Goal: Information Seeking & Learning: Find specific fact

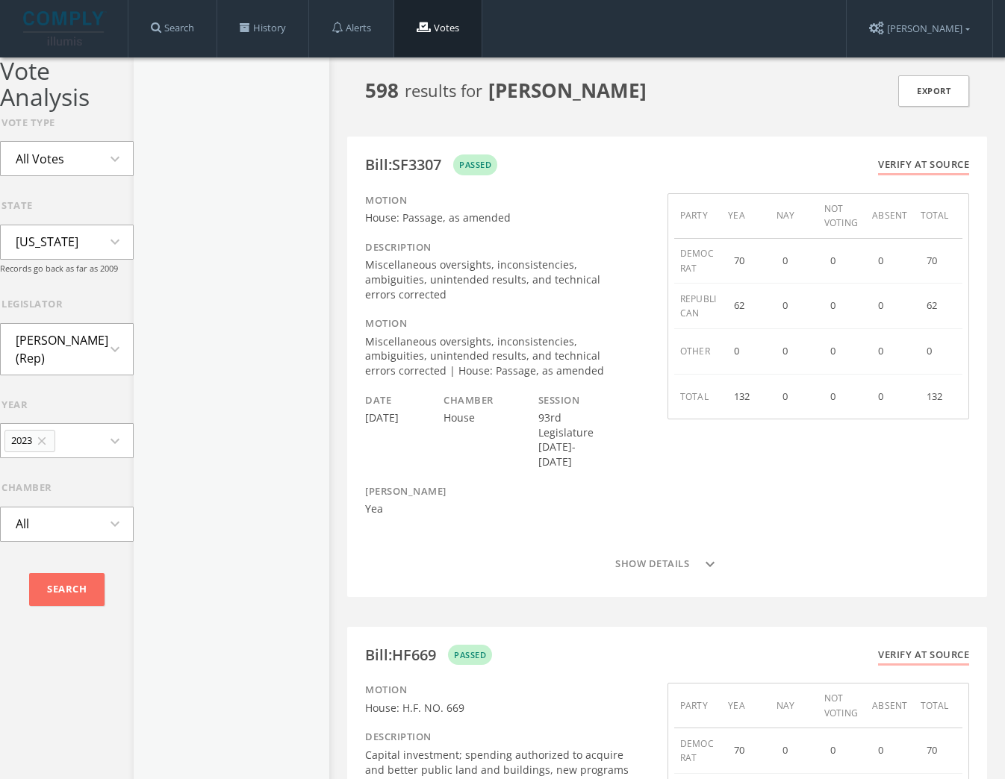
click at [134, 156] on div at bounding box center [232, 446] width 196 height 779
click at [108, 158] on icon "expand_more" at bounding box center [119, 159] width 27 height 18
click at [166, 153] on div at bounding box center [232, 446] width 196 height 779
click at [99, 358] on li "[PERSON_NAME] (Rep)" at bounding box center [67, 349] width 132 height 51
click at [72, 175] on button "All Votes expand_more" at bounding box center [67, 158] width 134 height 35
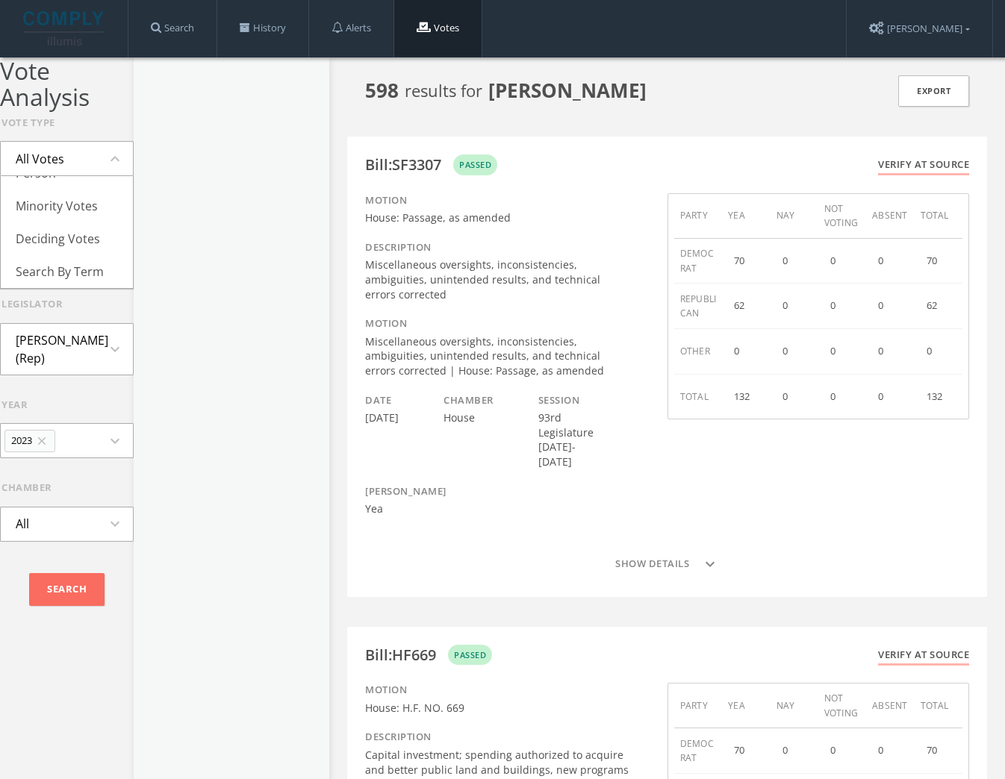
scroll to position [216, 0]
click at [91, 208] on li "Minority Votes" at bounding box center [67, 206] width 132 height 33
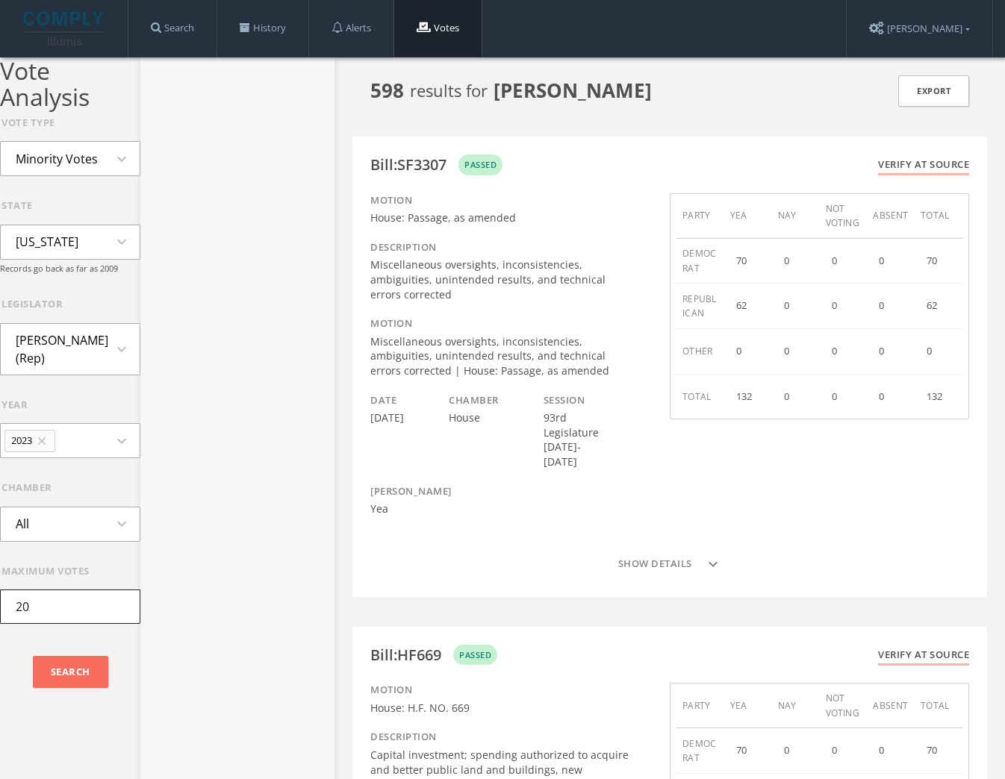
click at [89, 605] on input "20" at bounding box center [70, 607] width 140 height 34
click at [134, 338] on li "[PERSON_NAME] (Rep)" at bounding box center [70, 349] width 139 height 51
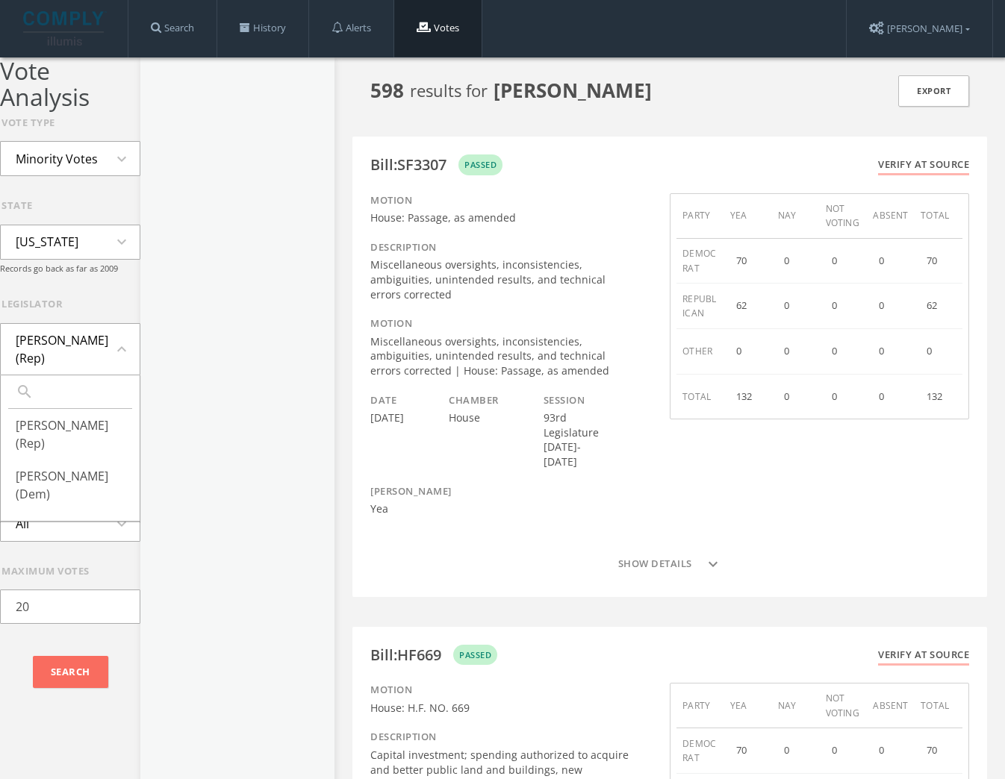
click at [59, 257] on li "[US_STATE]" at bounding box center [47, 241] width 93 height 33
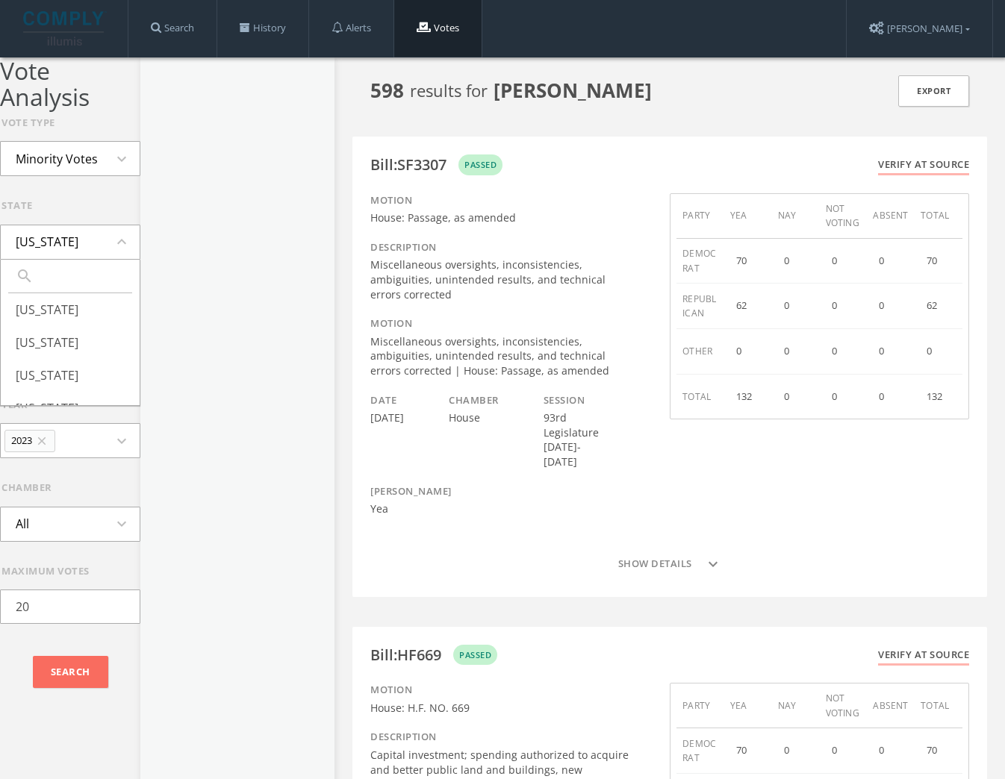
click at [140, 206] on div "state" at bounding box center [70, 206] width 139 height 15
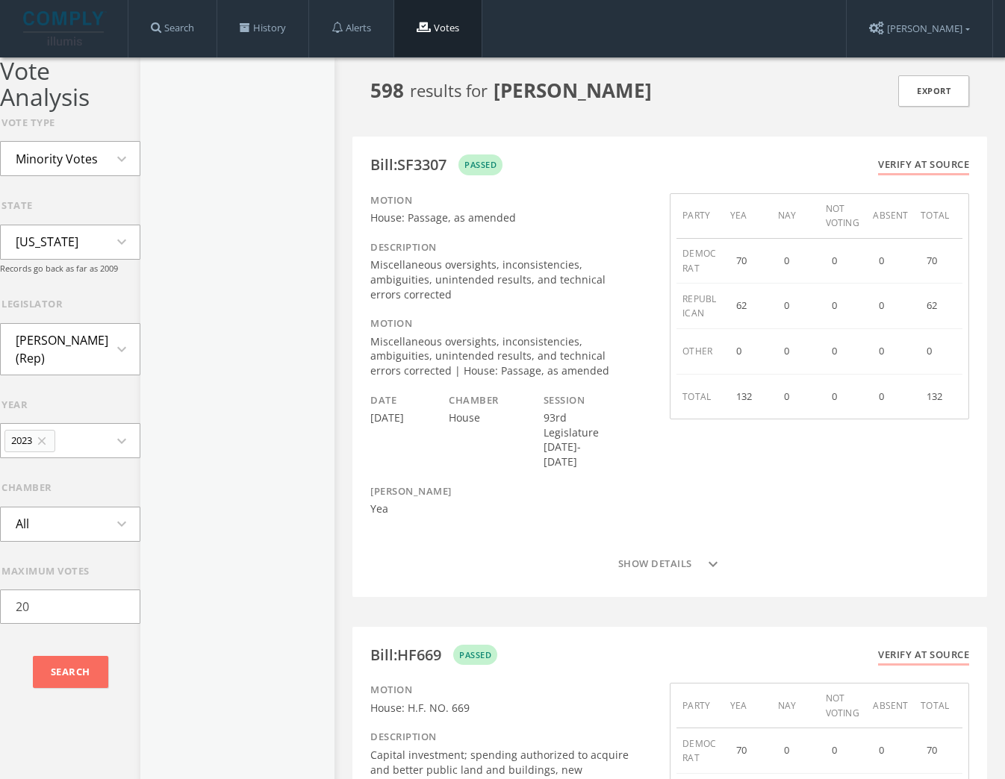
click at [80, 514] on button "All expand_more" at bounding box center [70, 524] width 140 height 35
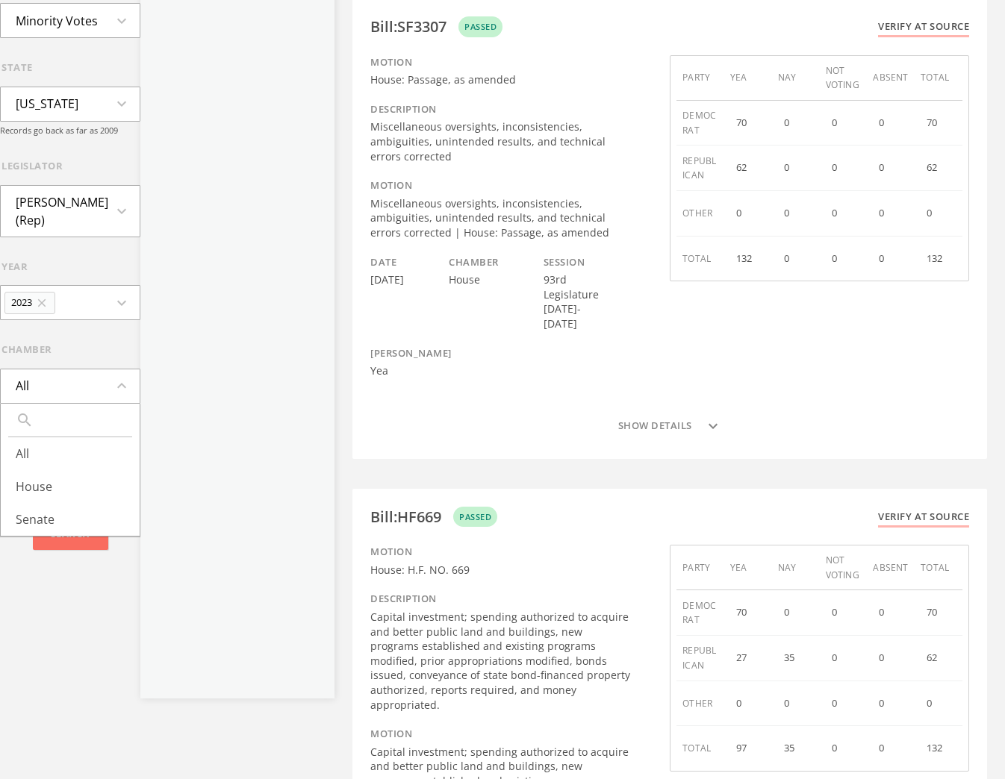
scroll to position [0, 0]
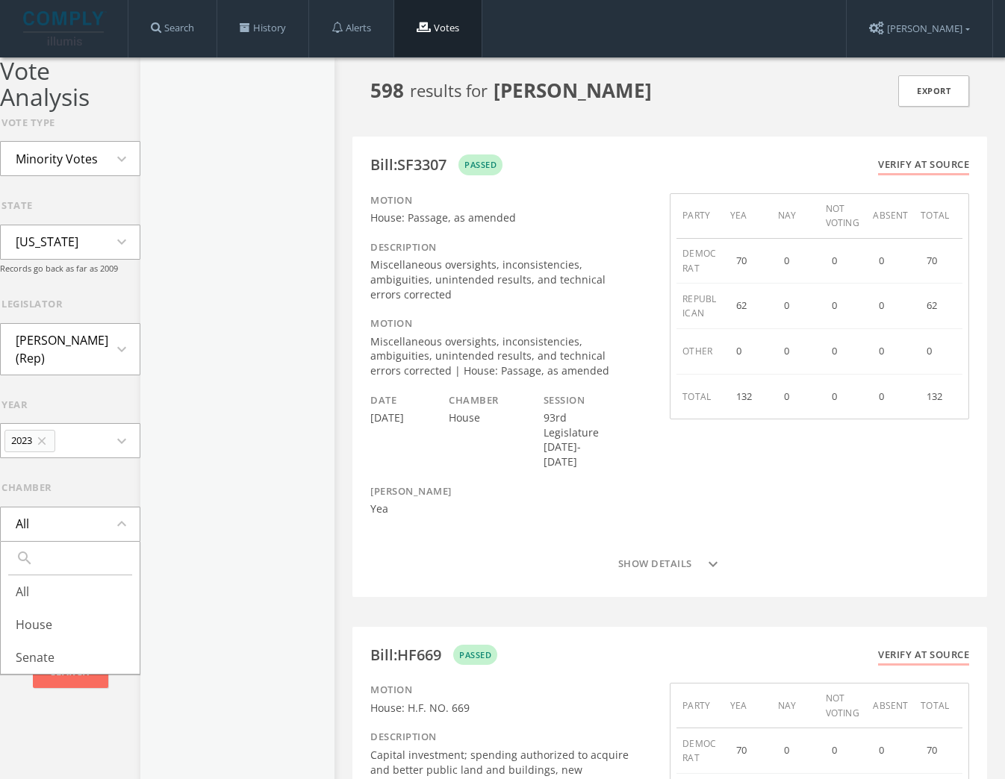
click at [229, 384] on div at bounding box center [237, 446] width 194 height 779
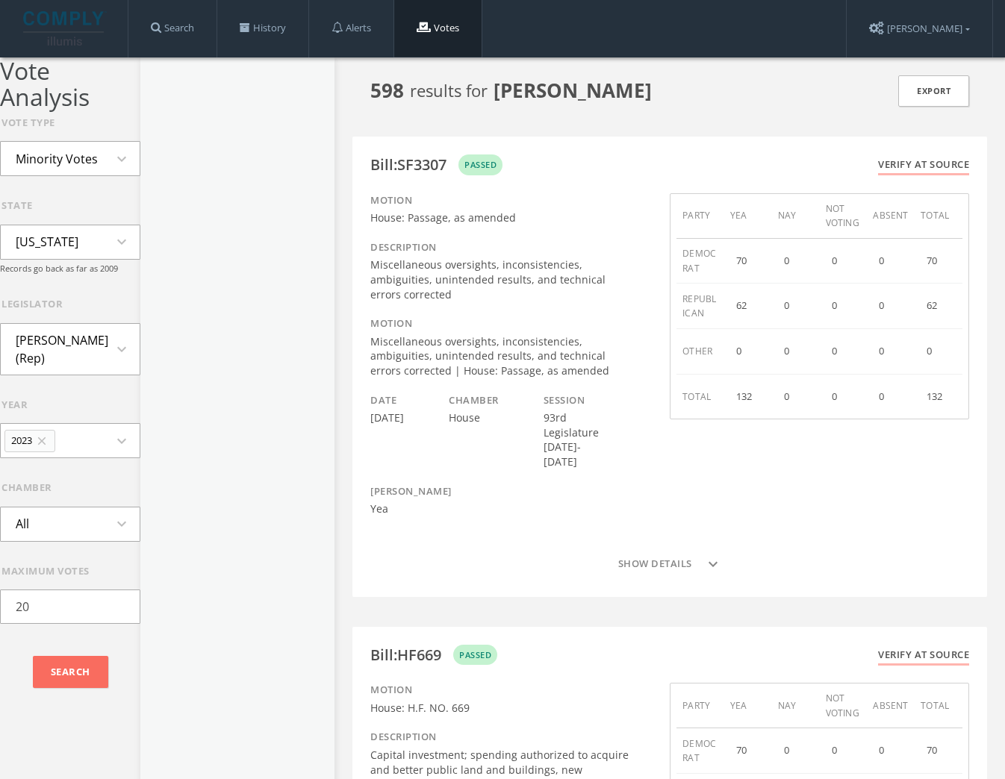
click at [125, 524] on icon "expand_more" at bounding box center [126, 524] width 27 height 18
click at [75, 638] on li "House" at bounding box center [70, 624] width 139 height 33
click at [114, 519] on button "House expand_more" at bounding box center [70, 524] width 140 height 35
click at [66, 592] on li "All" at bounding box center [70, 592] width 139 height 33
click at [67, 609] on input "20" at bounding box center [70, 607] width 140 height 34
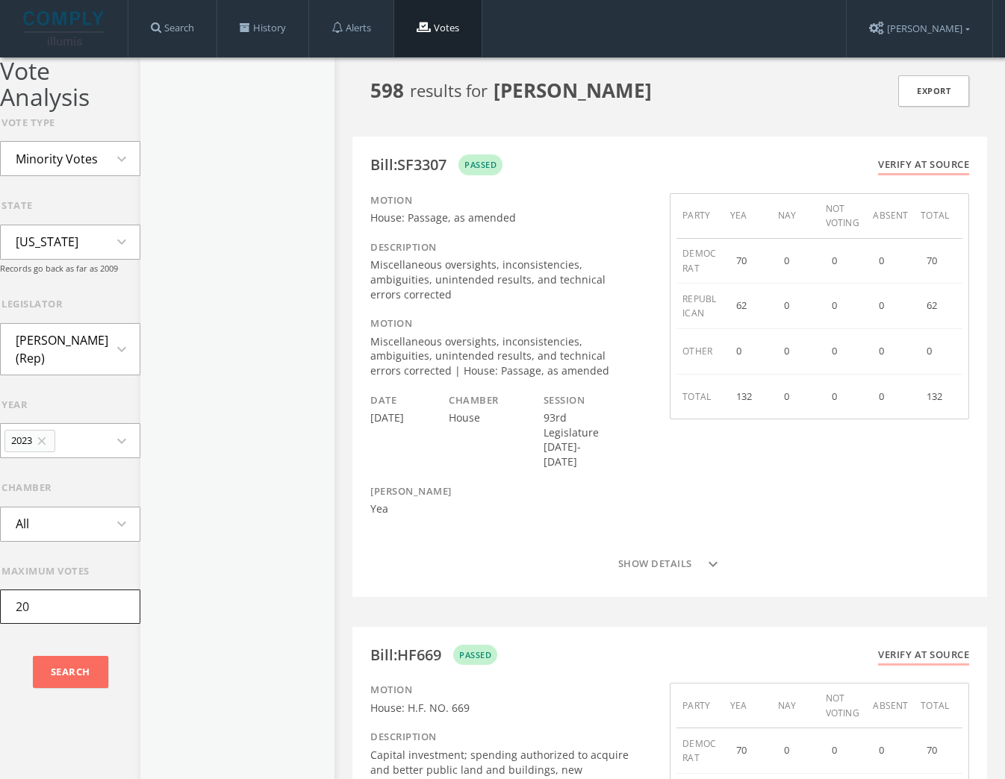
click at [67, 609] on input "20" at bounding box center [70, 607] width 140 height 34
click at [66, 155] on li "Minority Votes" at bounding box center [57, 159] width 112 height 33
click at [67, 155] on li "Minority Votes" at bounding box center [57, 159] width 112 height 33
click at [72, 206] on li "All Votes" at bounding box center [70, 192] width 139 height 33
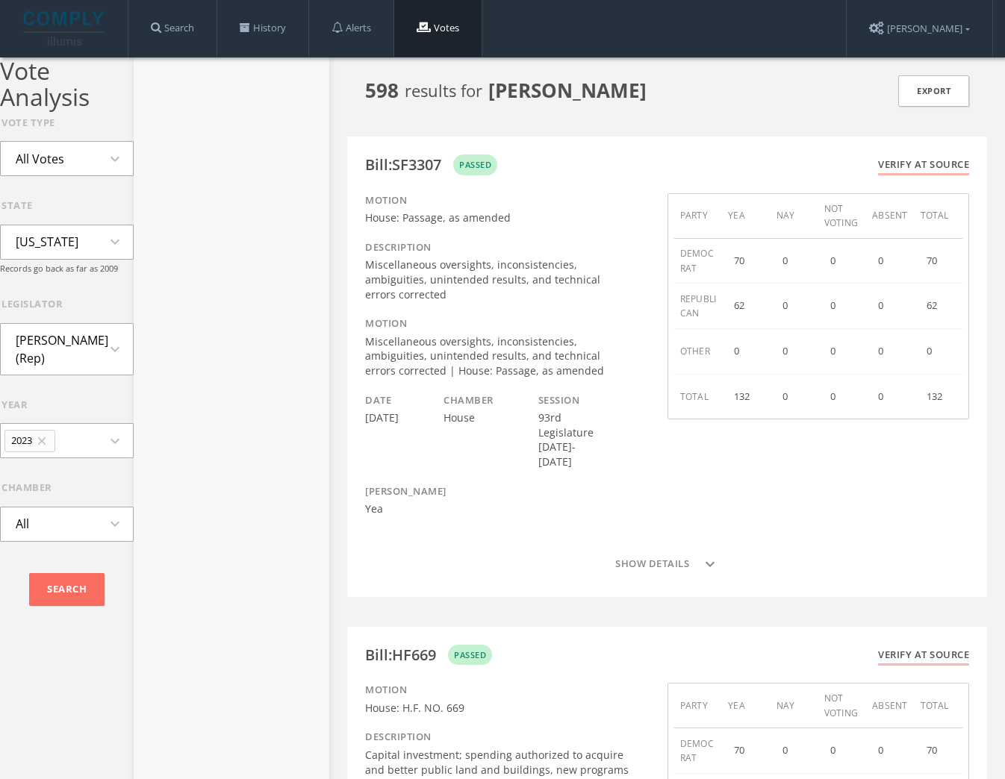
click at [87, 174] on button "All Votes expand_more" at bounding box center [67, 158] width 134 height 35
click at [57, 218] on li "Skipped Votes" at bounding box center [67, 225] width 132 height 33
click at [106, 163] on icon "expand_more" at bounding box center [119, 159] width 27 height 18
click at [81, 198] on li "All Votes" at bounding box center [67, 192] width 132 height 33
click at [99, 155] on button "All Votes expand_more" at bounding box center [67, 158] width 134 height 35
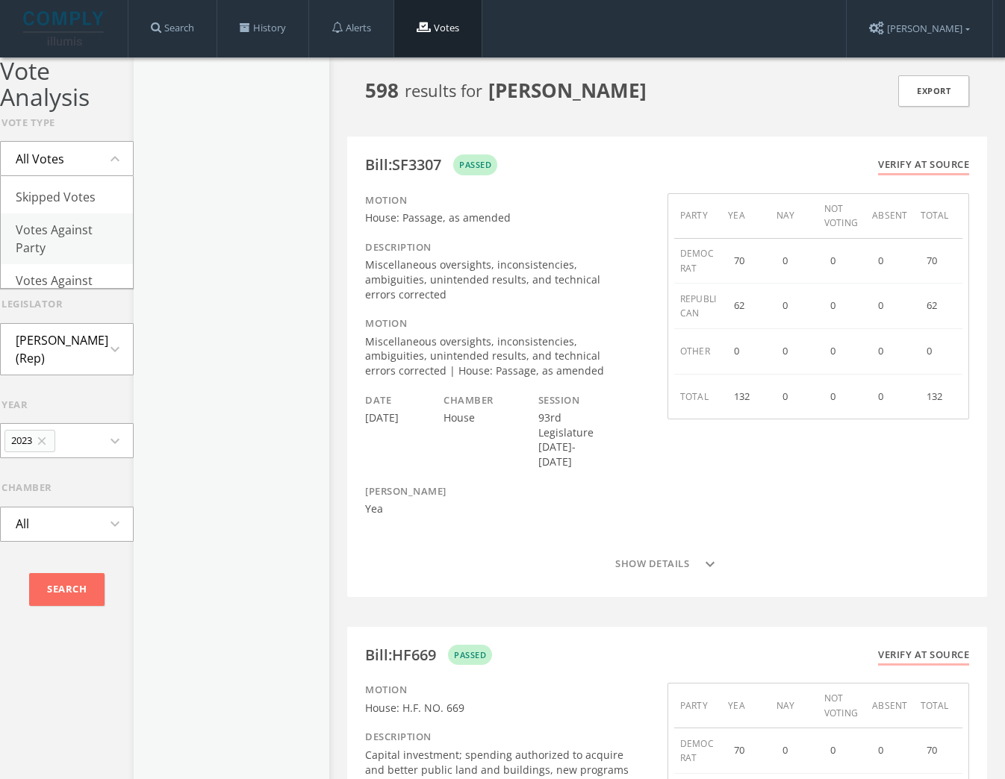
scroll to position [28, 0]
click at [62, 234] on li "Votes Against Party" at bounding box center [67, 238] width 132 height 51
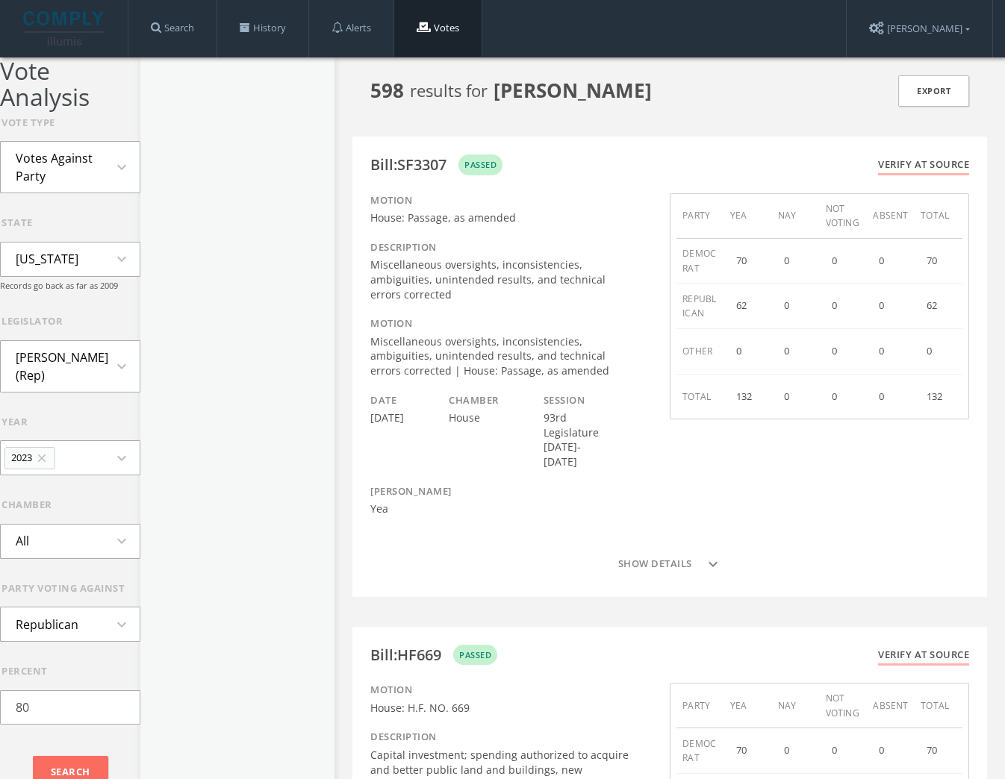
click at [102, 180] on form "Vote Type Votes Against Party expand_more state Minnesota expand_more Records g…" at bounding box center [70, 457] width 140 height 683
click at [109, 170] on li "Votes Against Party" at bounding box center [70, 167] width 139 height 51
click at [93, 195] on li "All Votes" at bounding box center [70, 209] width 139 height 33
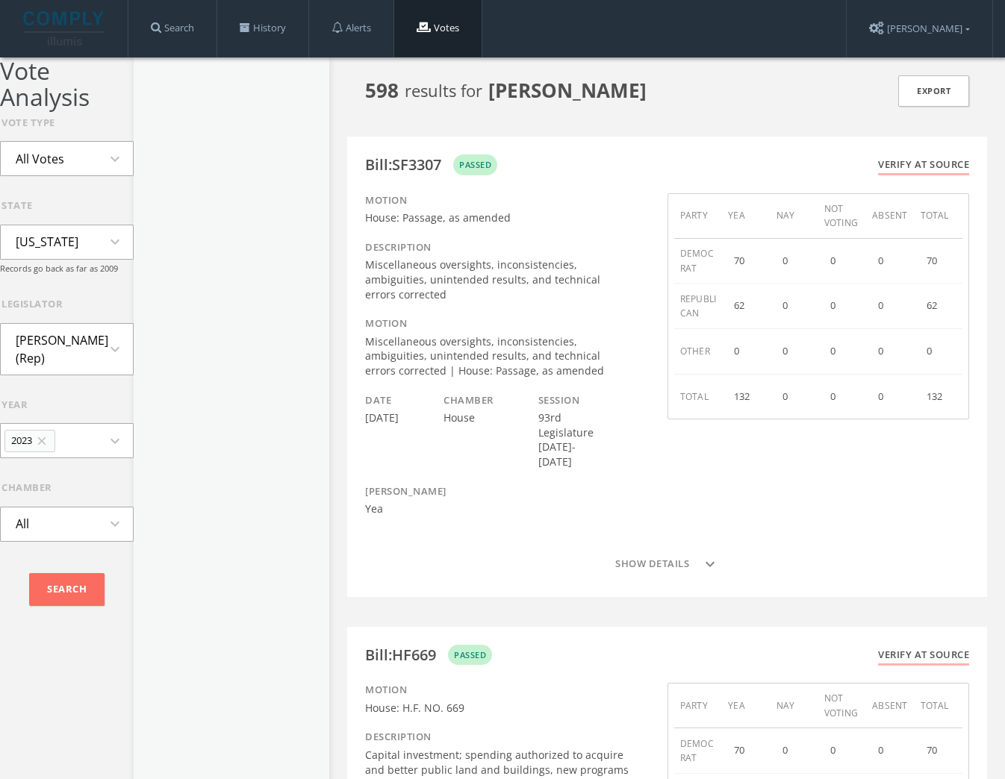
click at [87, 452] on button "2023 close expand_more" at bounding box center [67, 440] width 134 height 35
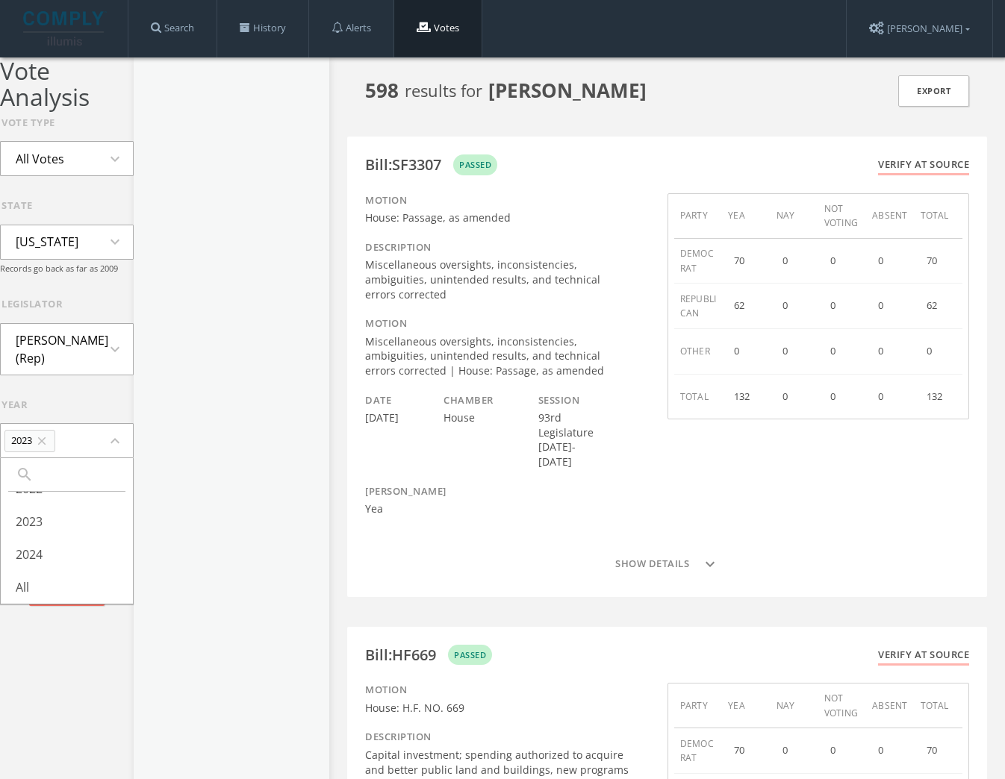
click at [106, 434] on icon "expand_less" at bounding box center [119, 441] width 27 height 18
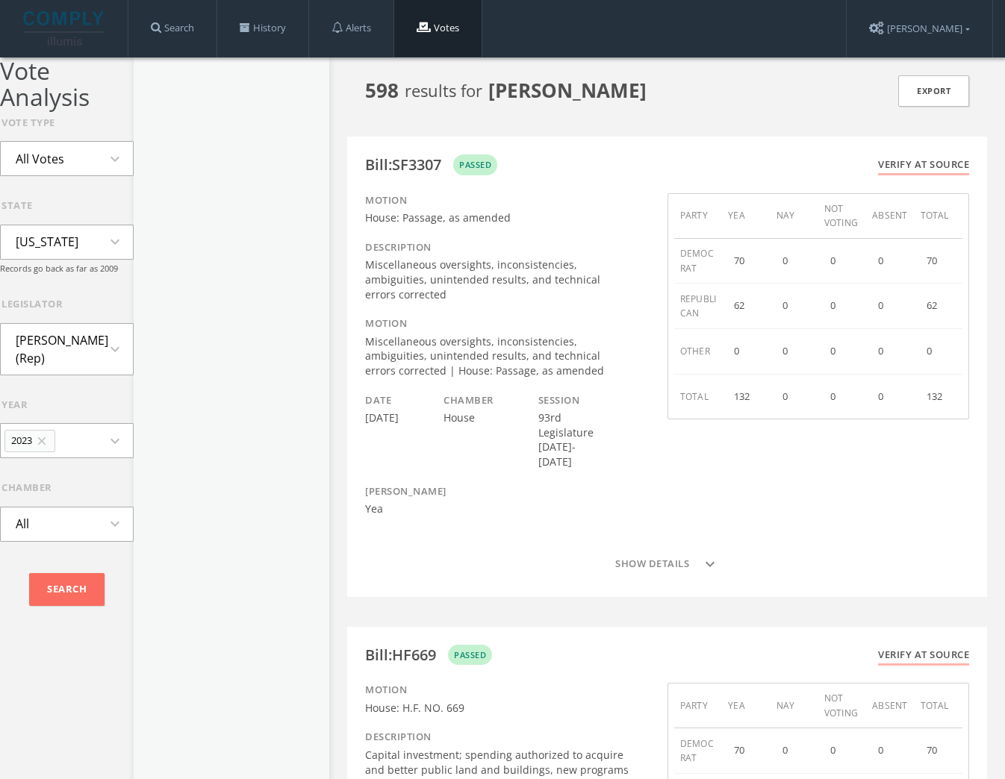
click at [91, 154] on button "All Votes expand_more" at bounding box center [67, 158] width 134 height 35
click at [67, 245] on li "Votes Against Party" at bounding box center [67, 240] width 132 height 51
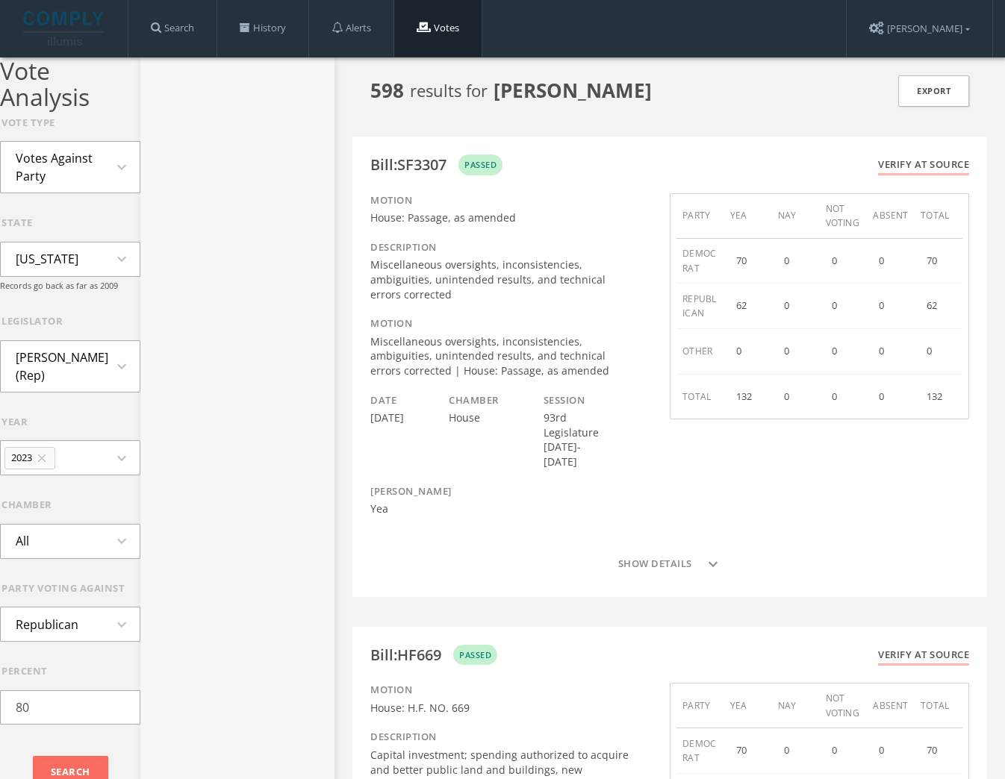
click at [67, 631] on form "Vote Type Votes Against Party expand_more state Minnesota expand_more Records g…" at bounding box center [70, 457] width 140 height 683
click at [81, 624] on button "Republican expand_more" at bounding box center [70, 624] width 140 height 35
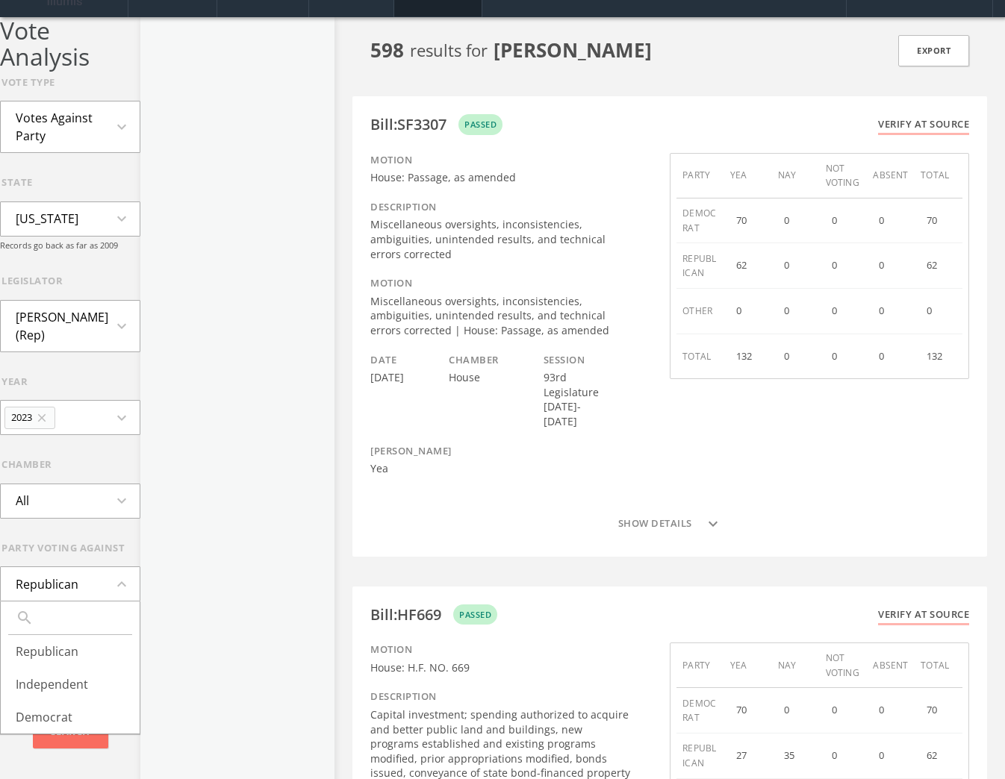
scroll to position [41, 0]
click at [116, 575] on icon "expand_less" at bounding box center [126, 584] width 27 height 18
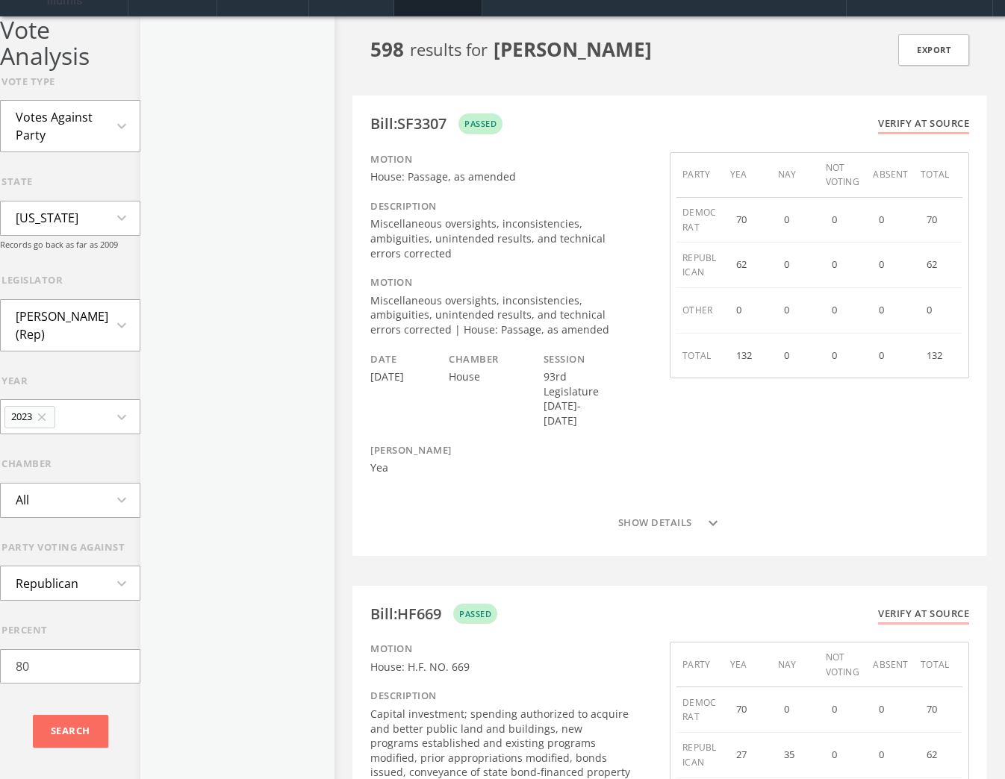
click at [95, 124] on li "Votes Against Party" at bounding box center [70, 126] width 139 height 51
click at [83, 169] on li "Minority Votes" at bounding box center [70, 182] width 139 height 33
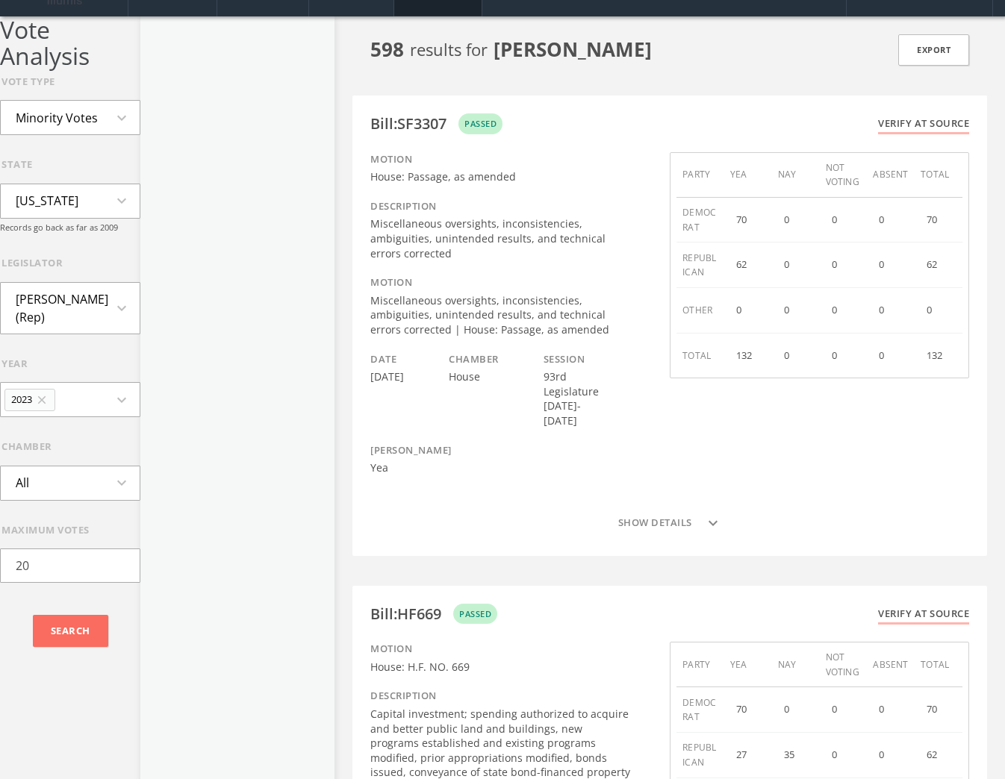
click at [125, 197] on icon "expand_more" at bounding box center [126, 201] width 27 height 18
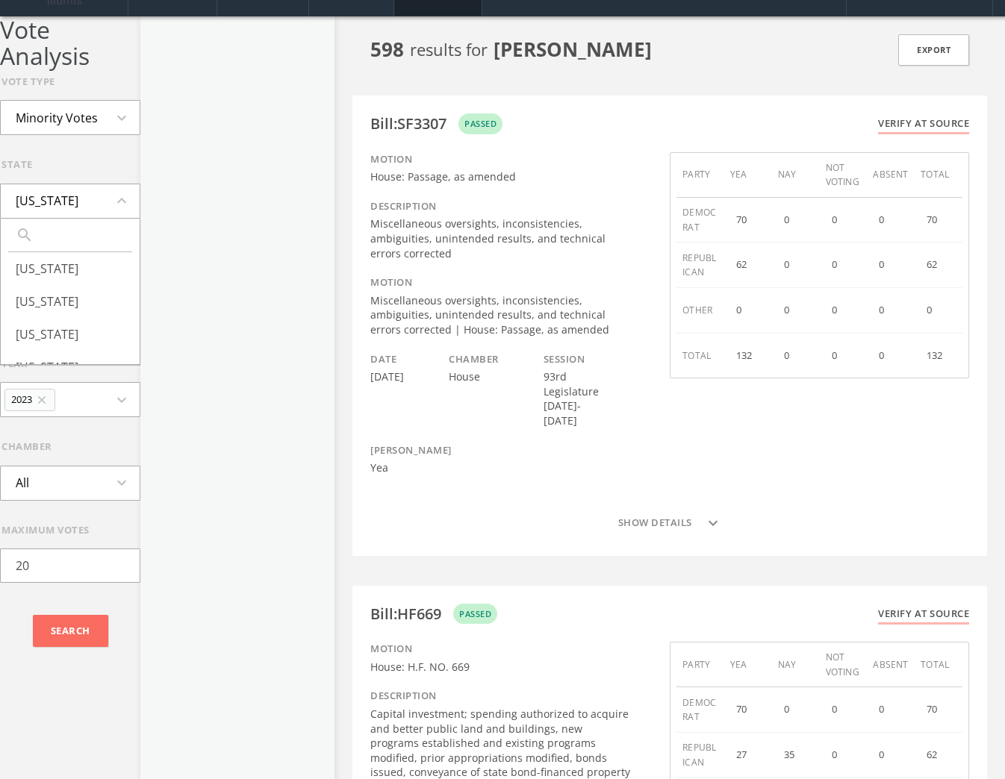
click at [125, 196] on icon "expand_less" at bounding box center [126, 201] width 27 height 18
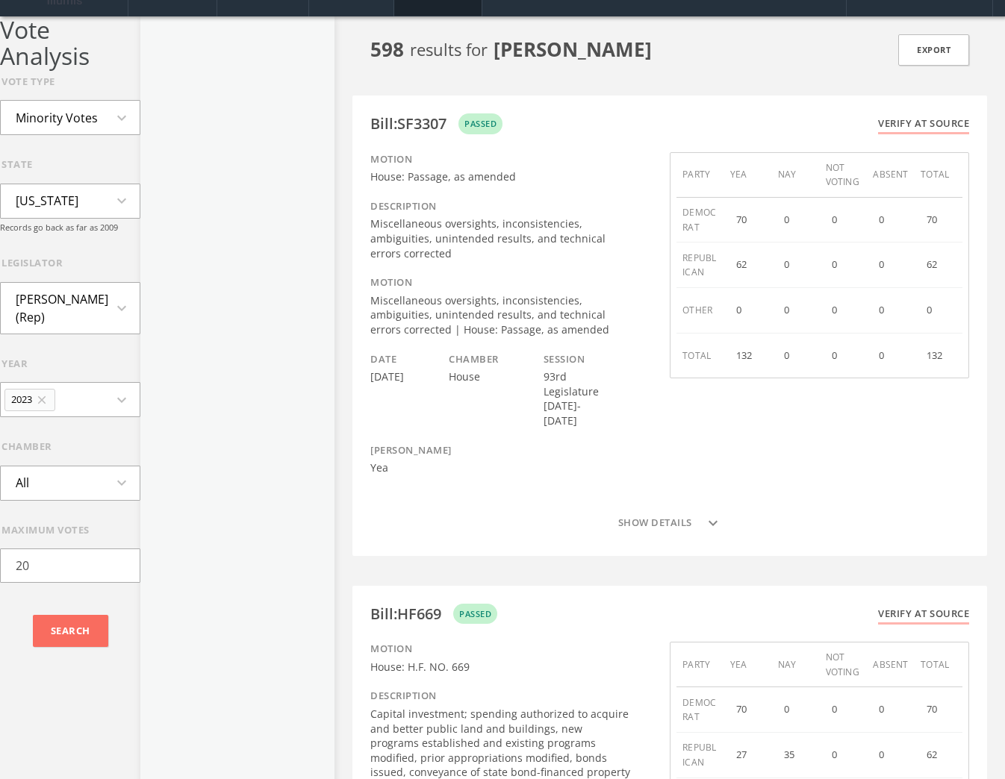
click at [90, 112] on li "Minority Votes" at bounding box center [57, 118] width 112 height 33
click at [57, 208] on li "Votes Against Party" at bounding box center [70, 206] width 139 height 51
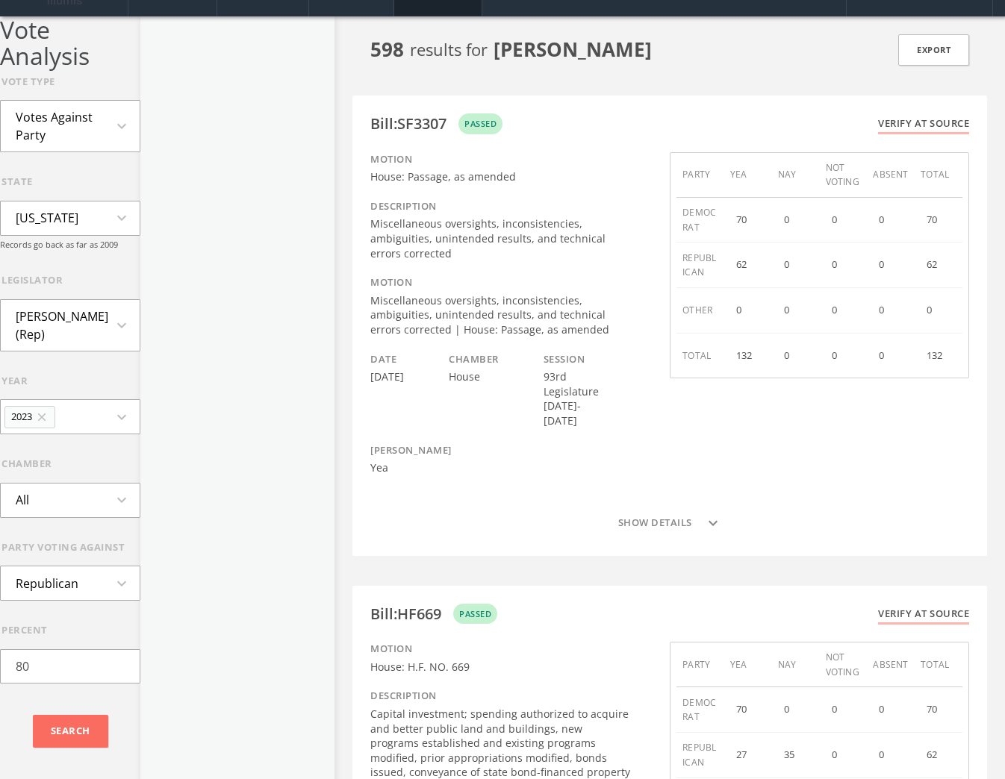
click at [61, 484] on button "All expand_more" at bounding box center [70, 500] width 140 height 35
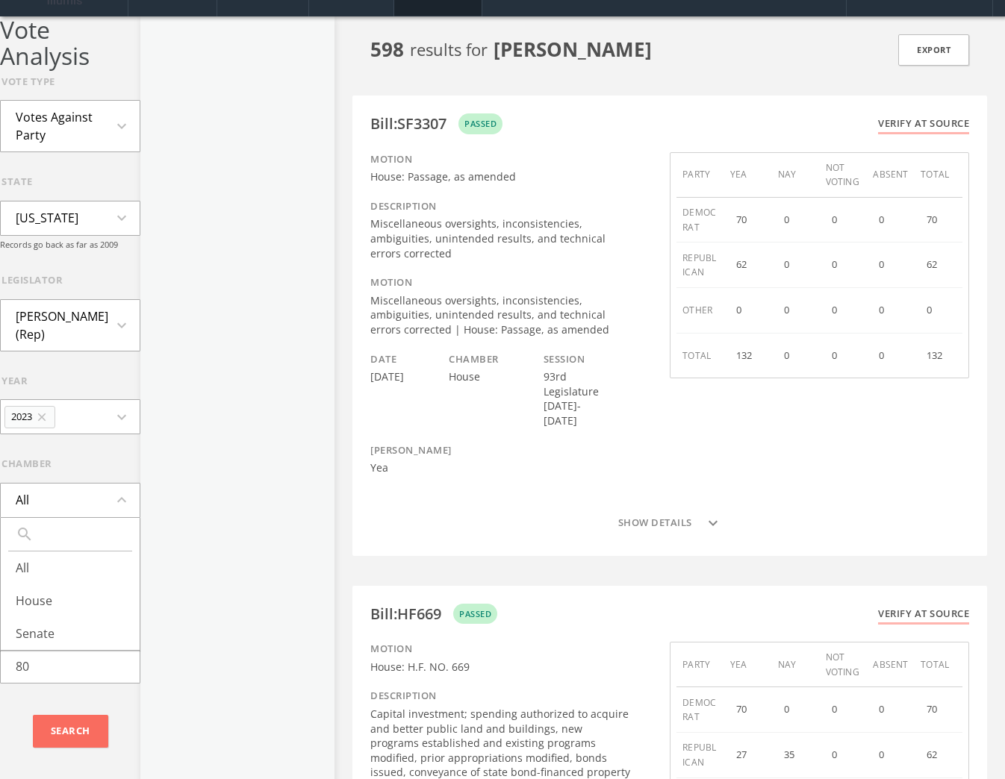
click at [72, 483] on button "All expand_less" at bounding box center [70, 500] width 140 height 35
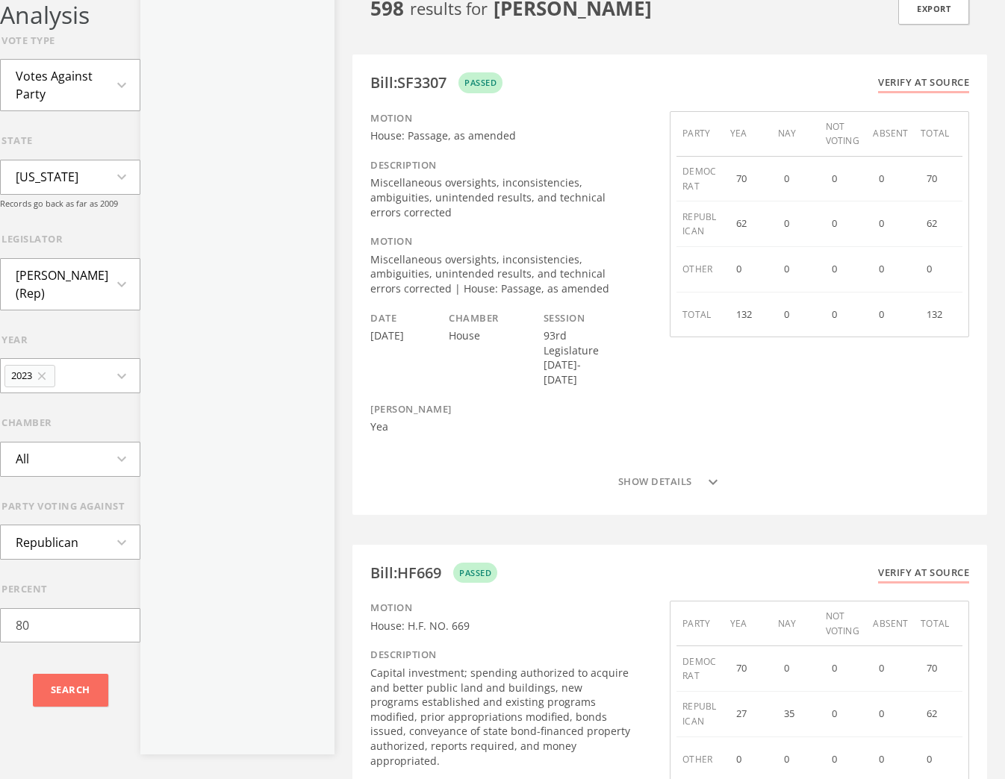
scroll to position [0, 0]
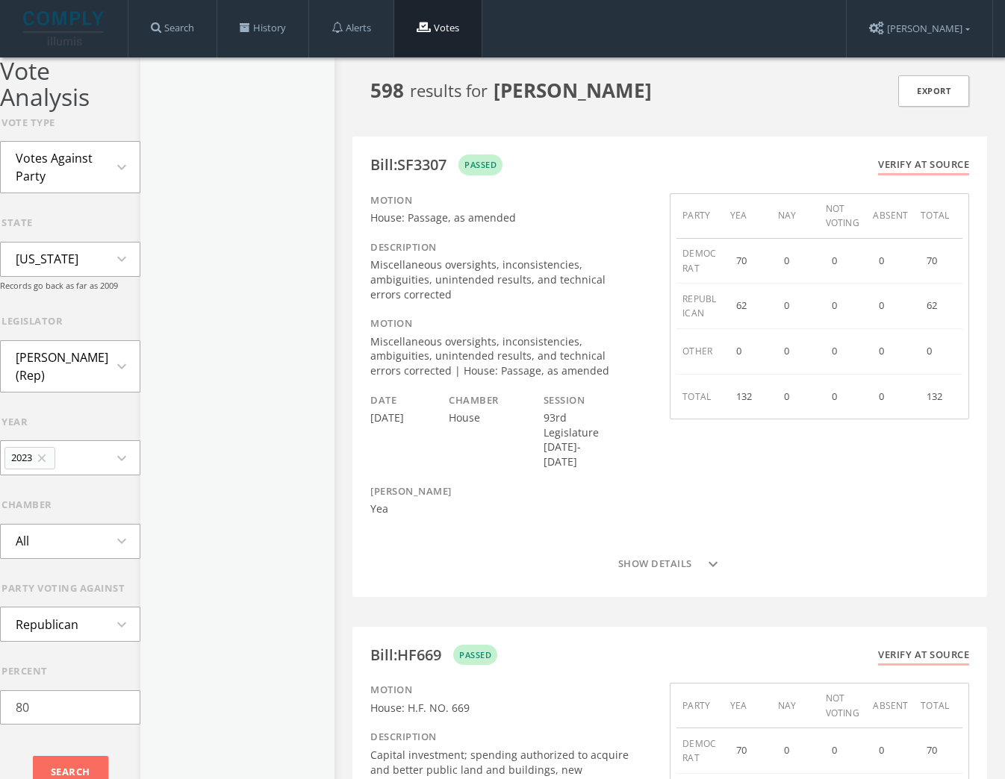
click at [98, 607] on button "Republican expand_more" at bounding box center [70, 624] width 140 height 35
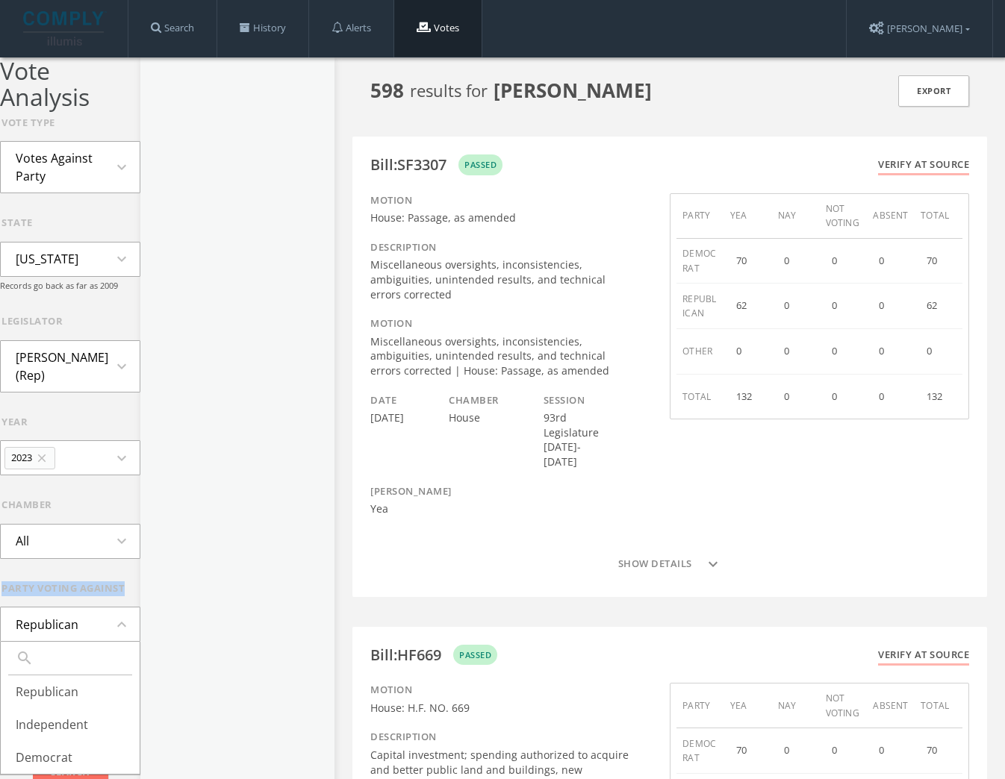
drag, startPoint x: 132, startPoint y: 578, endPoint x: 1, endPoint y: 571, distance: 131.5
click at [1, 581] on div "party voting against Republican expand_less search Republican Independent Democ…" at bounding box center [70, 611] width 140 height 61
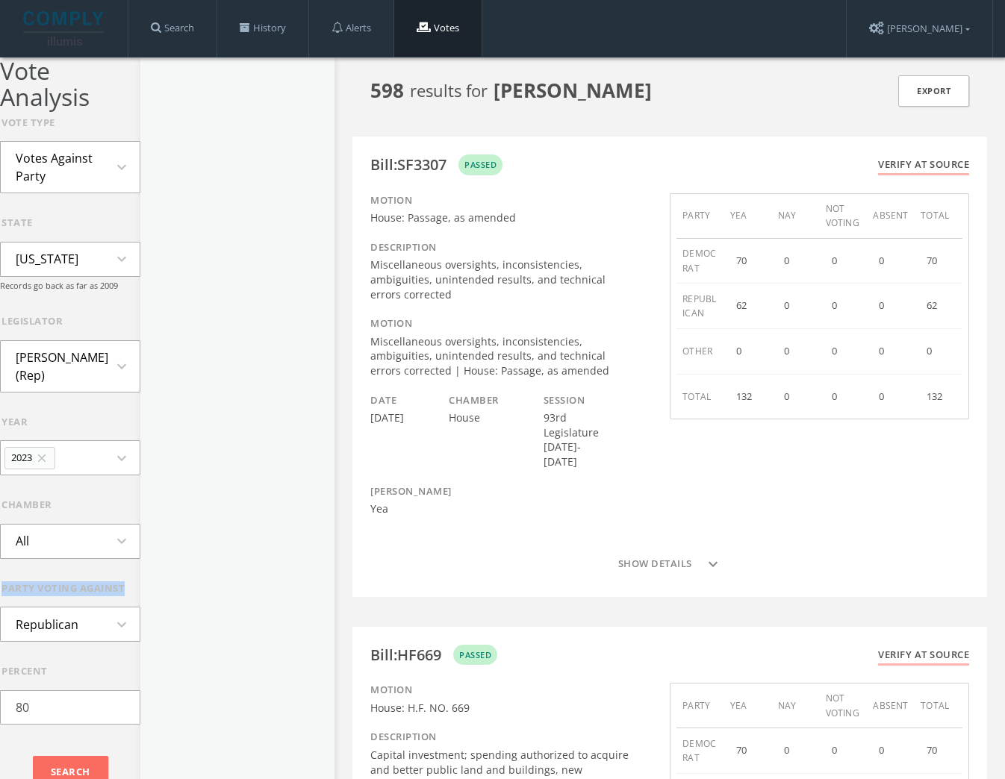
copy div "party voting against"
click at [90, 625] on button "Republican expand_more" at bounding box center [70, 624] width 140 height 35
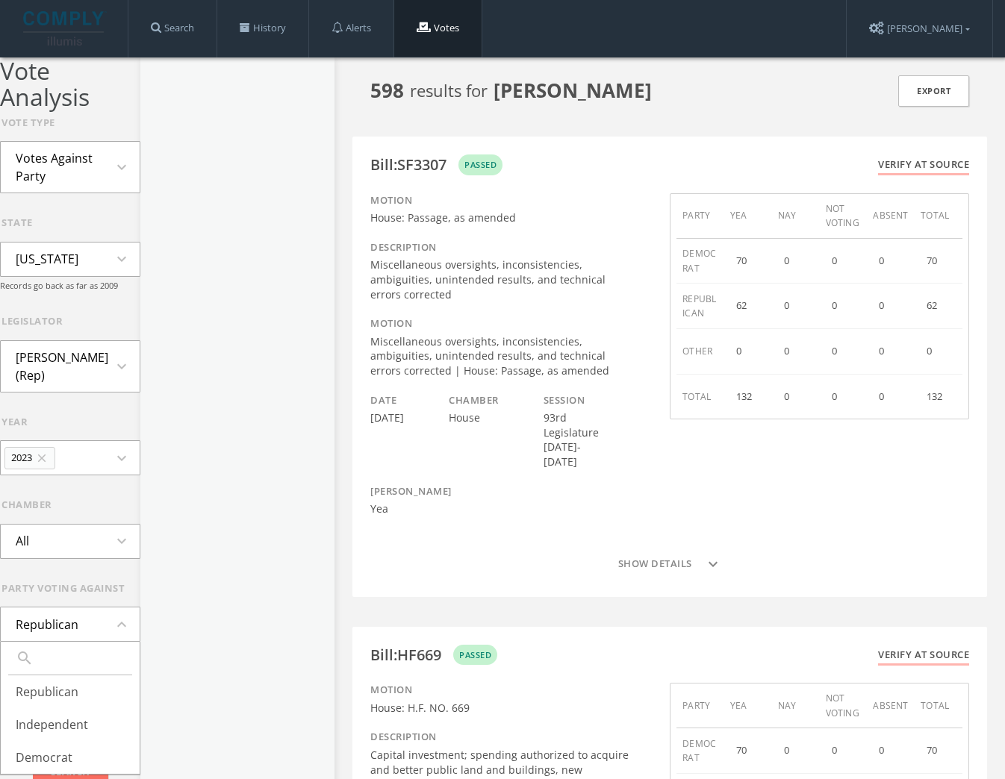
click at [105, 617] on button "Republican expand_less" at bounding box center [70, 624] width 140 height 35
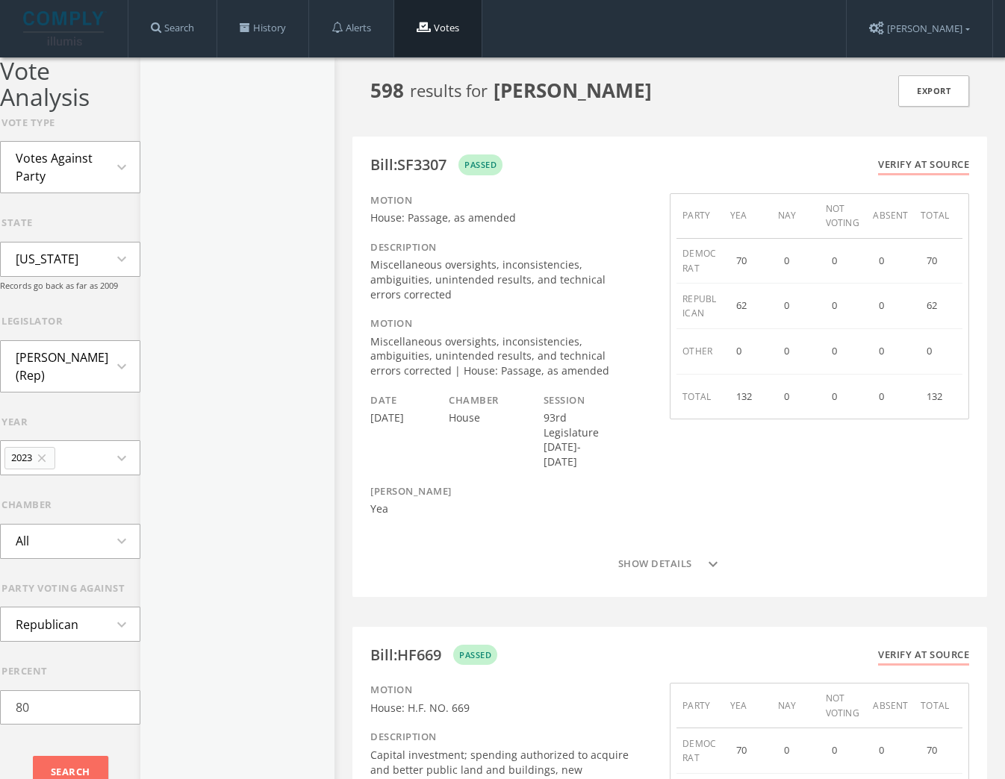
click at [132, 524] on button "All expand_more" at bounding box center [70, 541] width 140 height 35
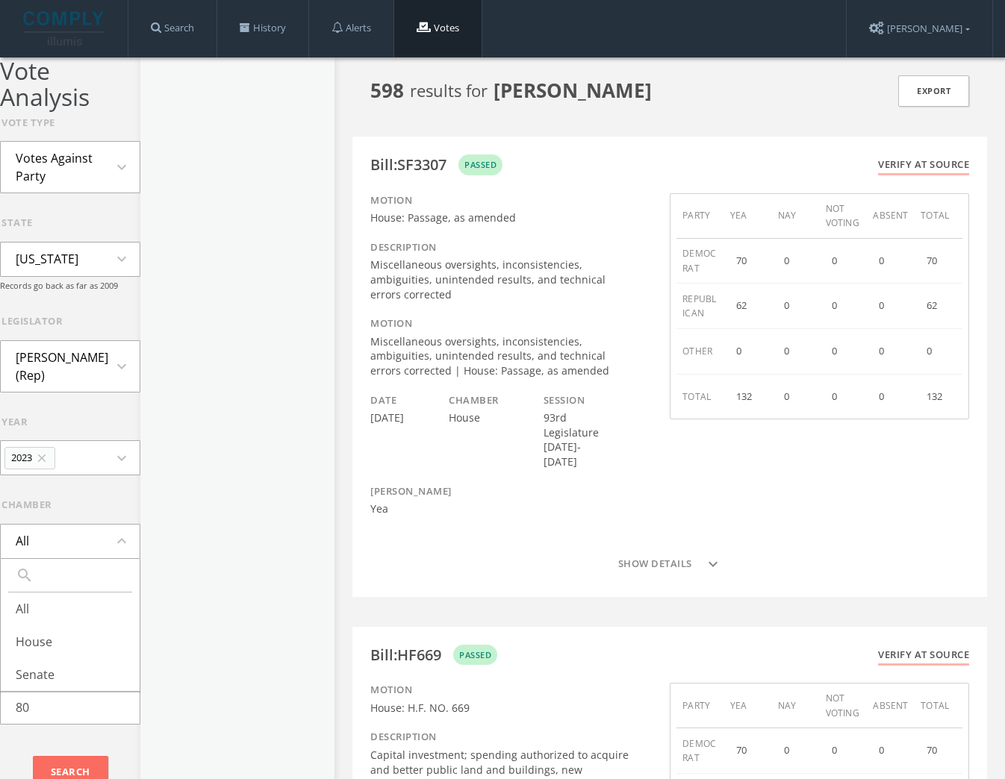
click at [132, 524] on button "All expand_less" at bounding box center [70, 541] width 140 height 35
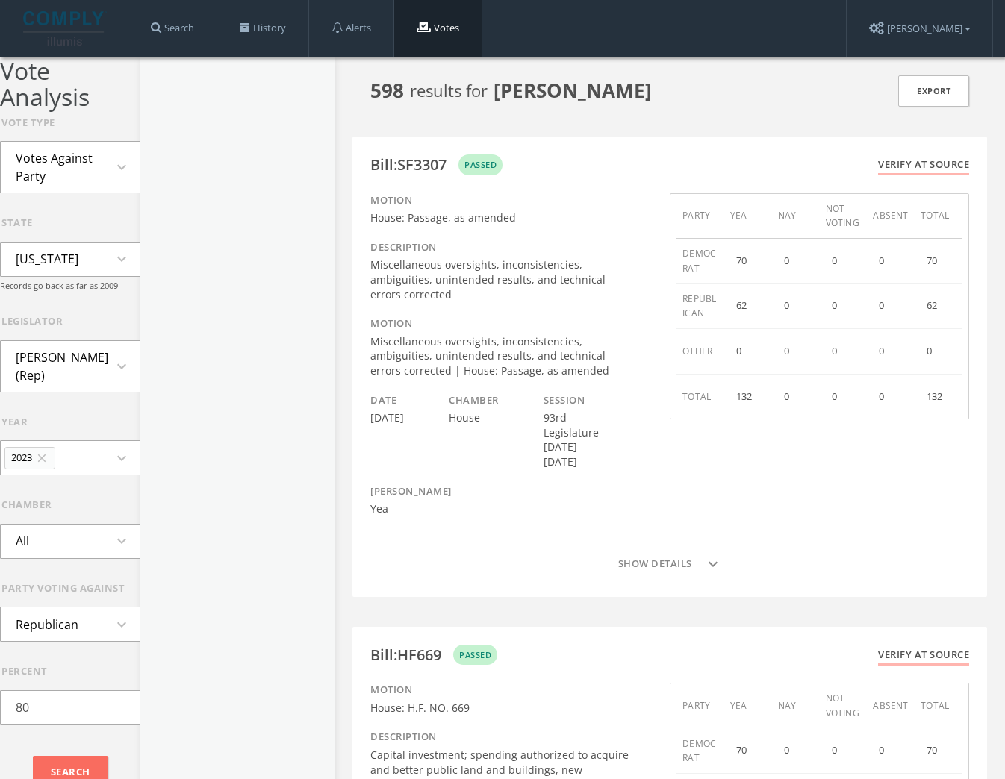
click at [87, 149] on li "Votes Against Party" at bounding box center [70, 167] width 139 height 51
click at [102, 166] on li "Votes Against Party" at bounding box center [70, 167] width 139 height 51
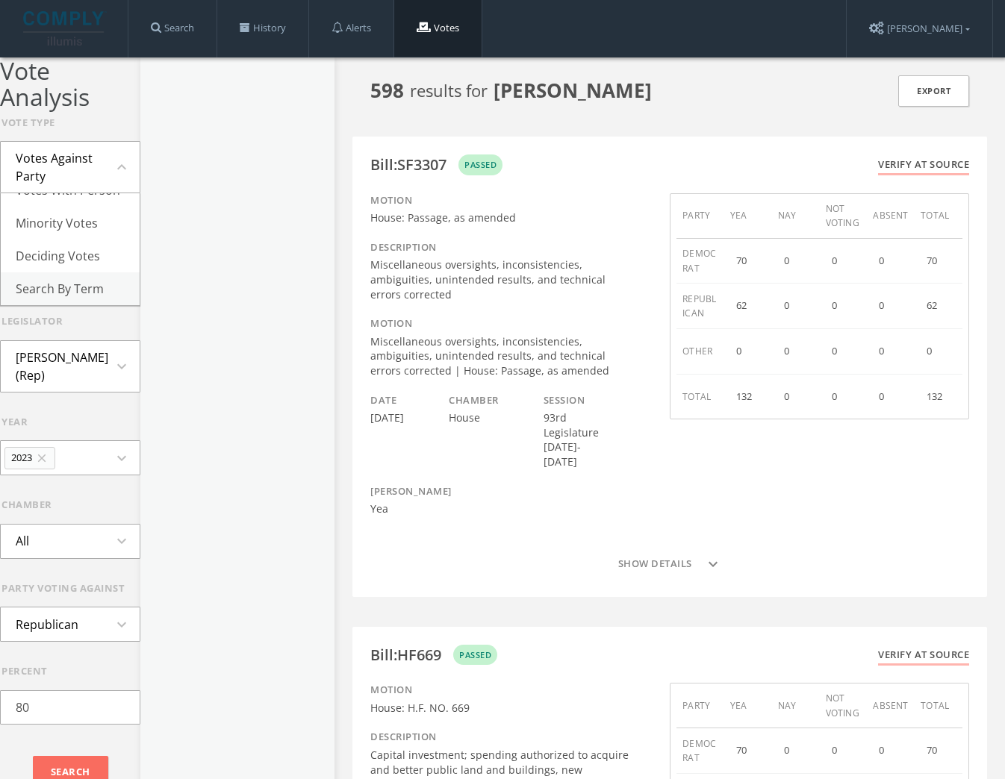
click at [68, 272] on li "Search By Term" at bounding box center [70, 288] width 139 height 33
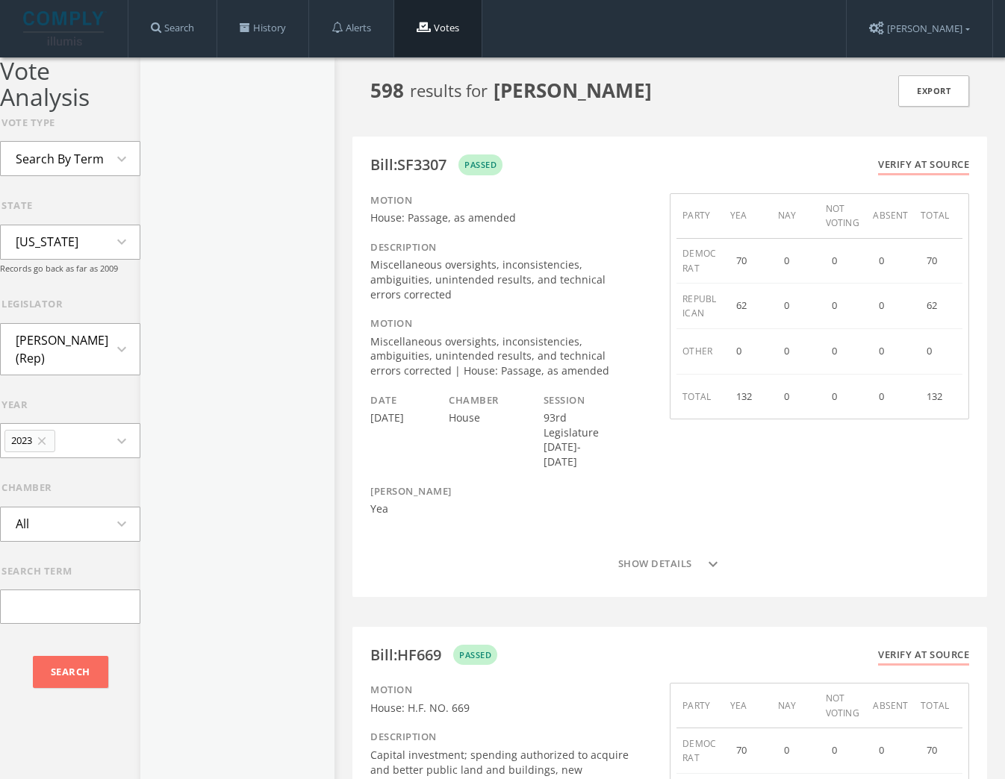
click at [116, 166] on icon "expand_more" at bounding box center [126, 159] width 27 height 18
click at [70, 199] on li "All Votes" at bounding box center [70, 192] width 139 height 33
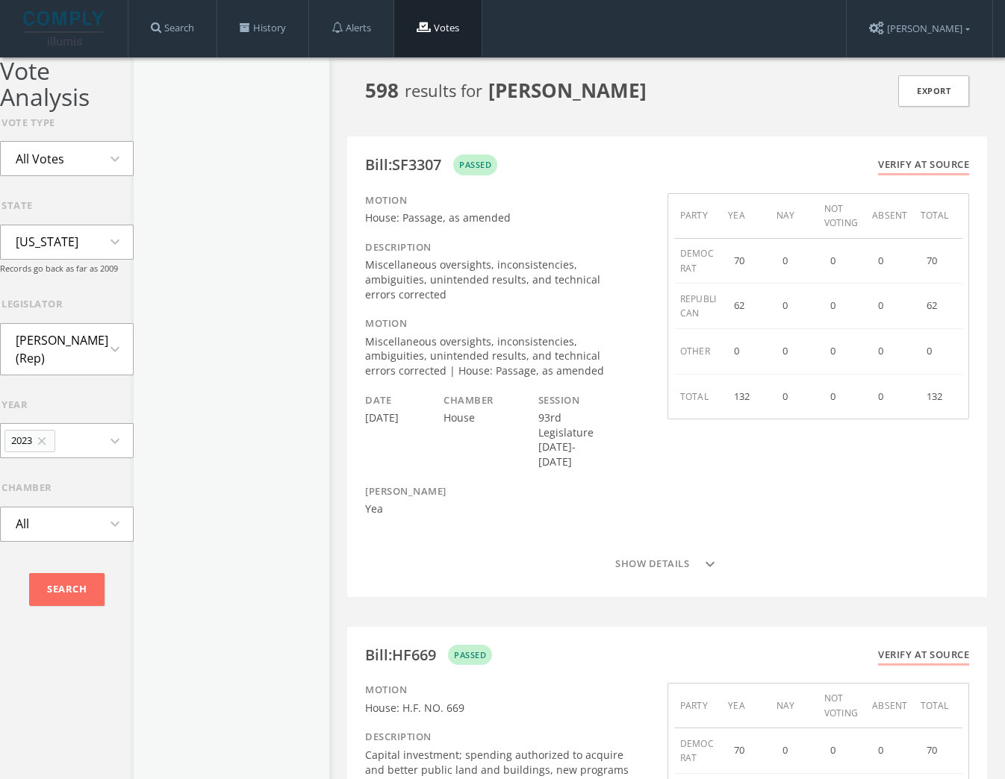
click at [75, 167] on li "All Votes" at bounding box center [40, 159] width 78 height 33
click at [60, 272] on li "Votes Against Party" at bounding box center [67, 267] width 132 height 51
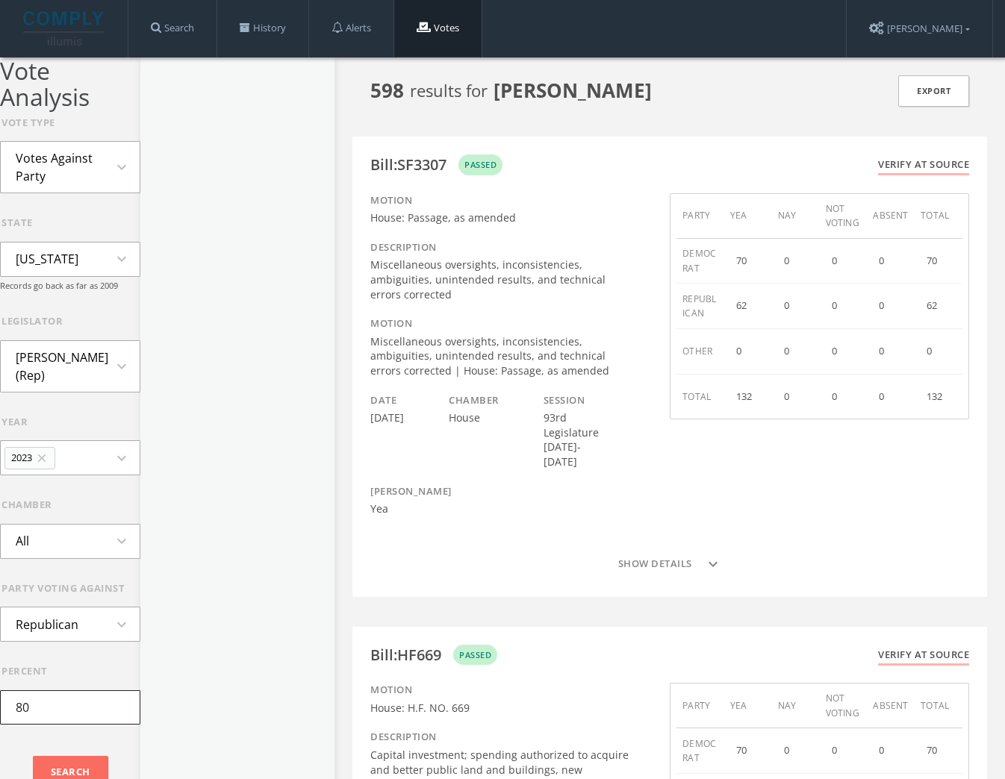
click at [51, 690] on input "80" at bounding box center [70, 707] width 140 height 34
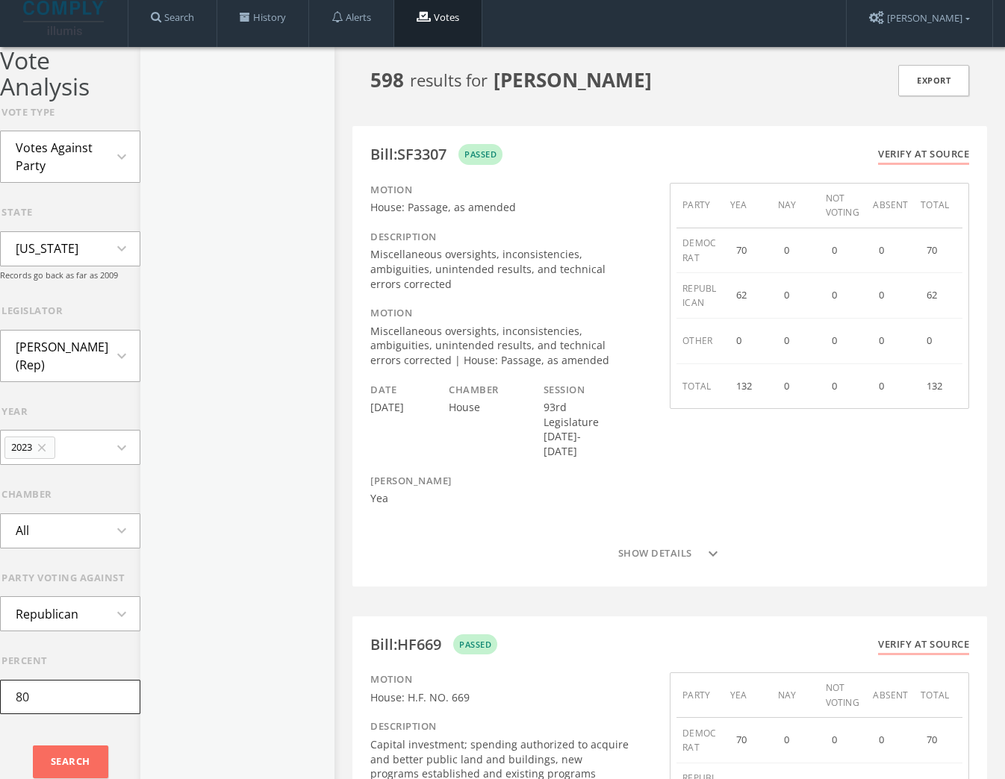
scroll to position [10, 0]
click at [101, 430] on button "2023 close expand_more" at bounding box center [70, 447] width 140 height 35
click at [70, 564] on li "2021" at bounding box center [70, 580] width 139 height 33
click at [126, 439] on icon "expand_more" at bounding box center [126, 448] width 27 height 18
click at [69, 531] on li "2020" at bounding box center [70, 547] width 139 height 33
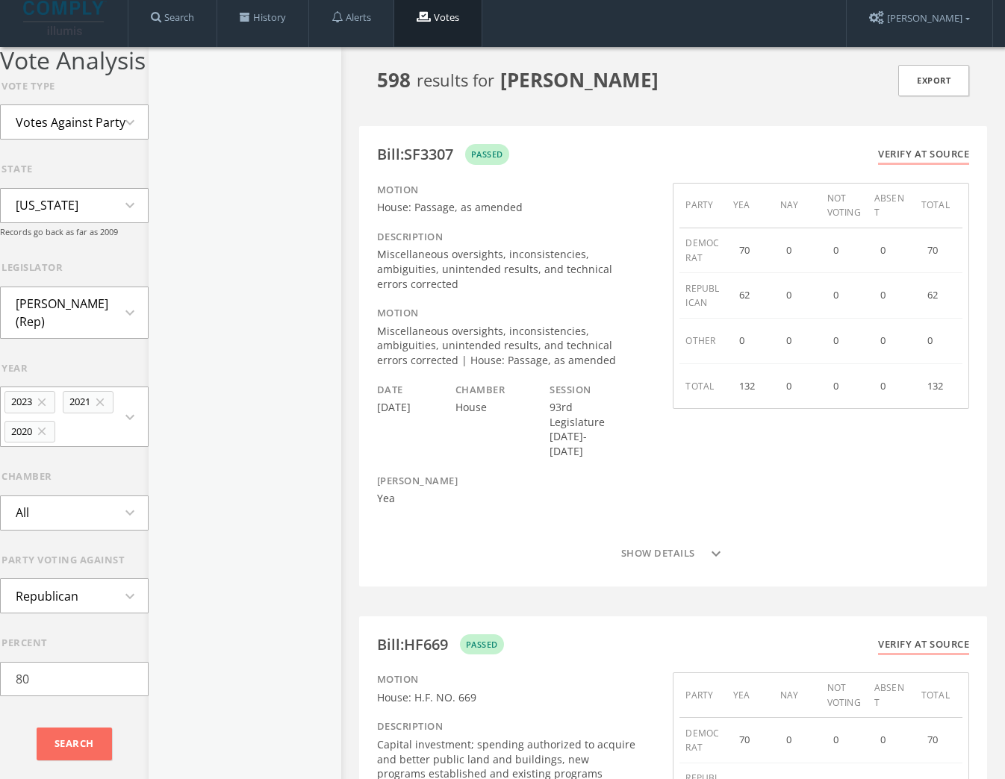
click at [134, 417] on button "2023 close 2021 close 2020 close expand_more" at bounding box center [74, 417] width 149 height 60
click at [63, 540] on li "2024" at bounding box center [74, 556] width 147 height 33
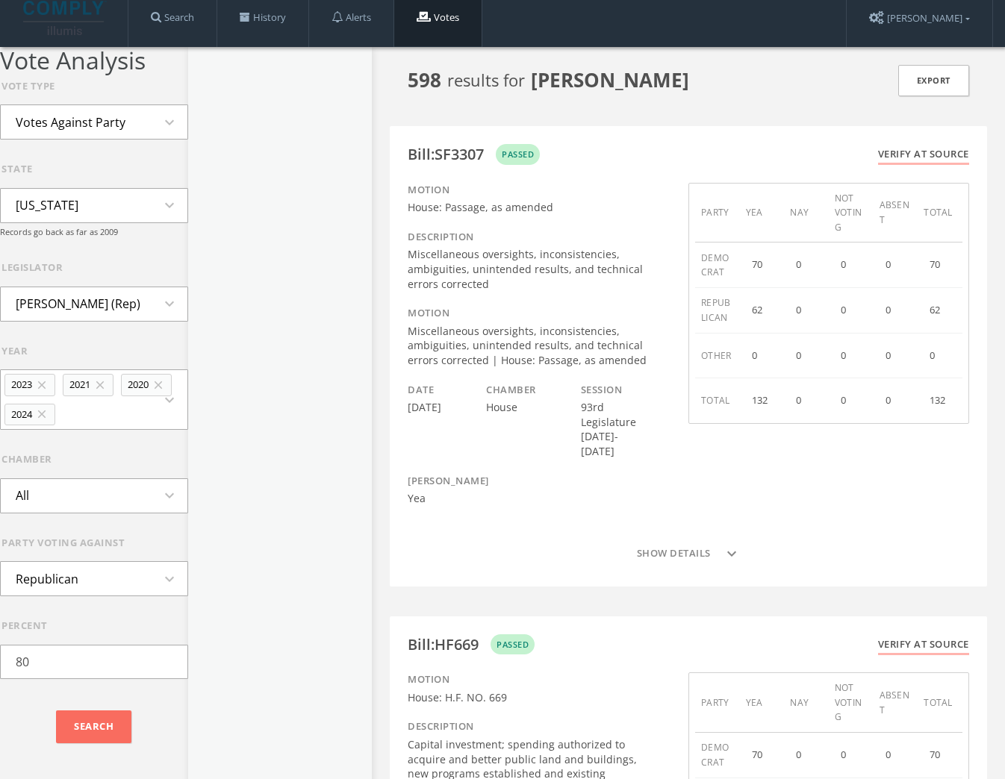
click at [153, 428] on button "2023 close 2021 close 2020 close 2024 close expand_more" at bounding box center [94, 399] width 188 height 60
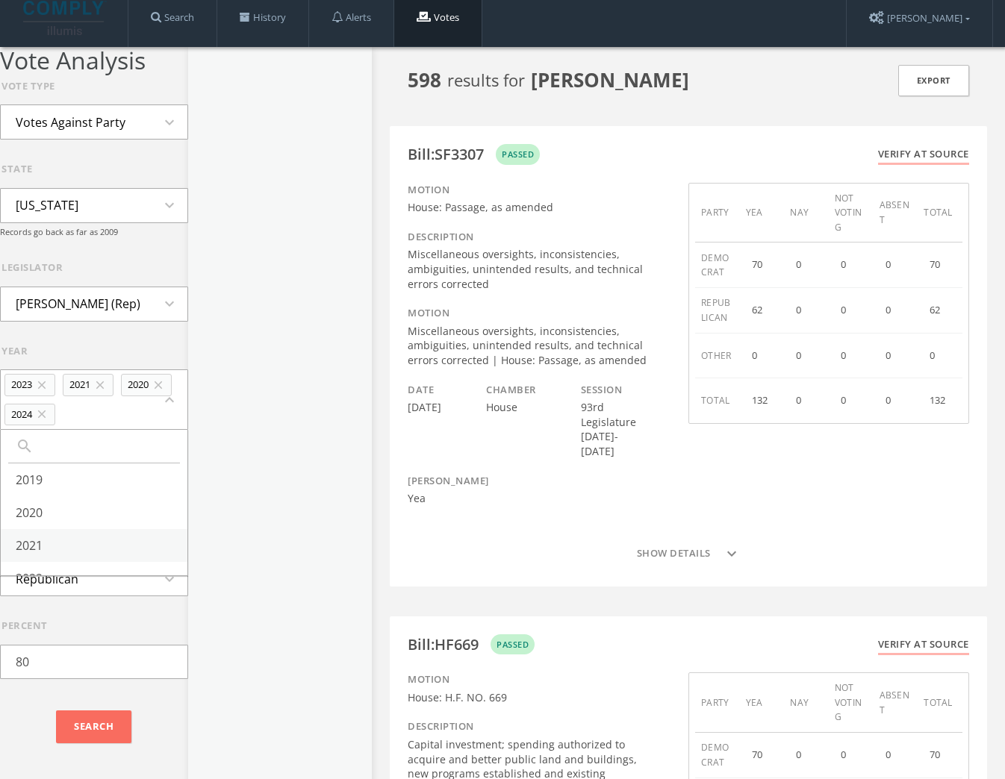
scroll to position [129, 0]
click at [90, 545] on li "All" at bounding box center [94, 559] width 187 height 33
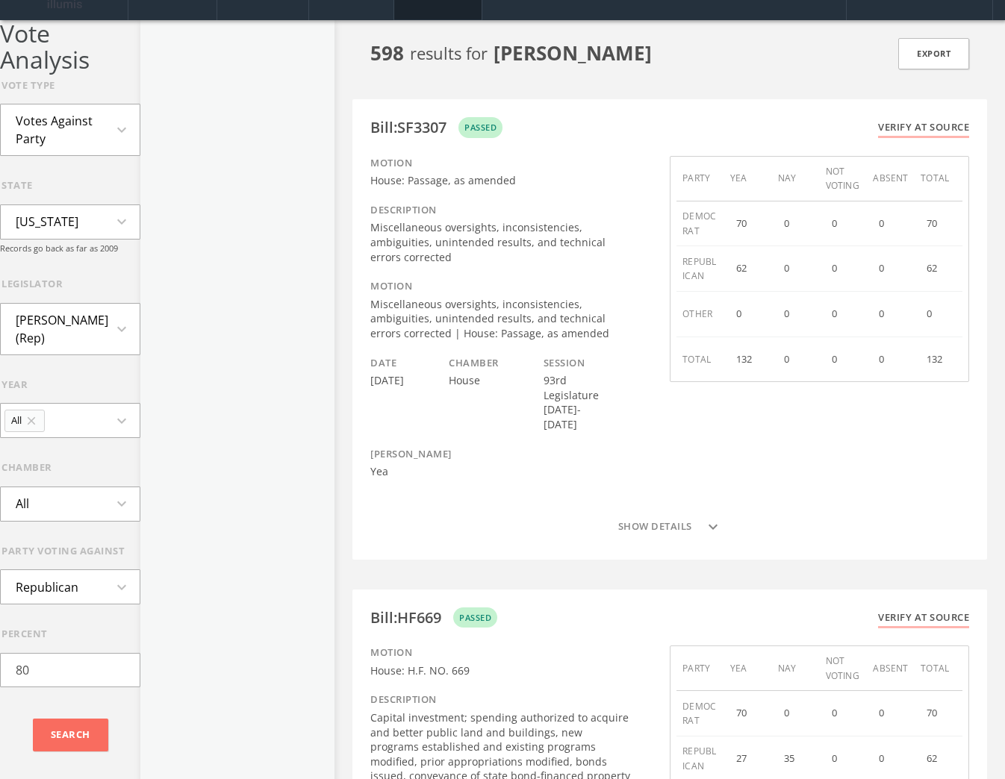
scroll to position [45, 0]
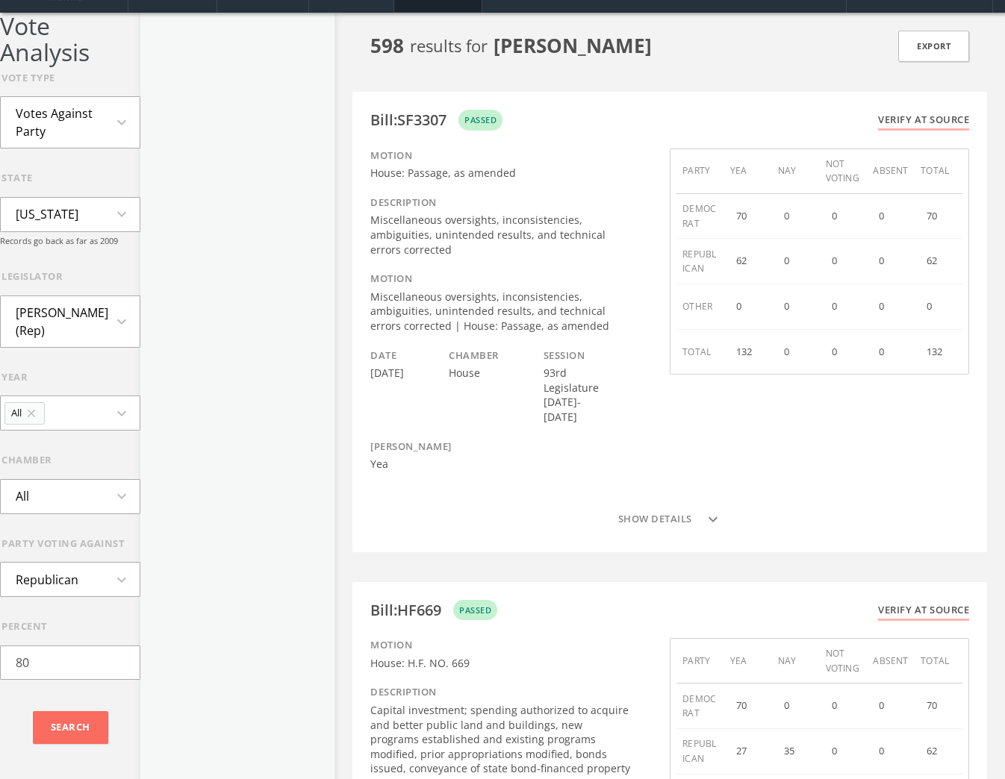
click at [93, 107] on li "Votes Against Party" at bounding box center [70, 122] width 139 height 51
click at [63, 181] on li "Skipped Votes" at bounding box center [70, 197] width 139 height 33
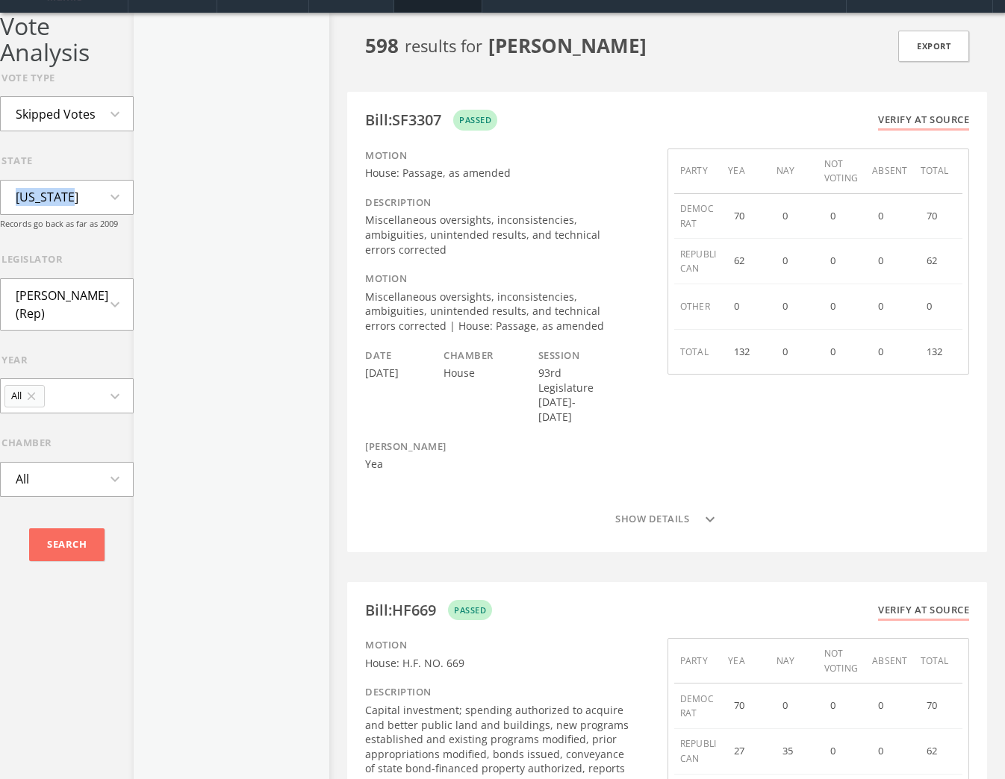
drag, startPoint x: 63, startPoint y: 178, endPoint x: 63, endPoint y: 155, distance: 23.1
click at [63, 155] on div "state Minnesota expand_more Records go back as far as 2009" at bounding box center [67, 192] width 134 height 76
drag, startPoint x: 63, startPoint y: 155, endPoint x: 74, endPoint y: 116, distance: 39.5
click at [74, 116] on li "Skipped Votes" at bounding box center [56, 114] width 110 height 33
click at [43, 152] on li "All Votes" at bounding box center [67, 147] width 132 height 33
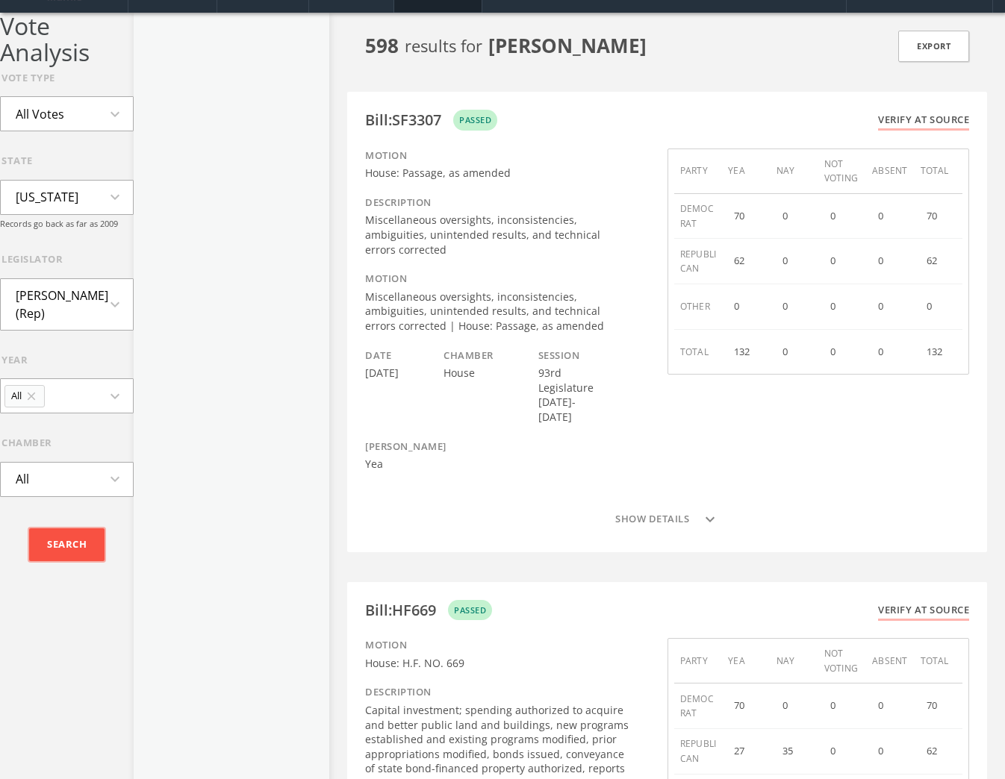
click at [49, 555] on input "Search" at bounding box center [66, 544] width 75 height 33
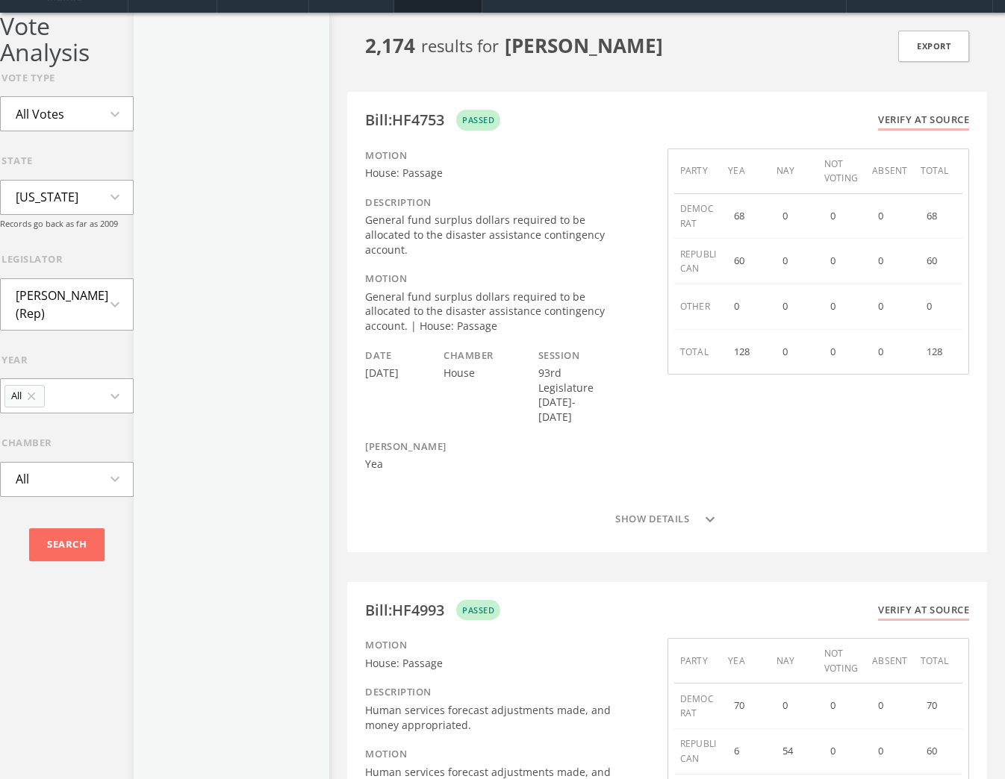
scroll to position [0, 0]
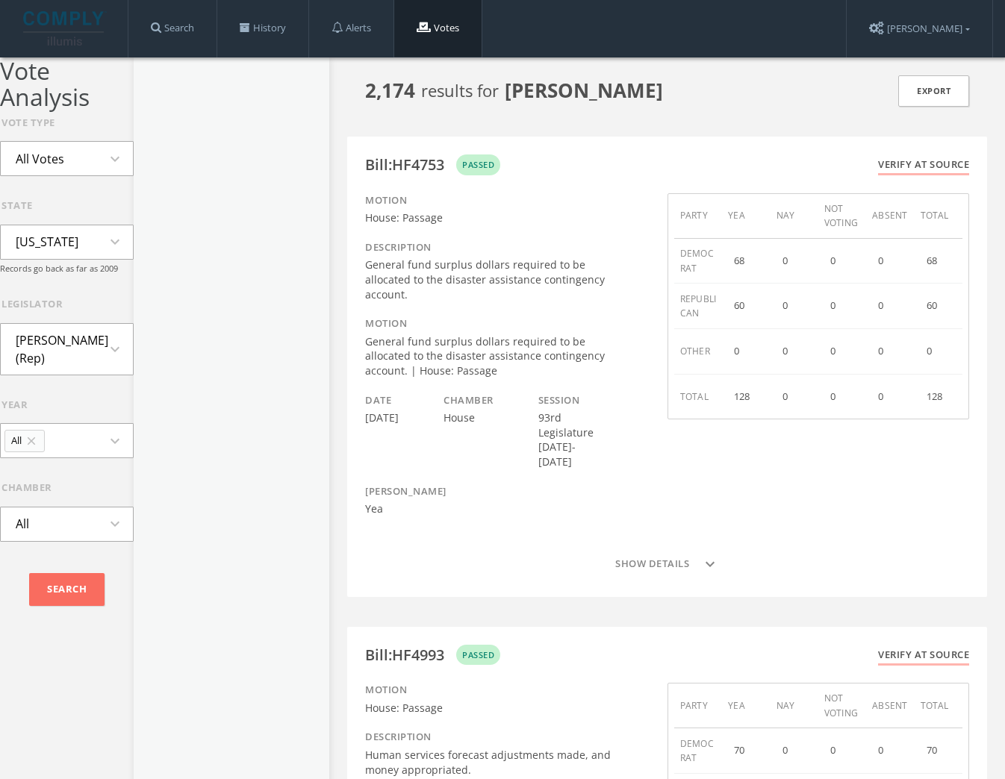
click at [80, 168] on button "All Votes expand_more" at bounding box center [67, 158] width 134 height 35
click at [55, 257] on li "Votes Against Party" at bounding box center [67, 267] width 132 height 51
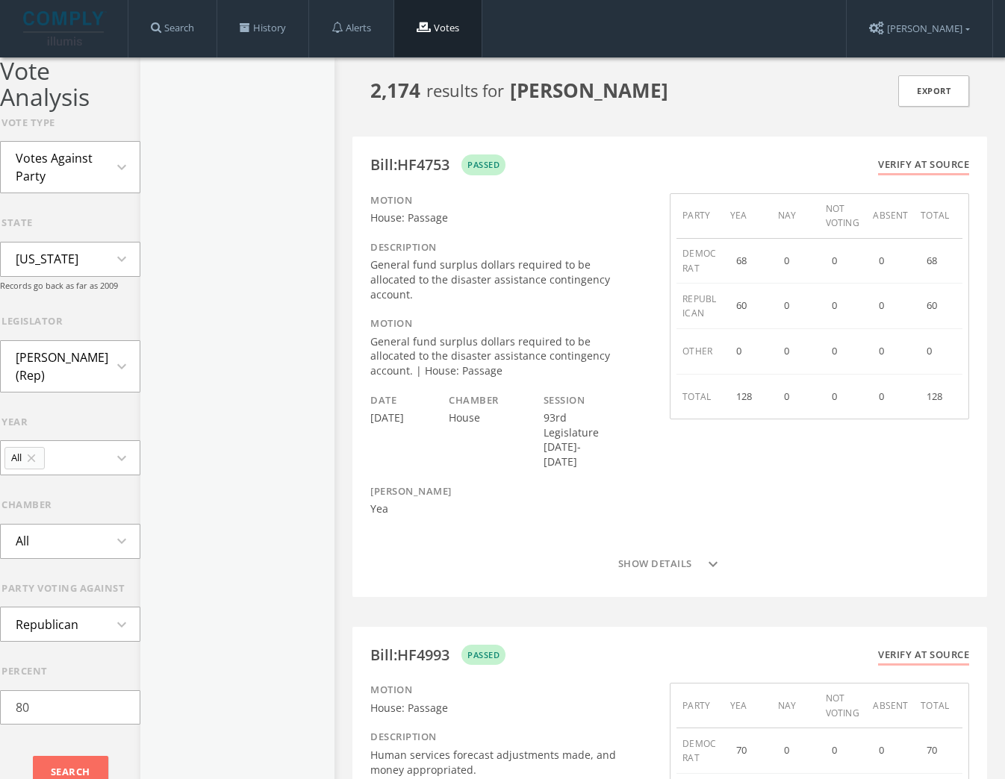
click at [50, 747] on div "Search" at bounding box center [70, 773] width 140 height 52
click at [56, 756] on input "Search" at bounding box center [70, 772] width 75 height 33
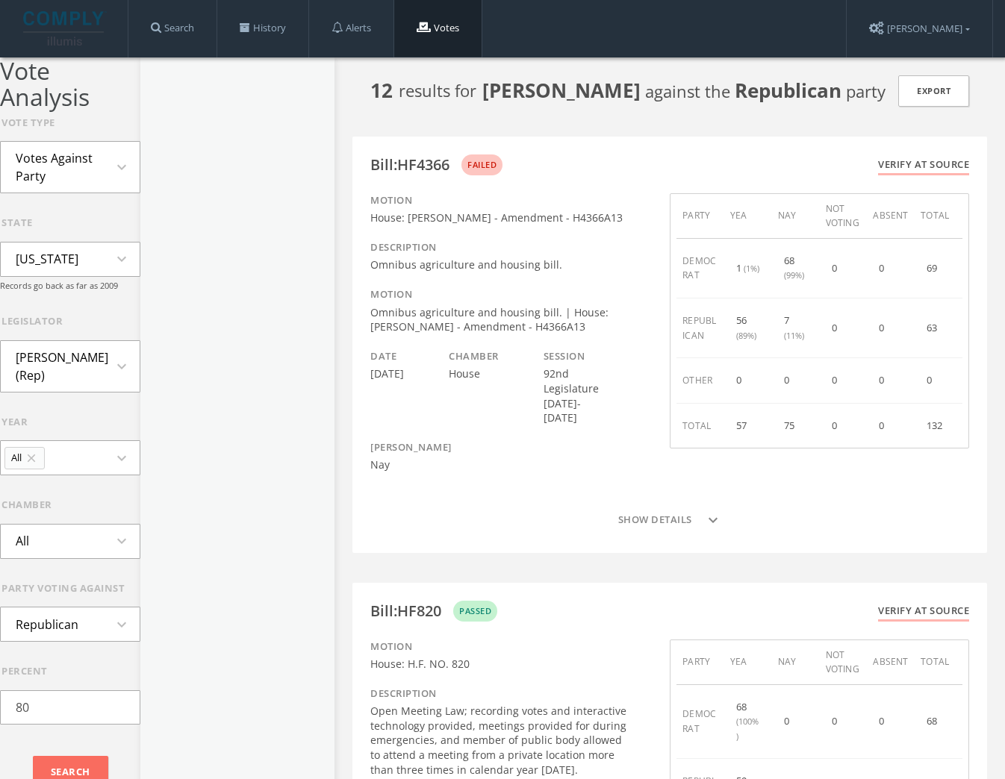
click at [56, 174] on li "Votes Against Party" at bounding box center [70, 167] width 139 height 51
click at [196, 193] on div at bounding box center [237, 446] width 194 height 779
click at [129, 147] on li "Votes Against Party" at bounding box center [70, 167] width 139 height 51
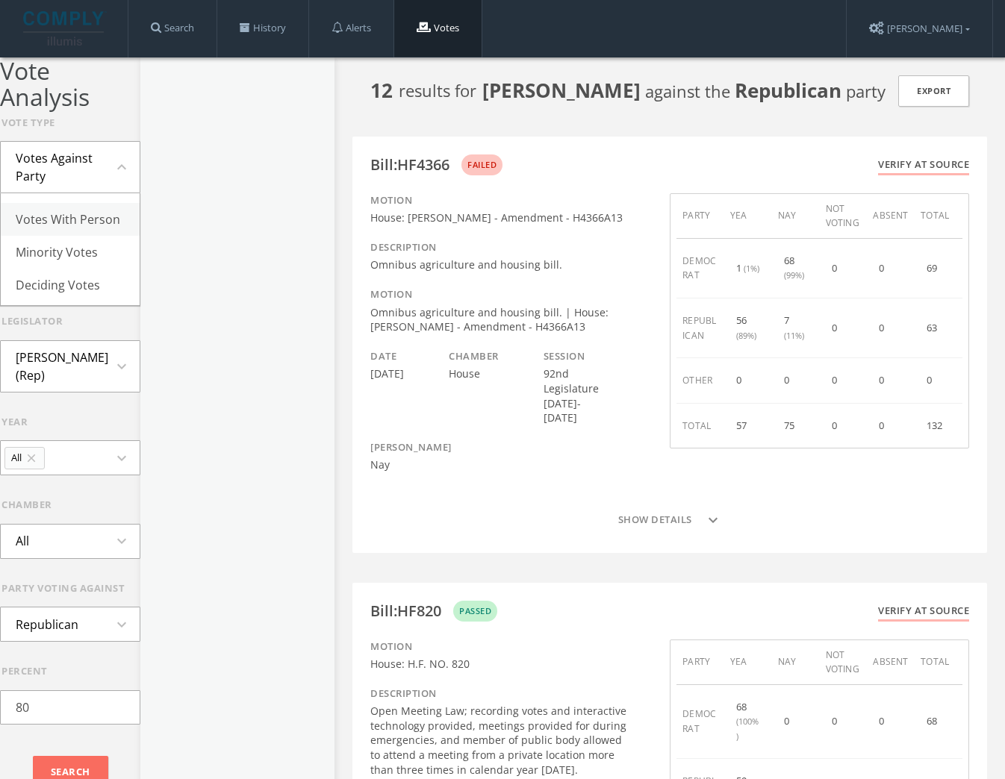
click at [63, 219] on li "Votes With Person" at bounding box center [70, 219] width 139 height 33
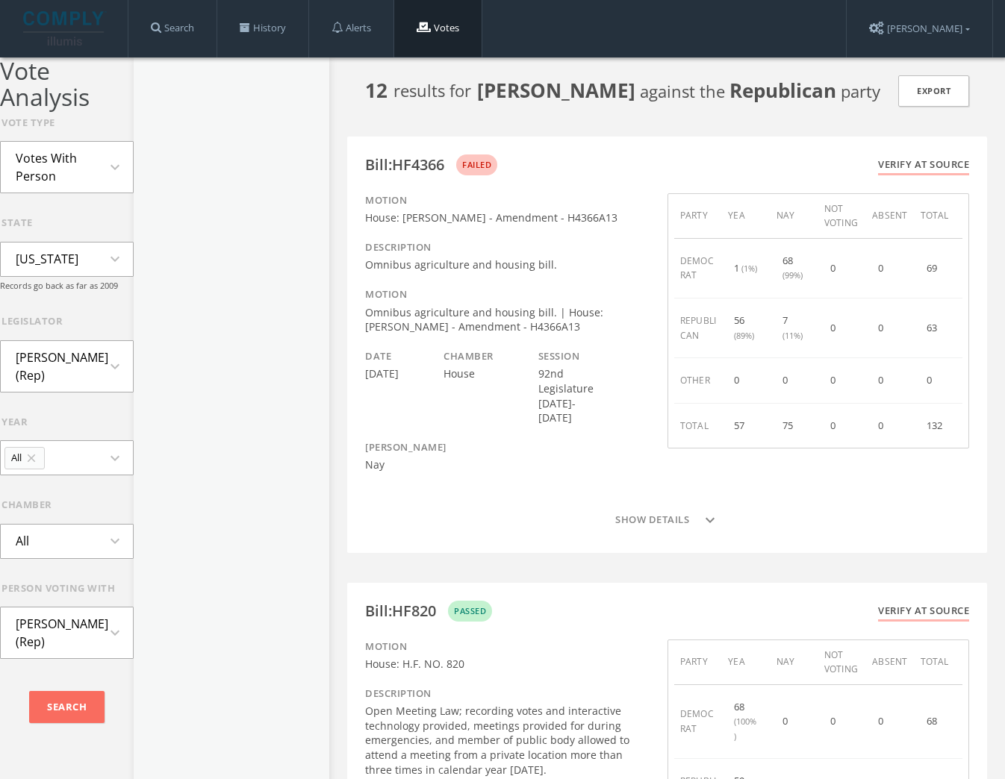
click at [78, 159] on li "Votes With Person" at bounding box center [67, 167] width 132 height 51
click at [75, 231] on li "Votes Against Person" at bounding box center [67, 227] width 132 height 51
drag, startPoint x: 66, startPoint y: 164, endPoint x: 77, endPoint y: 176, distance: 15.9
click at [66, 164] on li "Votes Against Person" at bounding box center [67, 167] width 132 height 51
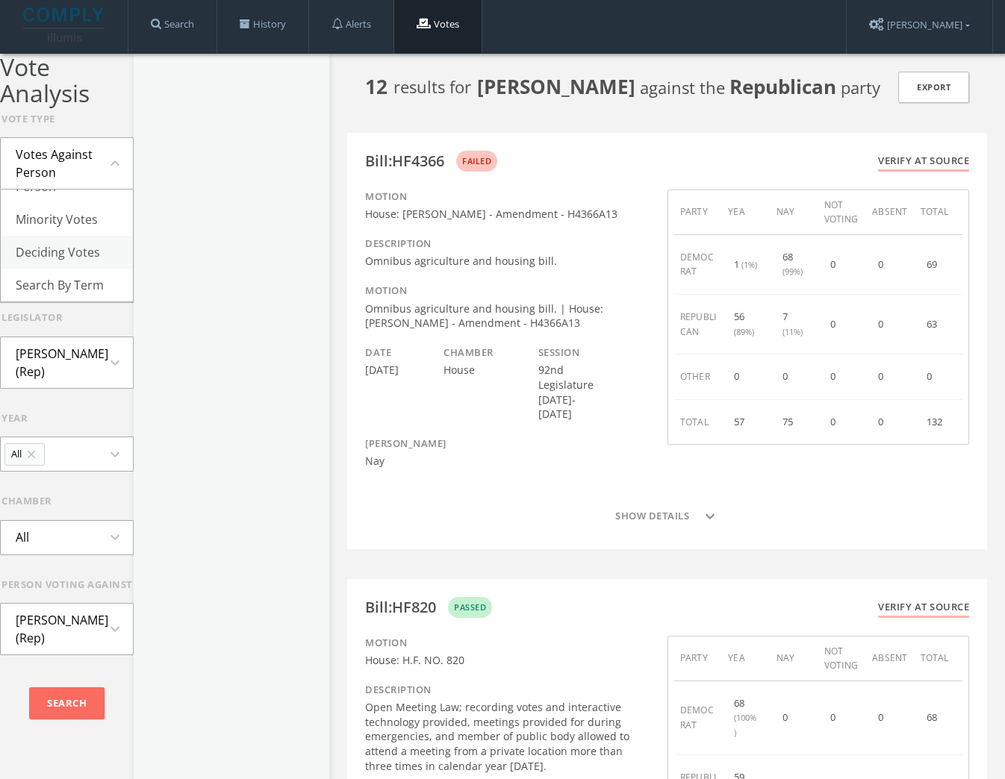
scroll to position [4, 0]
click at [39, 235] on li "Deciding Votes" at bounding box center [67, 251] width 132 height 33
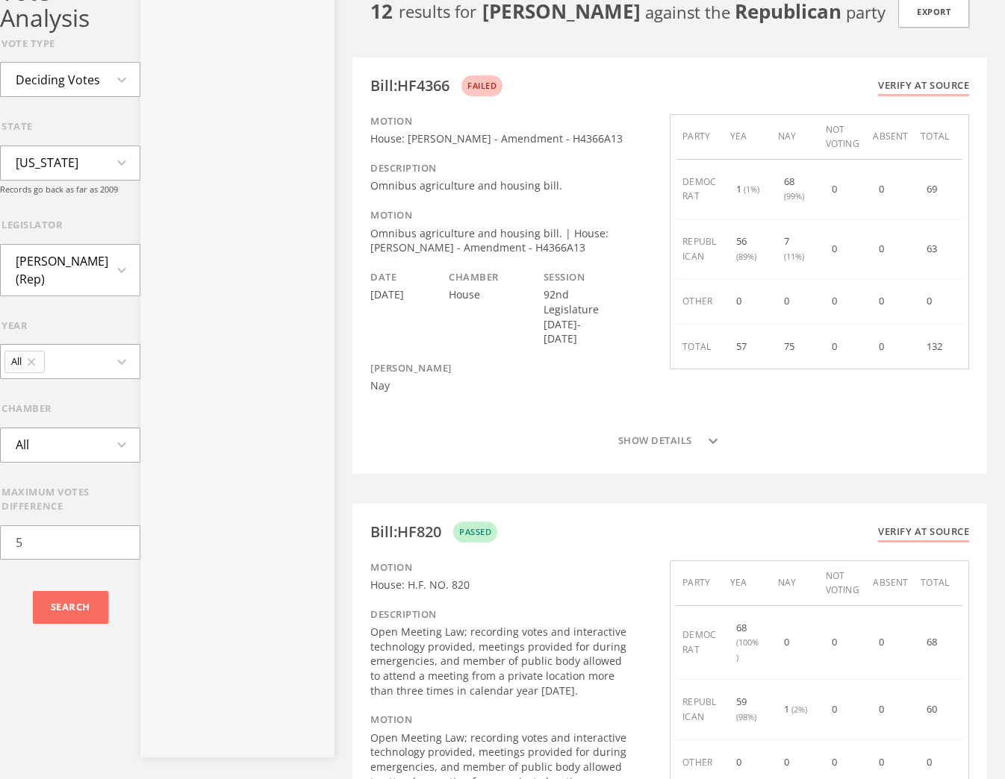
scroll to position [0, 0]
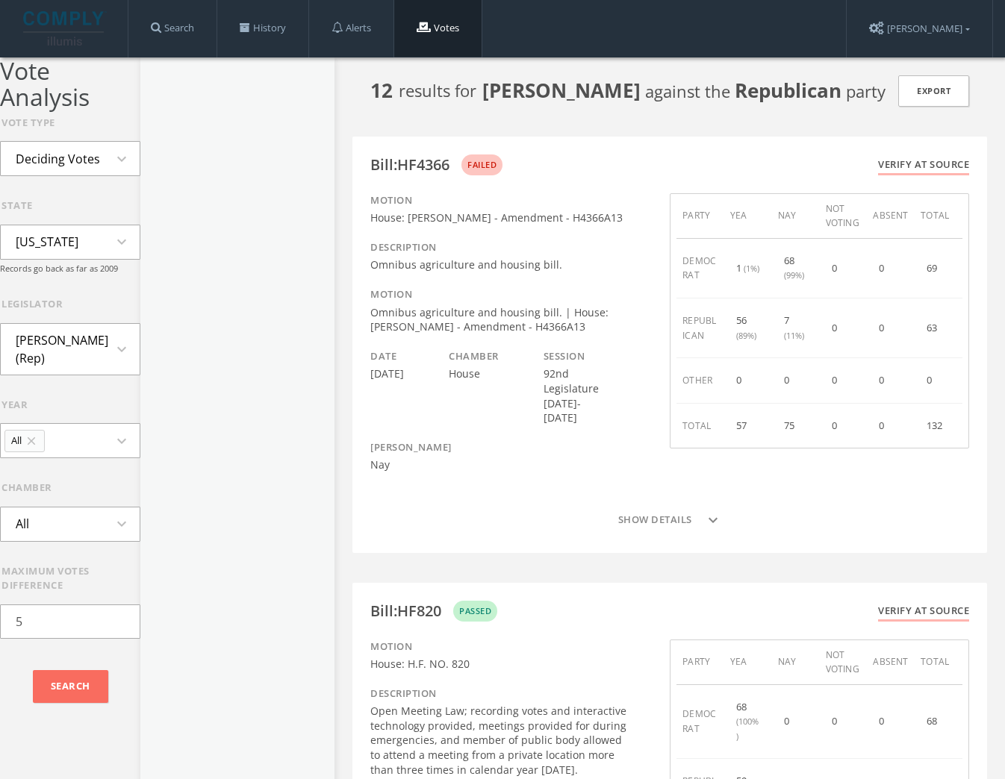
click at [70, 526] on button "All expand_more" at bounding box center [70, 524] width 140 height 35
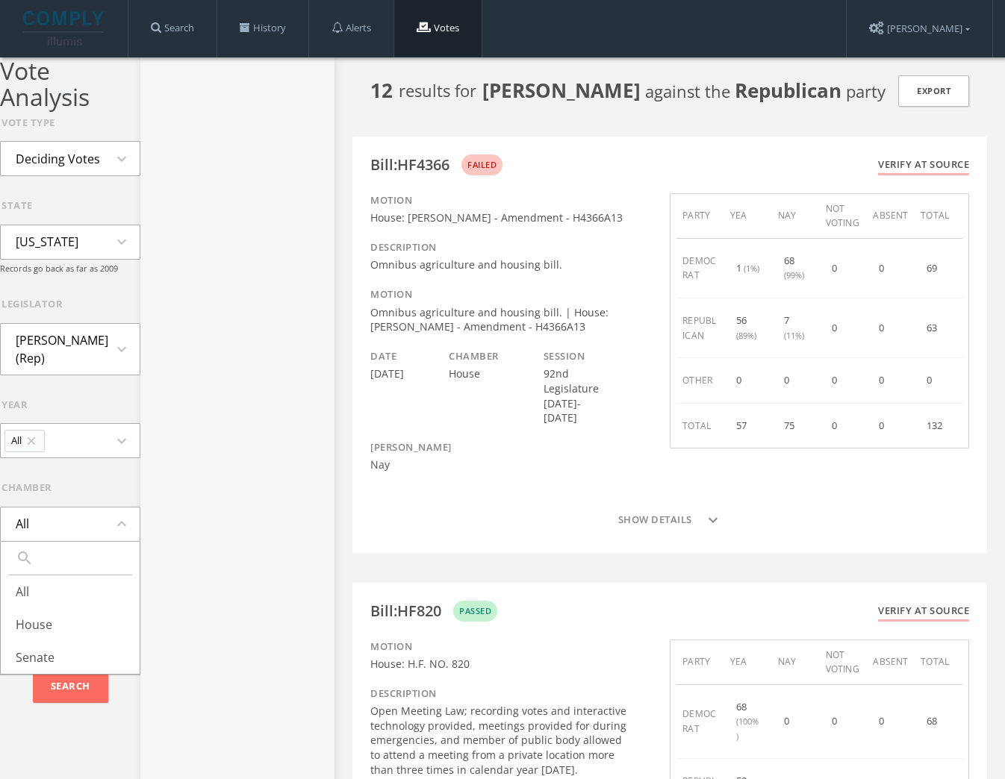
click at [202, 506] on div at bounding box center [237, 446] width 194 height 779
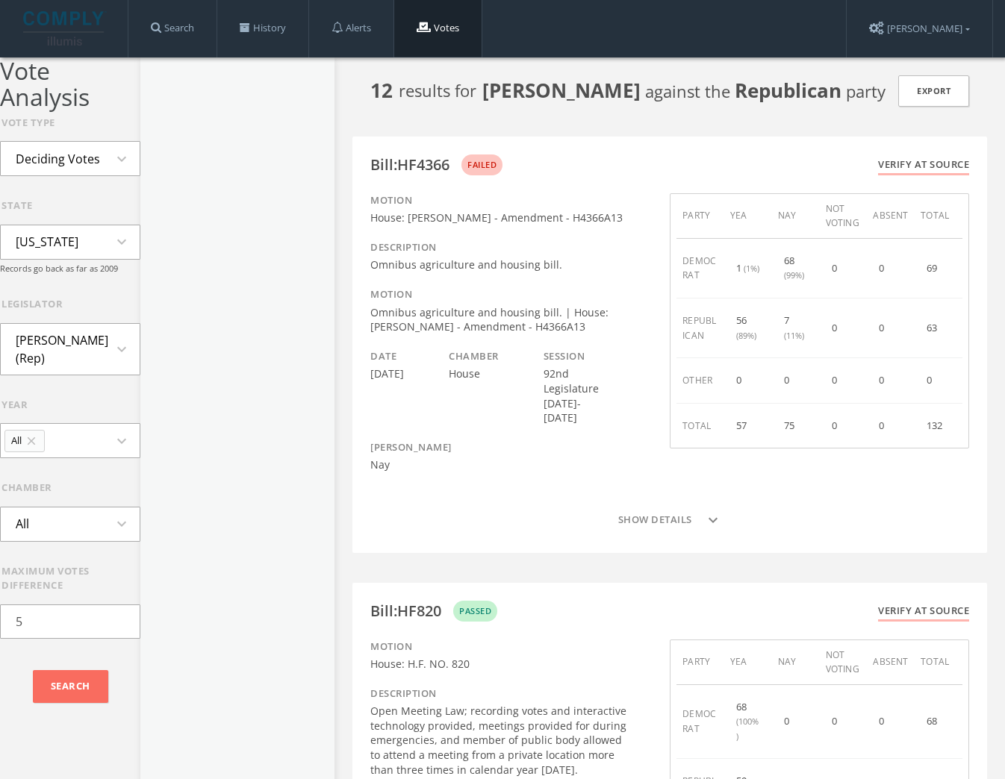
click at [121, 151] on icon "expand_more" at bounding box center [126, 159] width 27 height 18
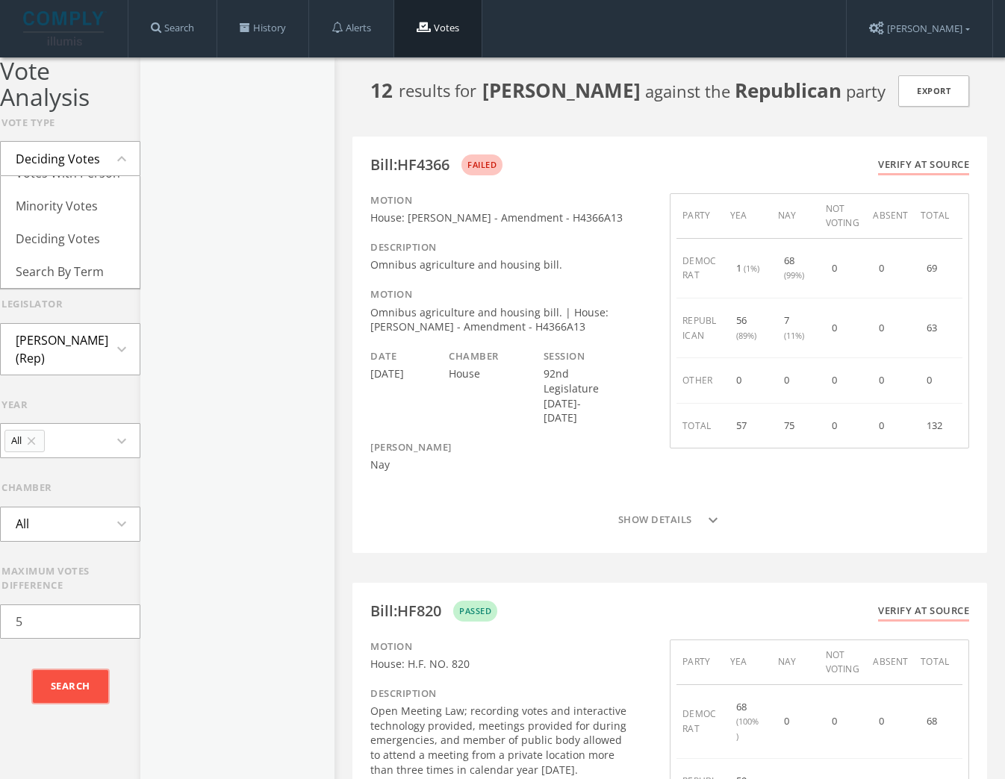
click at [84, 693] on input "Search" at bounding box center [70, 686] width 75 height 33
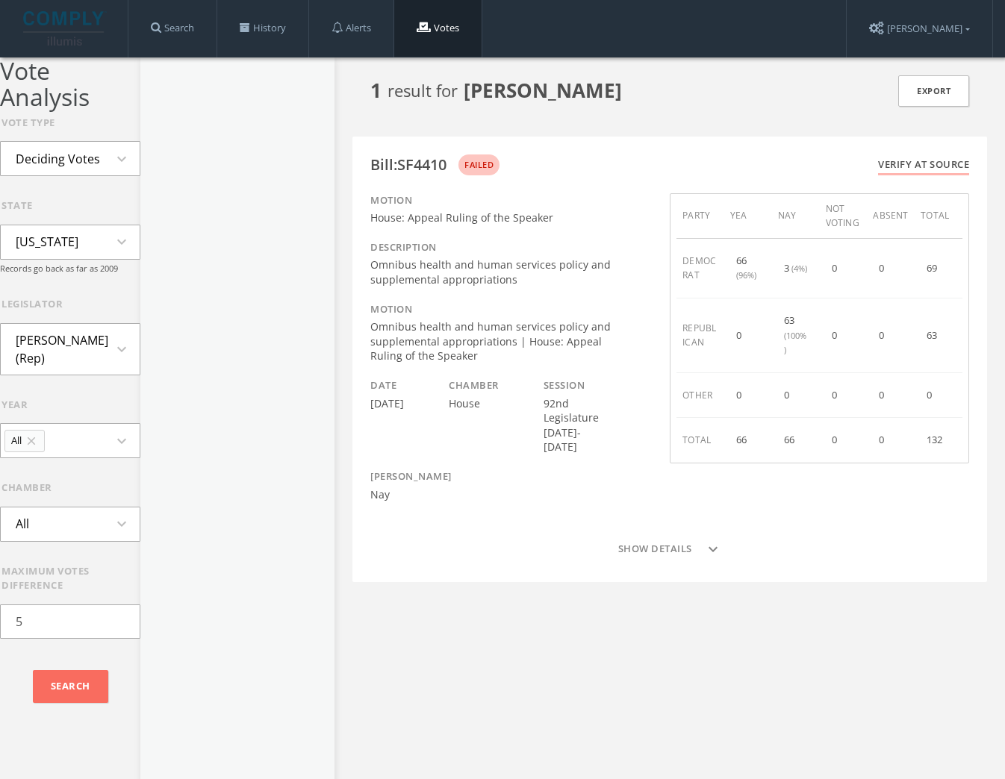
click at [430, 171] on div "Bill : SF4410" at bounding box center [408, 165] width 76 height 15
click at [791, 446] on div "66" at bounding box center [790, 440] width 13 height 15
click at [87, 629] on input "5" at bounding box center [70, 622] width 140 height 34
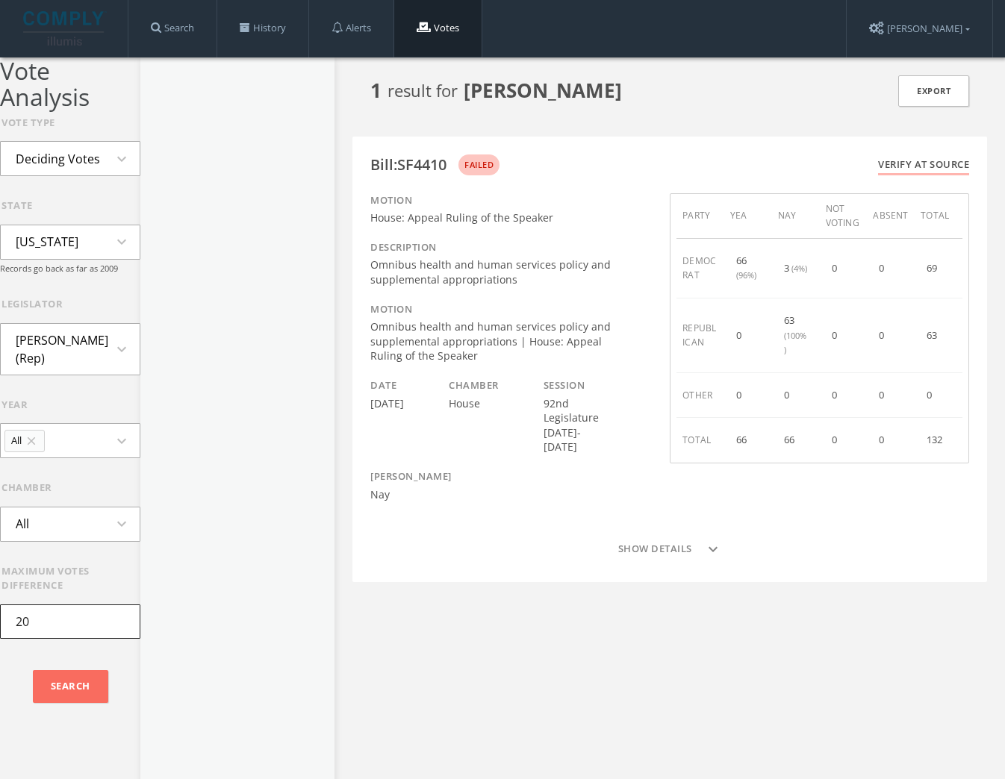
type input "2"
type input "10"
click at [69, 687] on input "Search" at bounding box center [70, 686] width 75 height 33
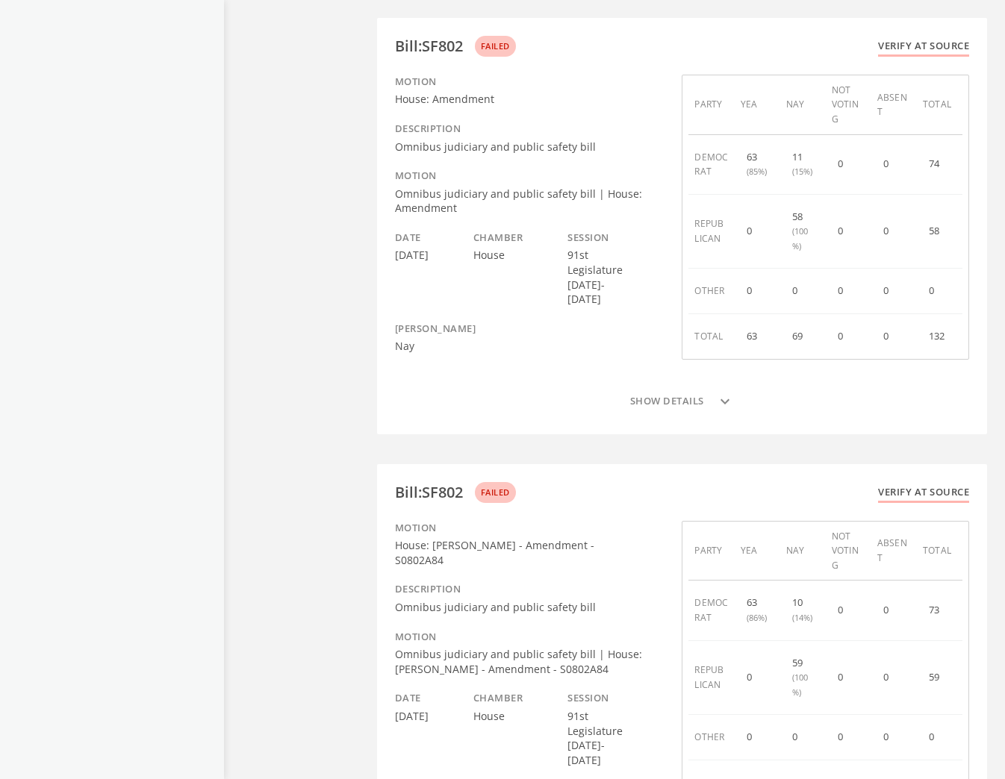
scroll to position [1317, 0]
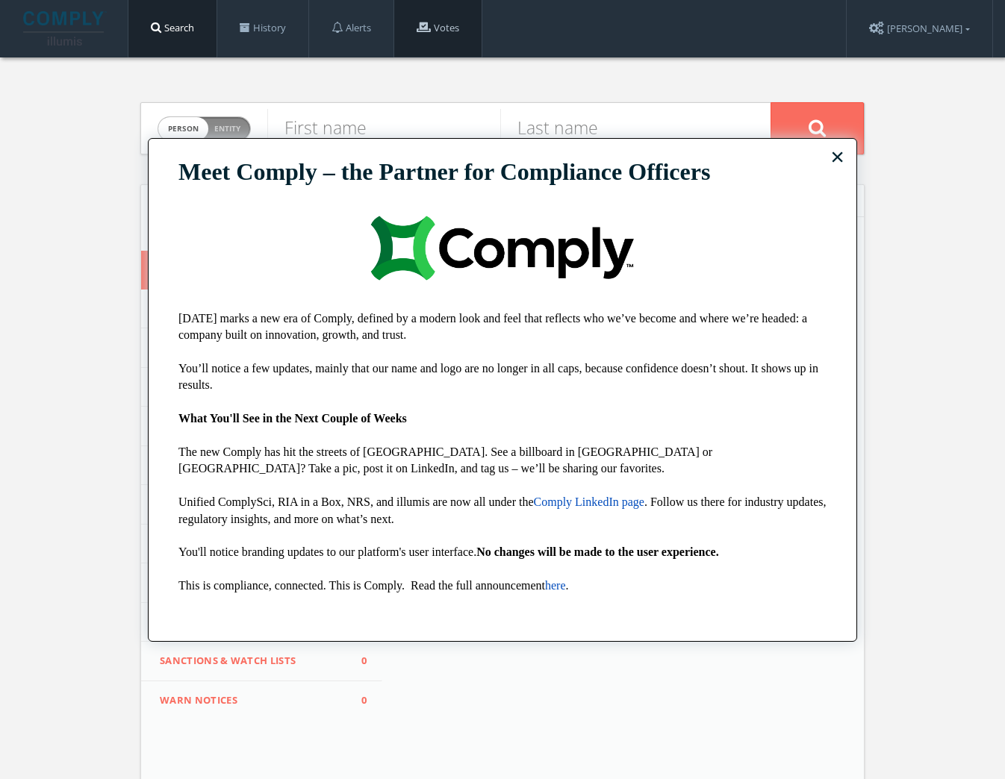
click at [468, 35] on link "Votes" at bounding box center [437, 28] width 87 height 57
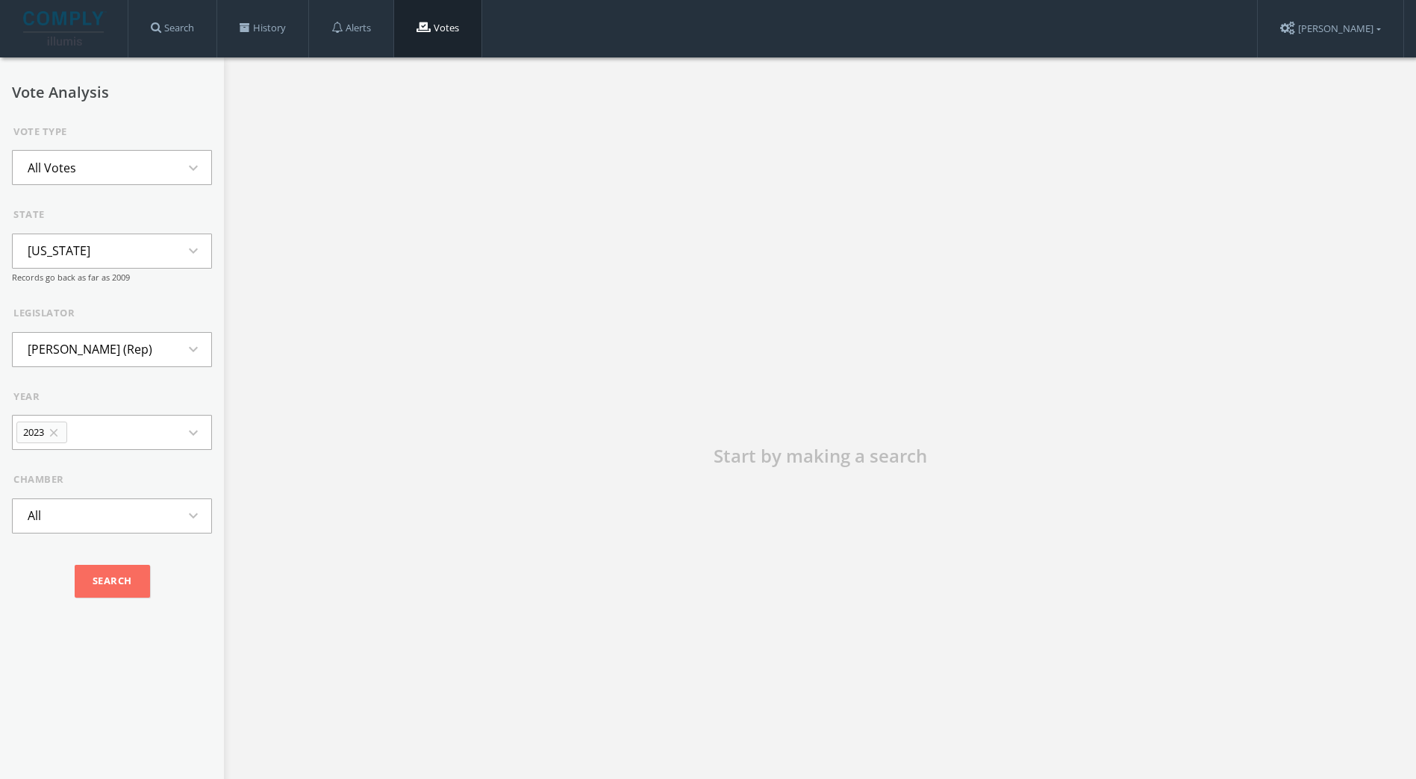
click at [122, 174] on button "All Votes expand_more" at bounding box center [112, 167] width 200 height 35
click at [282, 233] on div "Start by making a search" at bounding box center [820, 464] width 1192 height 815
click at [137, 252] on button "[US_STATE] expand_more" at bounding box center [112, 251] width 200 height 35
type input "min"
click at [106, 324] on li "[US_STATE]" at bounding box center [112, 318] width 199 height 33
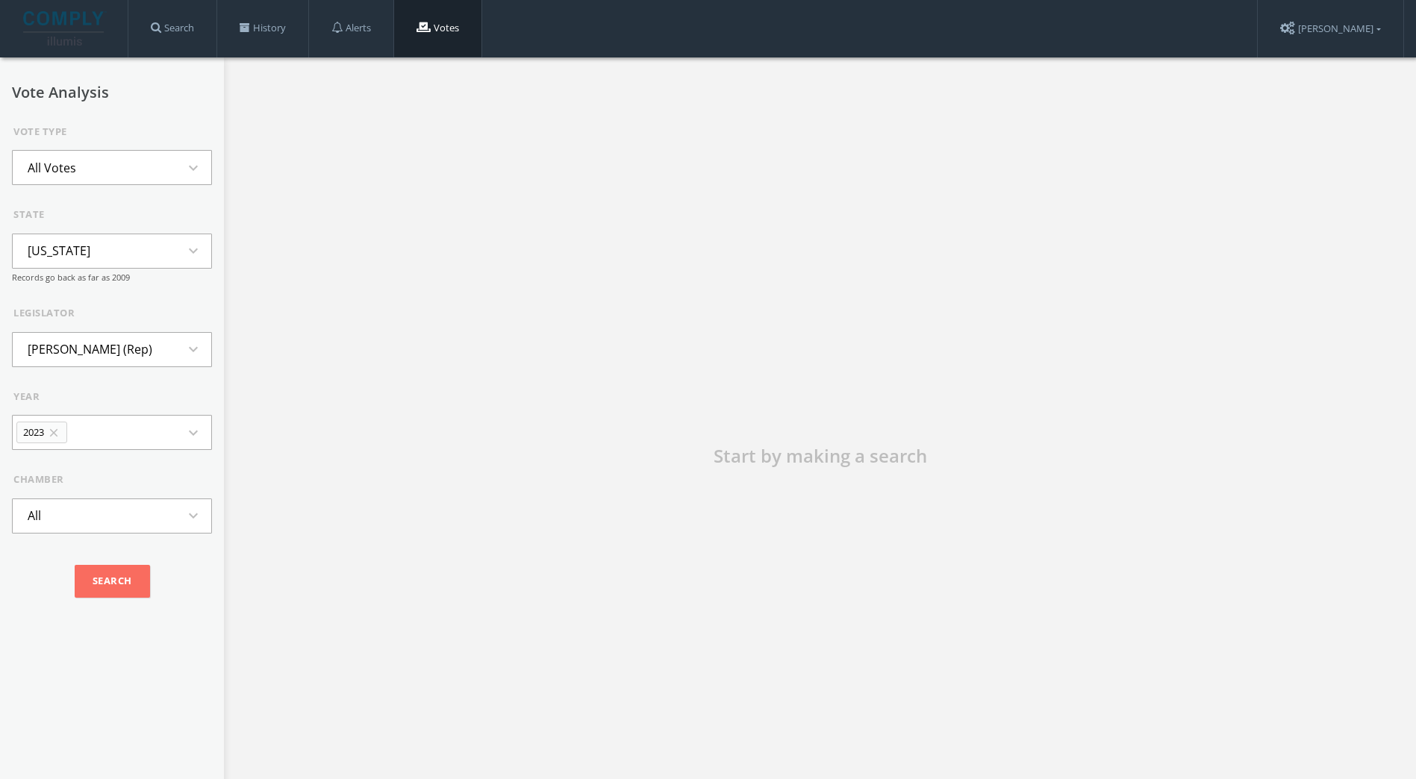
click at [137, 420] on button "2023 close expand_more" at bounding box center [112, 432] width 200 height 35
click at [131, 554] on li "All" at bounding box center [112, 565] width 199 height 33
click at [134, 352] on button "[PERSON_NAME] (Rep) expand_more" at bounding box center [112, 349] width 200 height 35
type input "[PERSON_NAME]"
click at [113, 428] on li "[PERSON_NAME] (Rep)" at bounding box center [112, 417] width 199 height 33
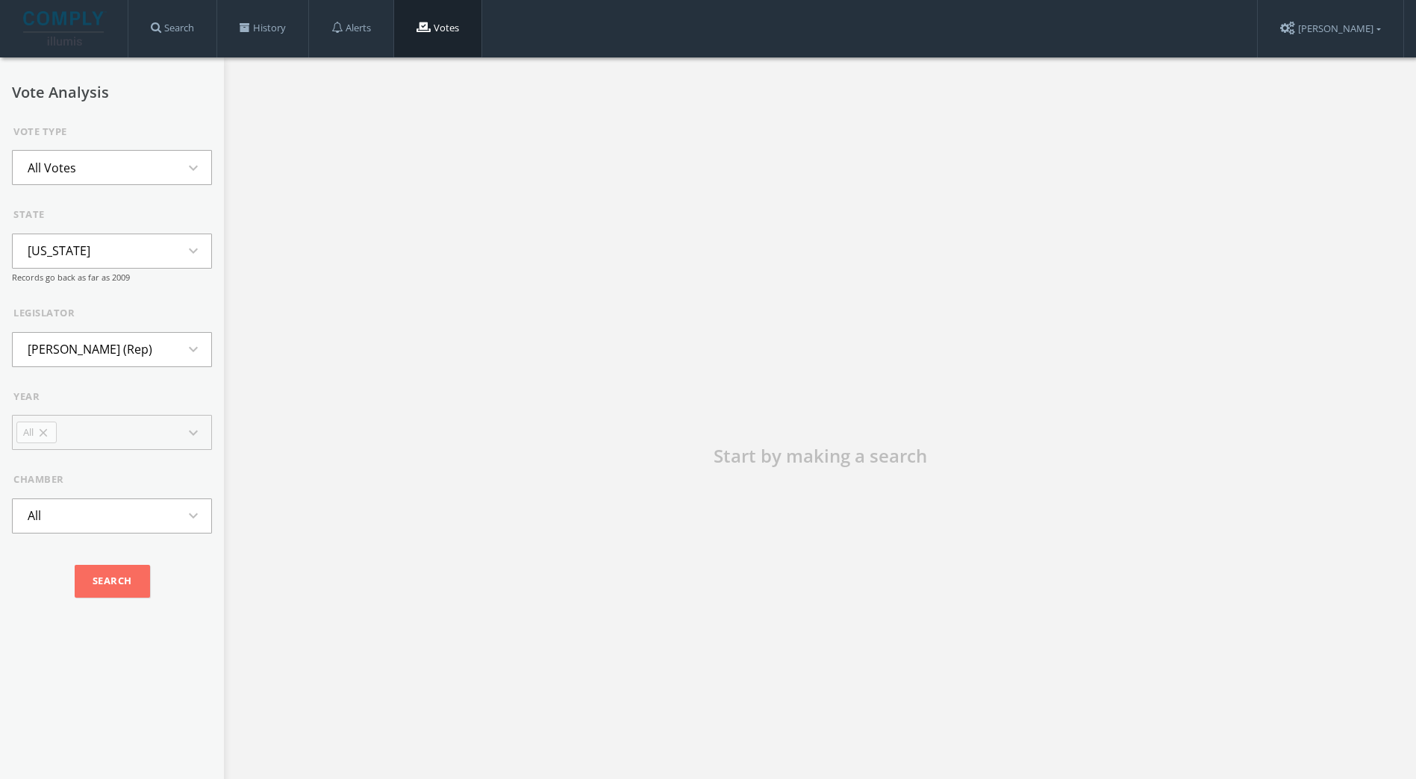
click at [145, 468] on form "Vote Type All Votes expand_more state [US_STATE] expand_more Records go back as…" at bounding box center [112, 366] width 200 height 483
click at [103, 599] on div "Search" at bounding box center [112, 582] width 200 height 52
click at [112, 583] on input "Search" at bounding box center [112, 581] width 75 height 33
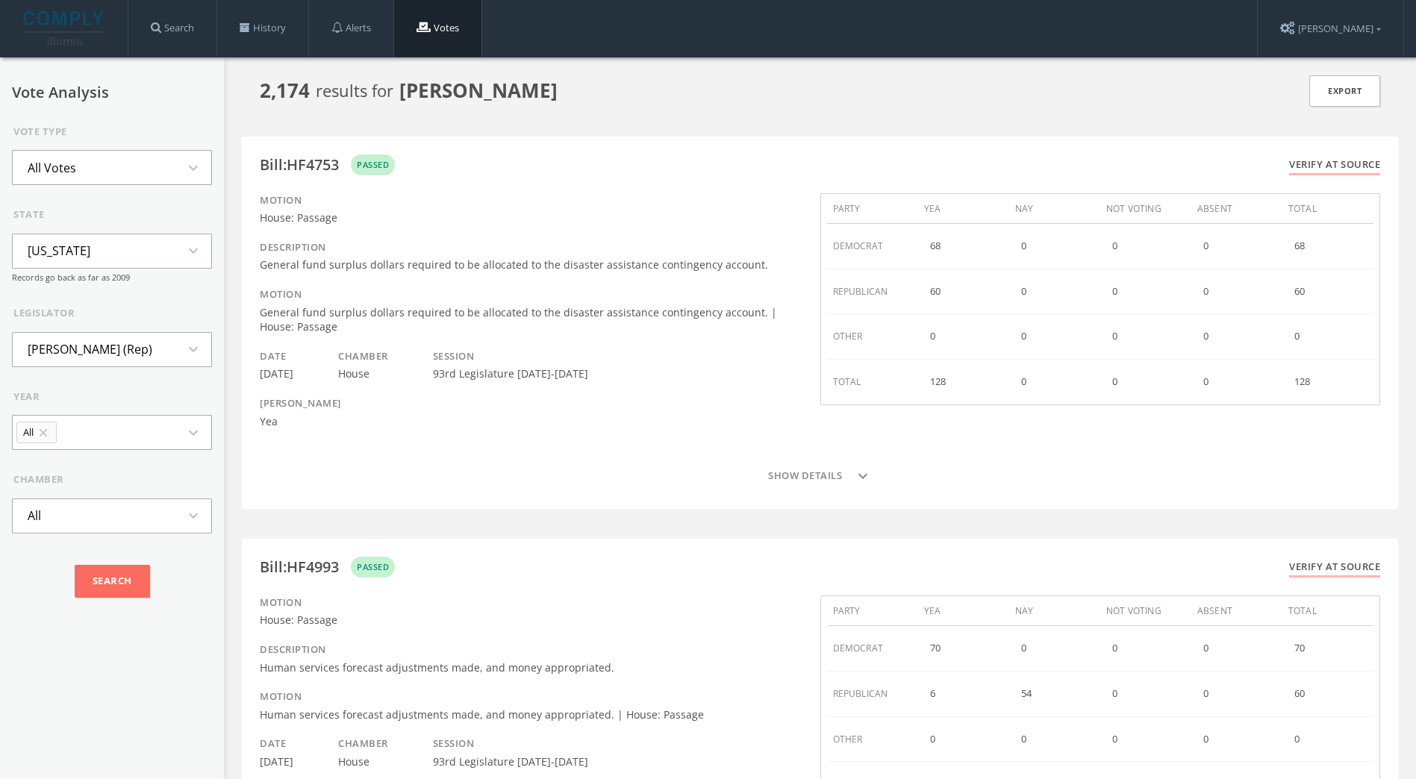
click at [115, 158] on button "All Votes expand_more" at bounding box center [112, 167] width 200 height 35
click at [84, 243] on li "Skipped Votes" at bounding box center [112, 234] width 199 height 33
click at [105, 580] on input "Search" at bounding box center [112, 581] width 75 height 33
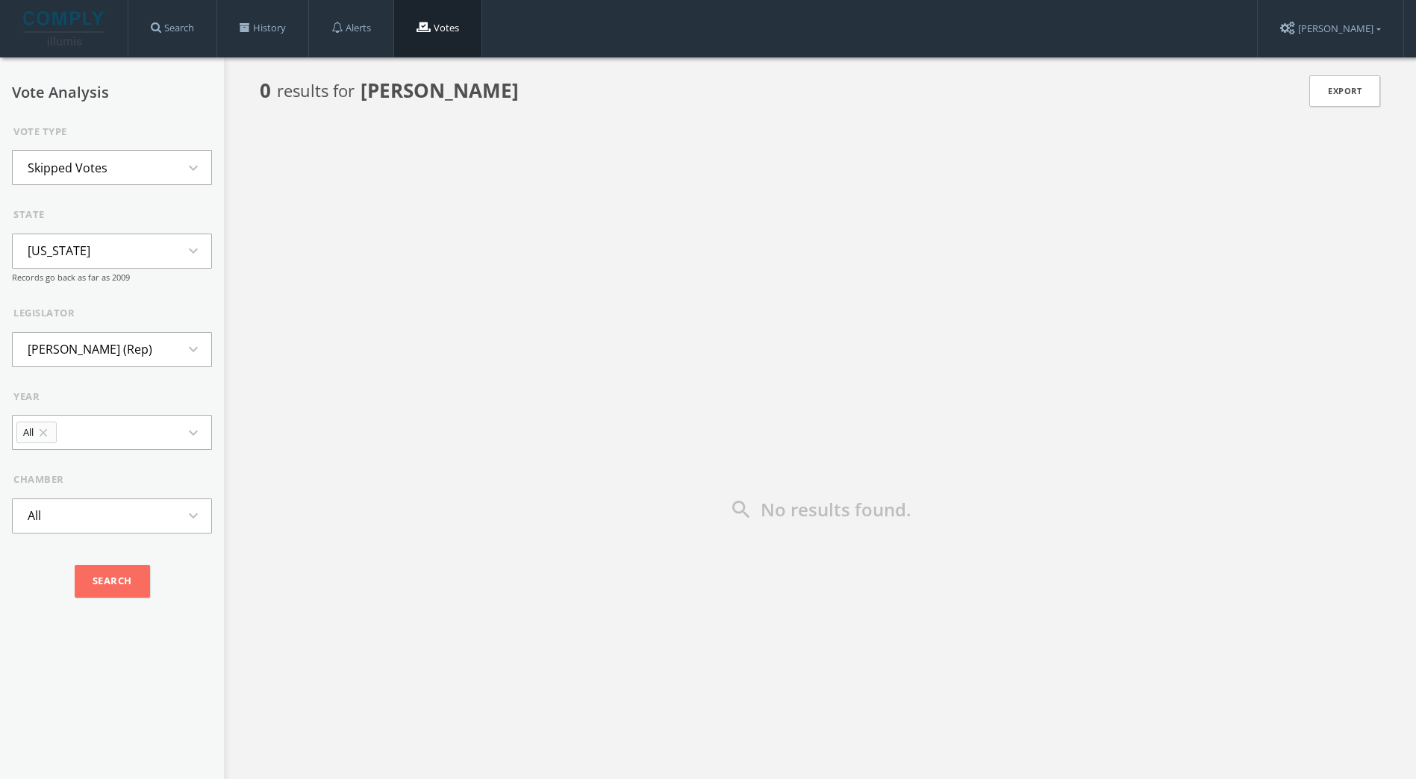
click at [75, 156] on li "Skipped Votes" at bounding box center [68, 168] width 110 height 33
click at [66, 267] on li "Votes Against Party" at bounding box center [112, 267] width 199 height 33
click at [99, 743] on input "Search" at bounding box center [112, 747] width 75 height 33
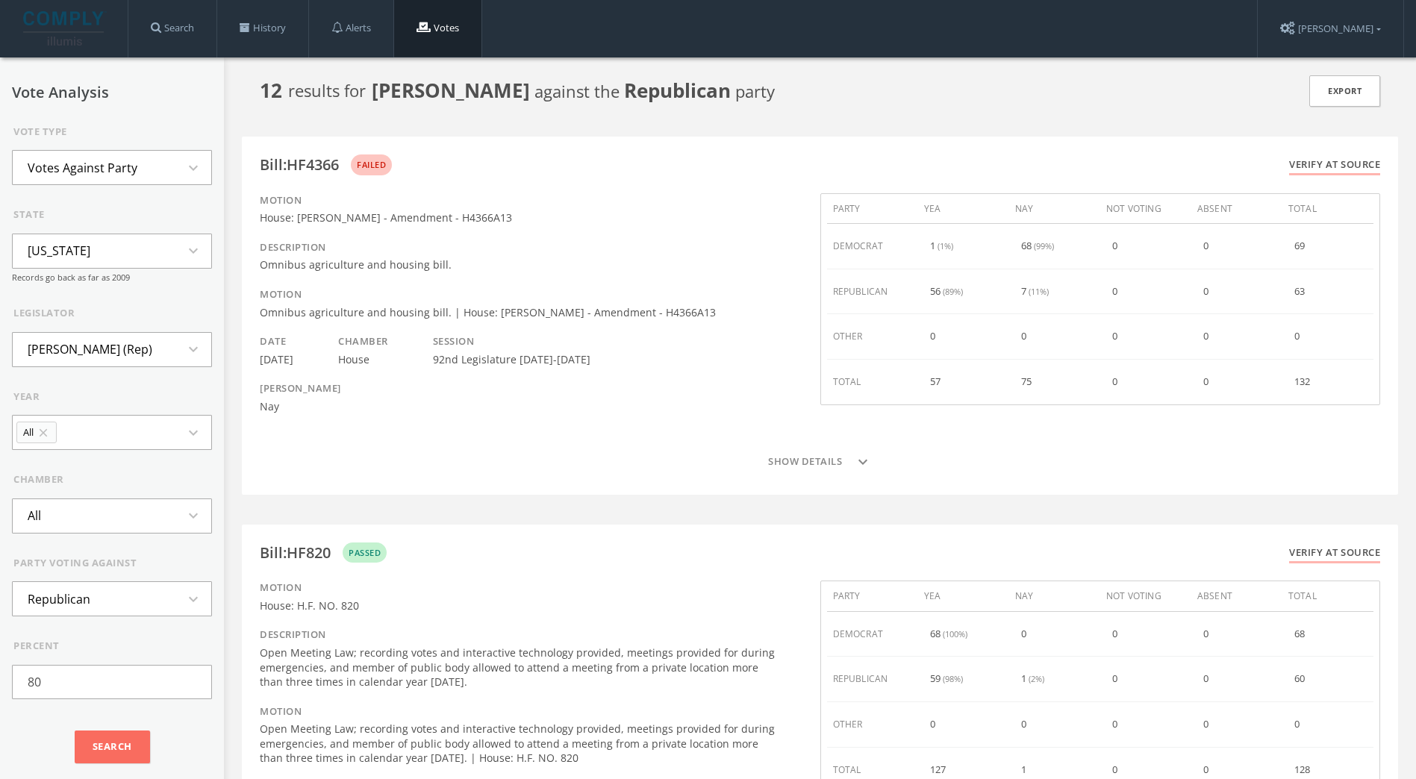
click at [122, 617] on form "Vote Type Votes Against Party expand_more state [US_STATE] expand_more Records …" at bounding box center [112, 449] width 200 height 649
click at [128, 609] on button "Republican expand_more" at bounding box center [112, 598] width 200 height 35
click at [82, 727] on li "Democrat" at bounding box center [112, 732] width 199 height 33
click at [102, 756] on input "Search" at bounding box center [112, 747] width 75 height 33
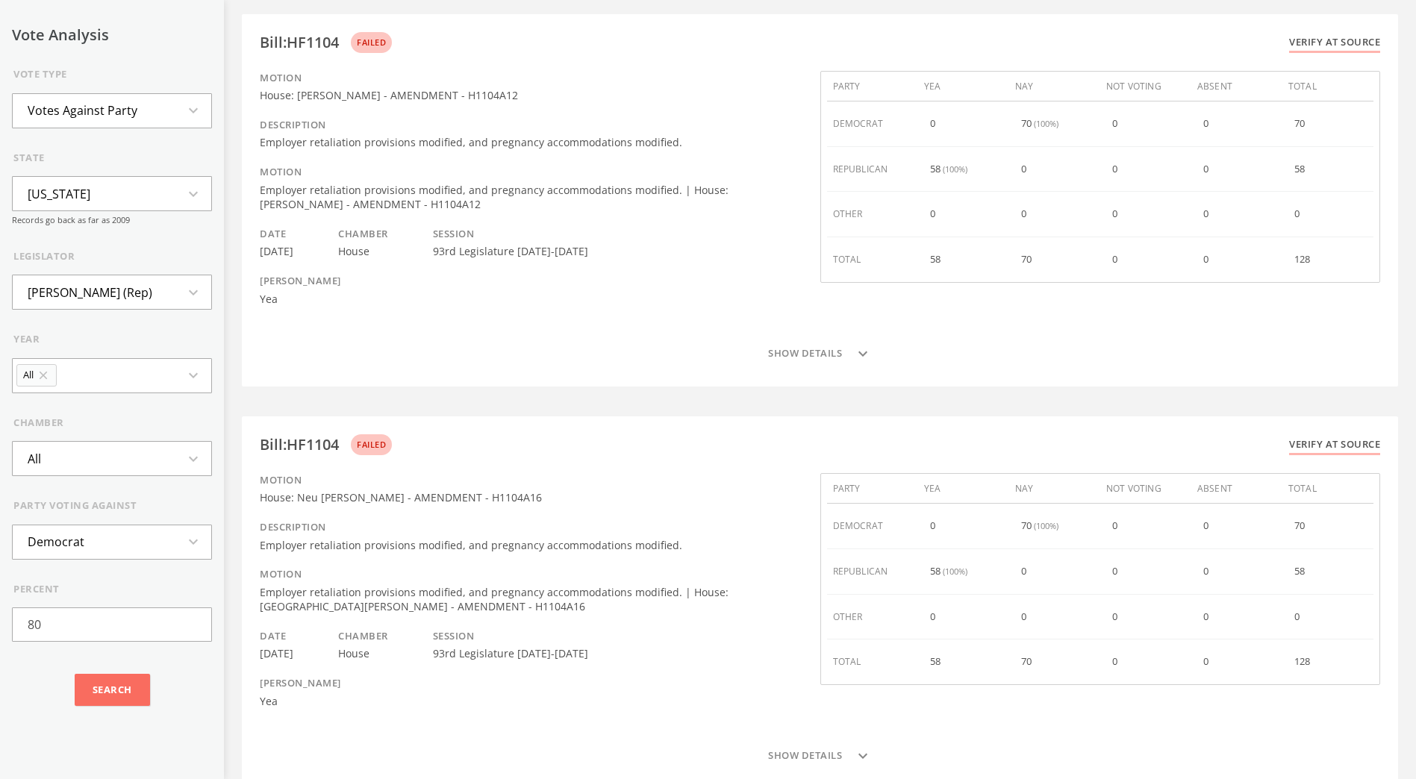
scroll to position [58, 0]
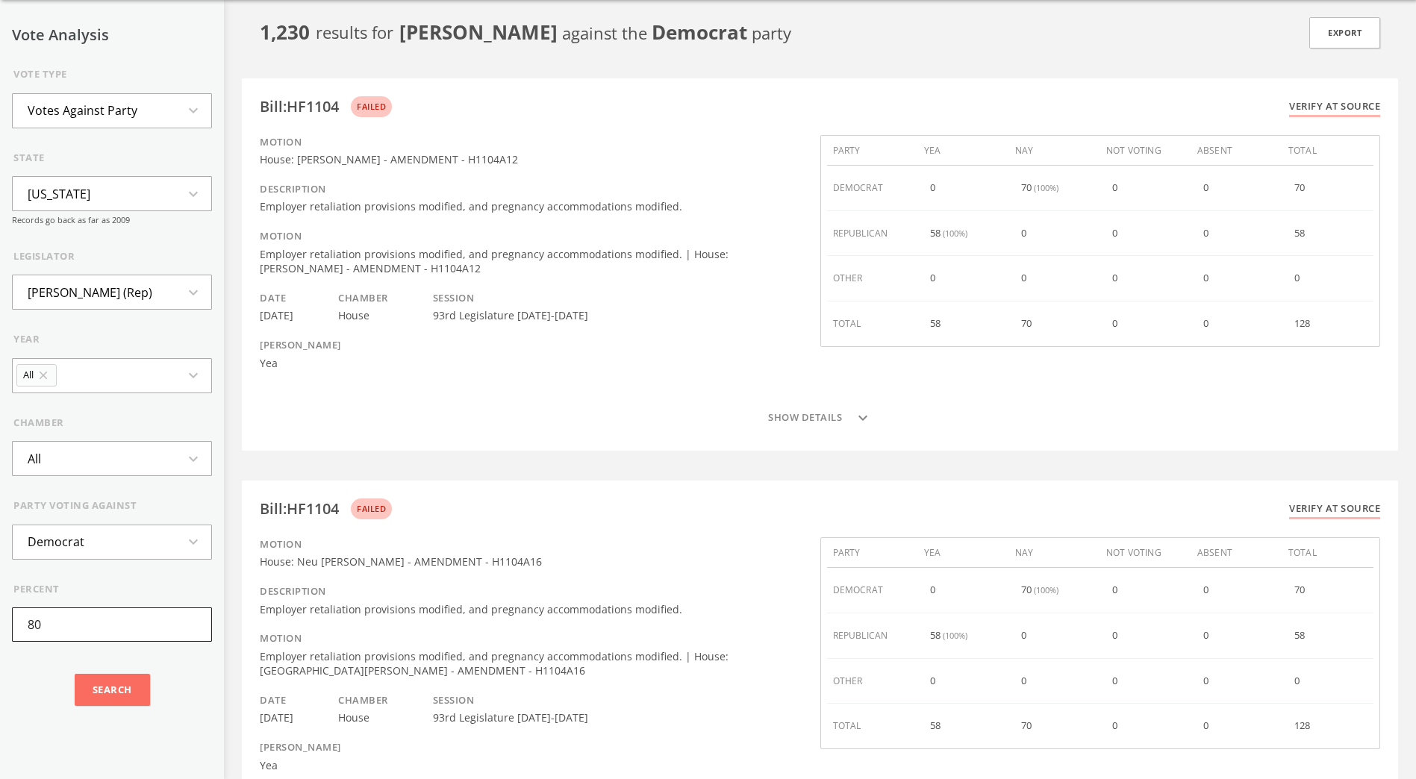
drag, startPoint x: 139, startPoint y: 622, endPoint x: -3, endPoint y: 599, distance: 143.7
click at [125, 689] on input "Search" at bounding box center [112, 690] width 75 height 33
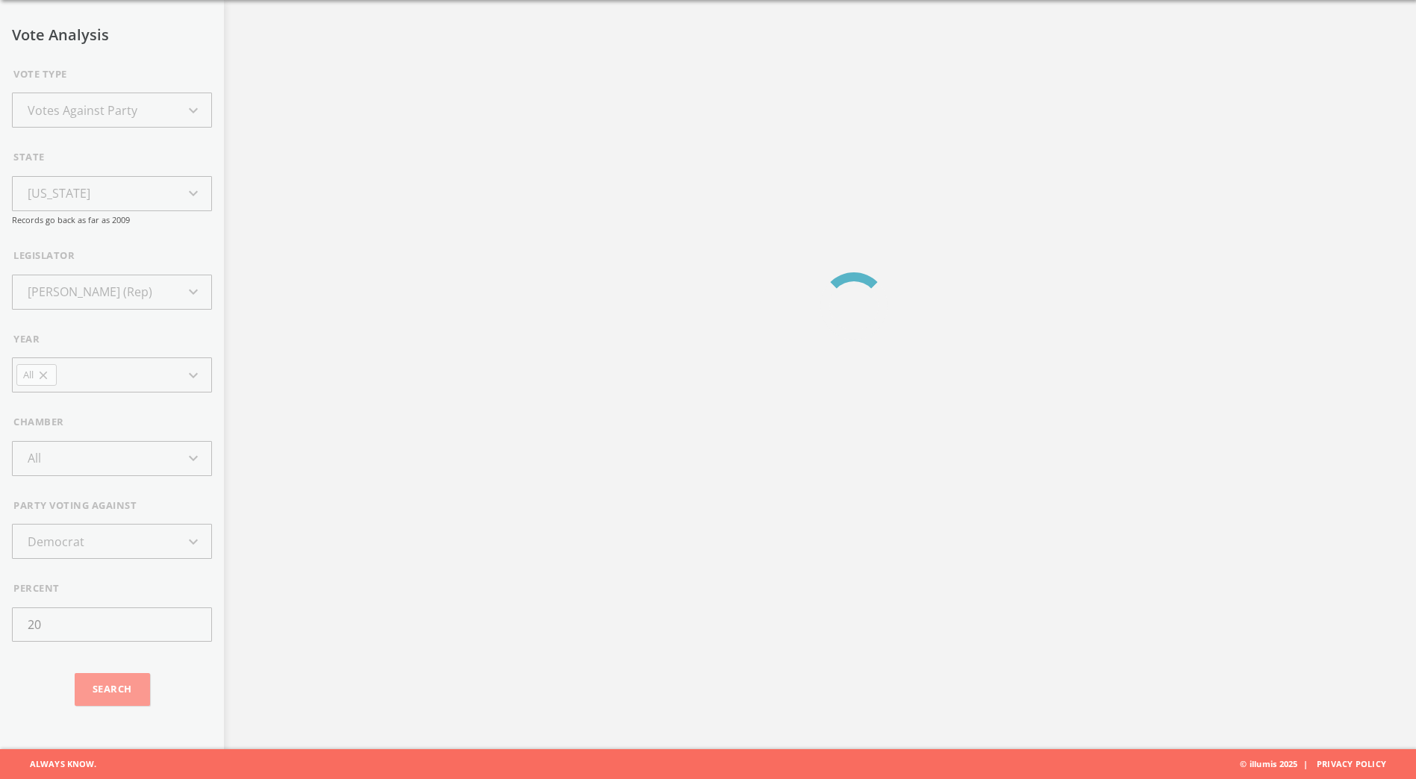
scroll to position [0, 0]
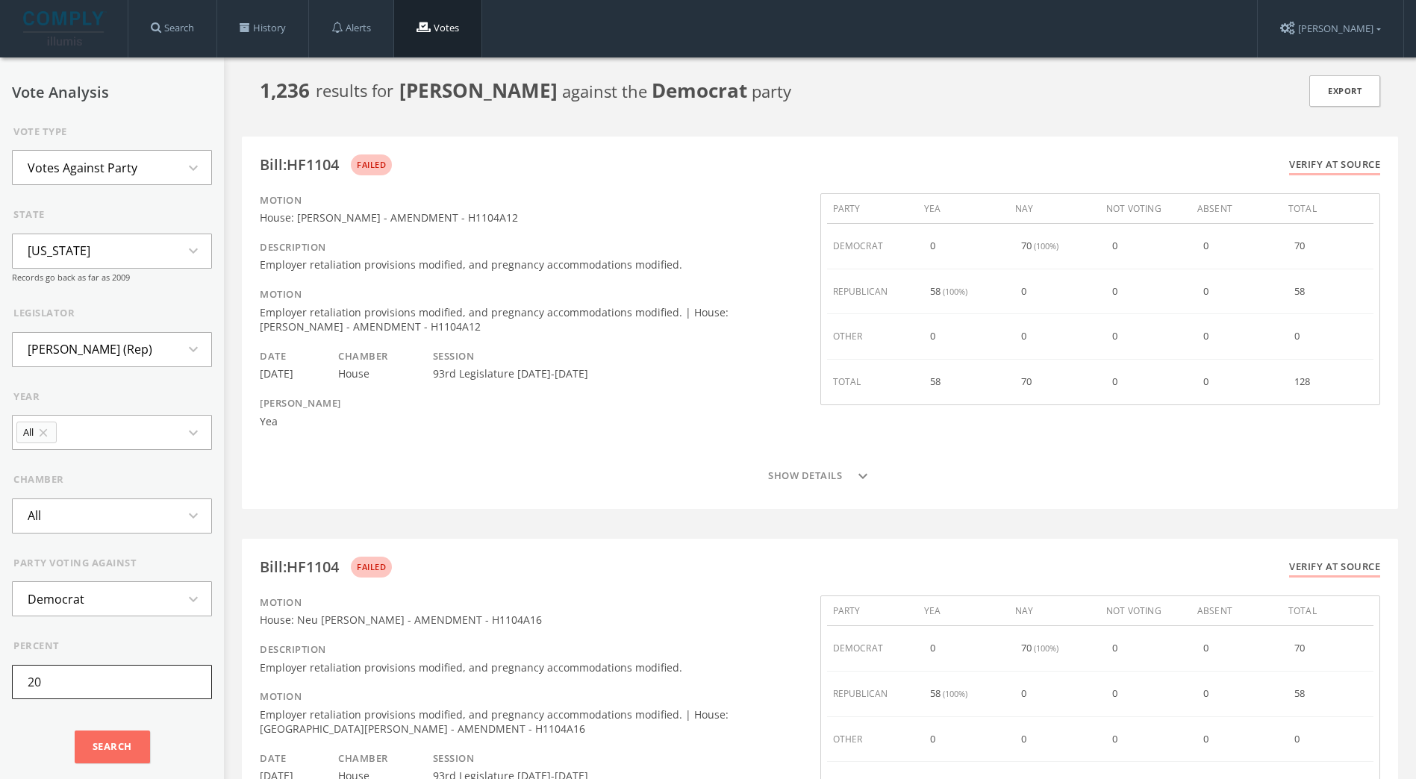
click at [71, 680] on input "20" at bounding box center [112, 682] width 200 height 34
click at [104, 764] on div "Search" at bounding box center [112, 748] width 200 height 52
click at [112, 749] on input "Search" at bounding box center [112, 747] width 75 height 33
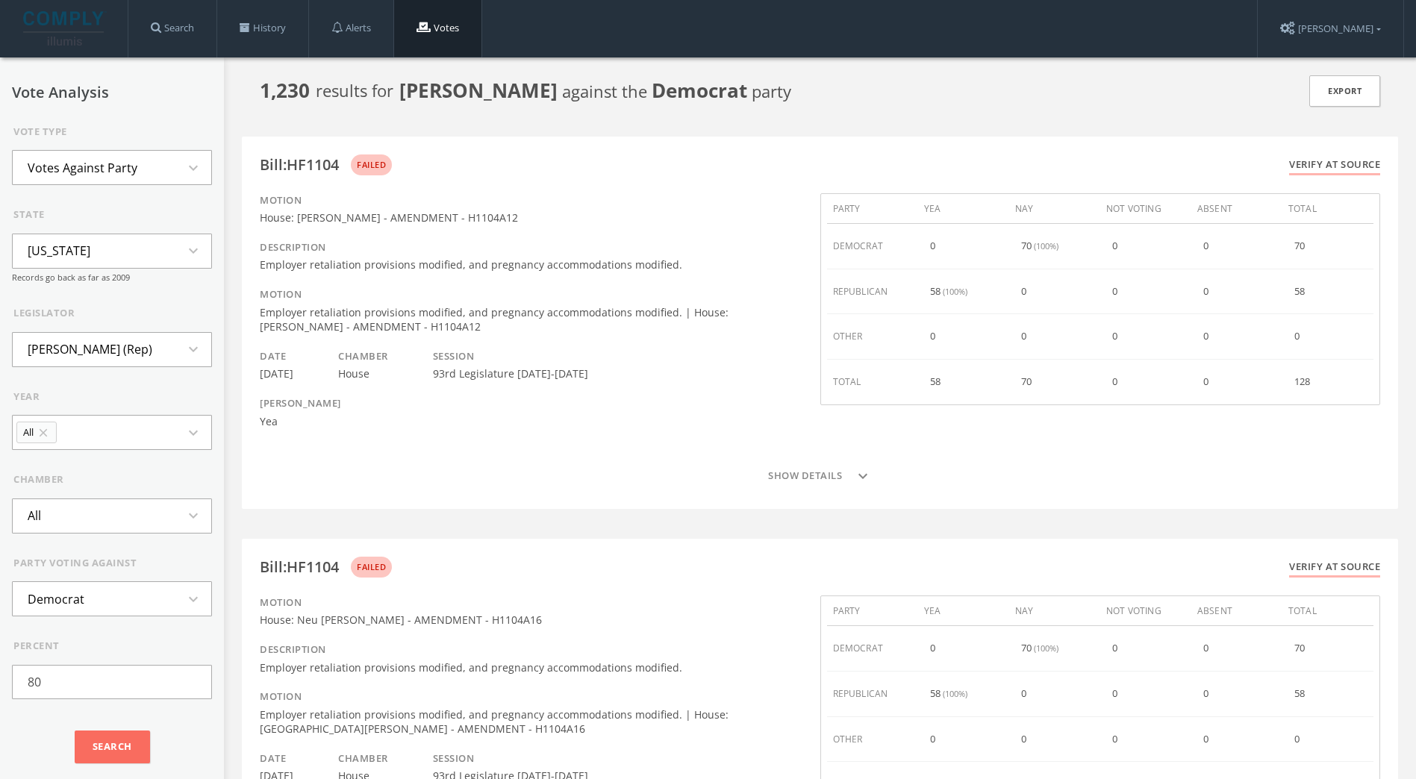
click at [128, 442] on button "All close expand_more" at bounding box center [112, 432] width 200 height 35
click at [341, 407] on div "[PERSON_NAME]" at bounding box center [300, 403] width 81 height 15
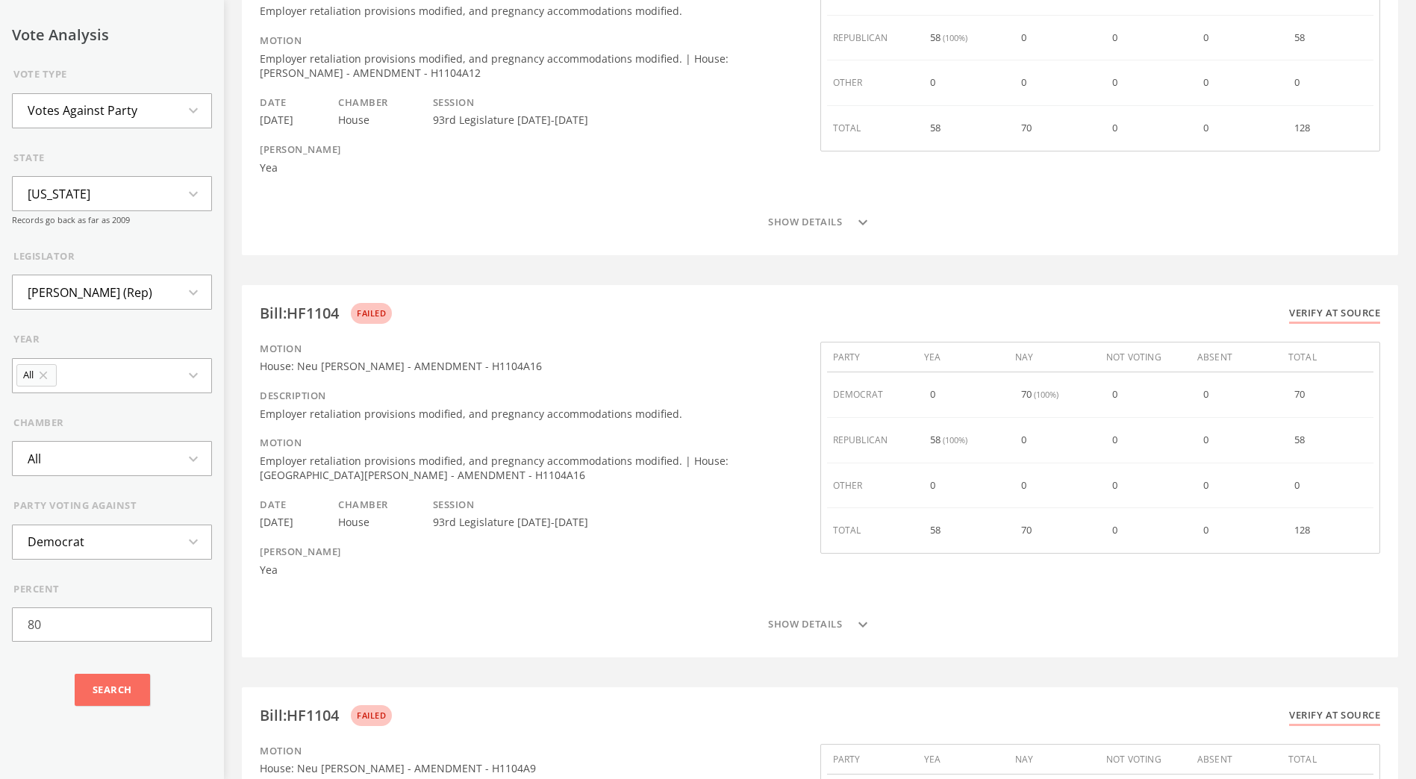
scroll to position [166, 0]
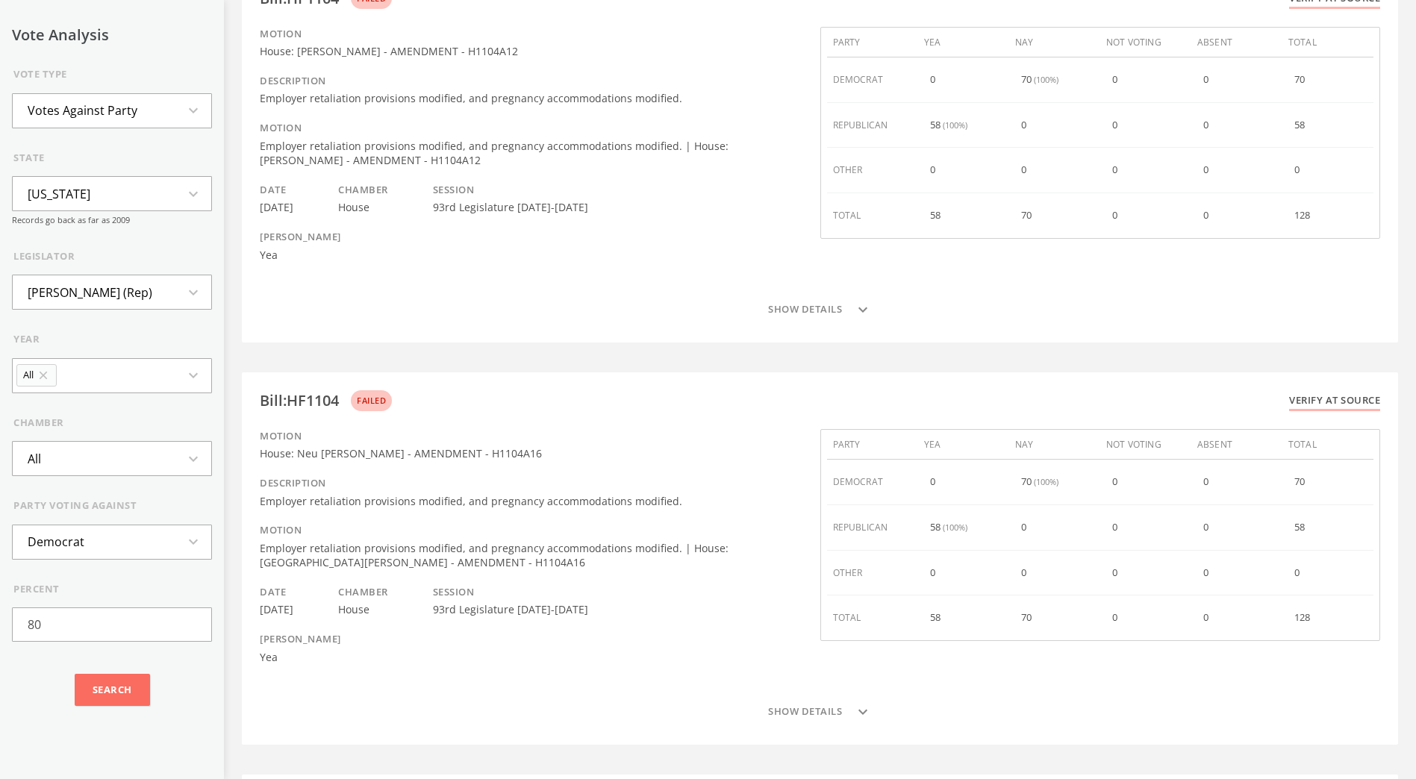
click at [110, 529] on button "Democrat expand_more" at bounding box center [112, 542] width 200 height 35
click at [108, 616] on li "Republican" at bounding box center [112, 609] width 199 height 33
click at [96, 617] on input "80" at bounding box center [112, 625] width 200 height 34
click at [101, 671] on div "Search" at bounding box center [112, 690] width 200 height 52
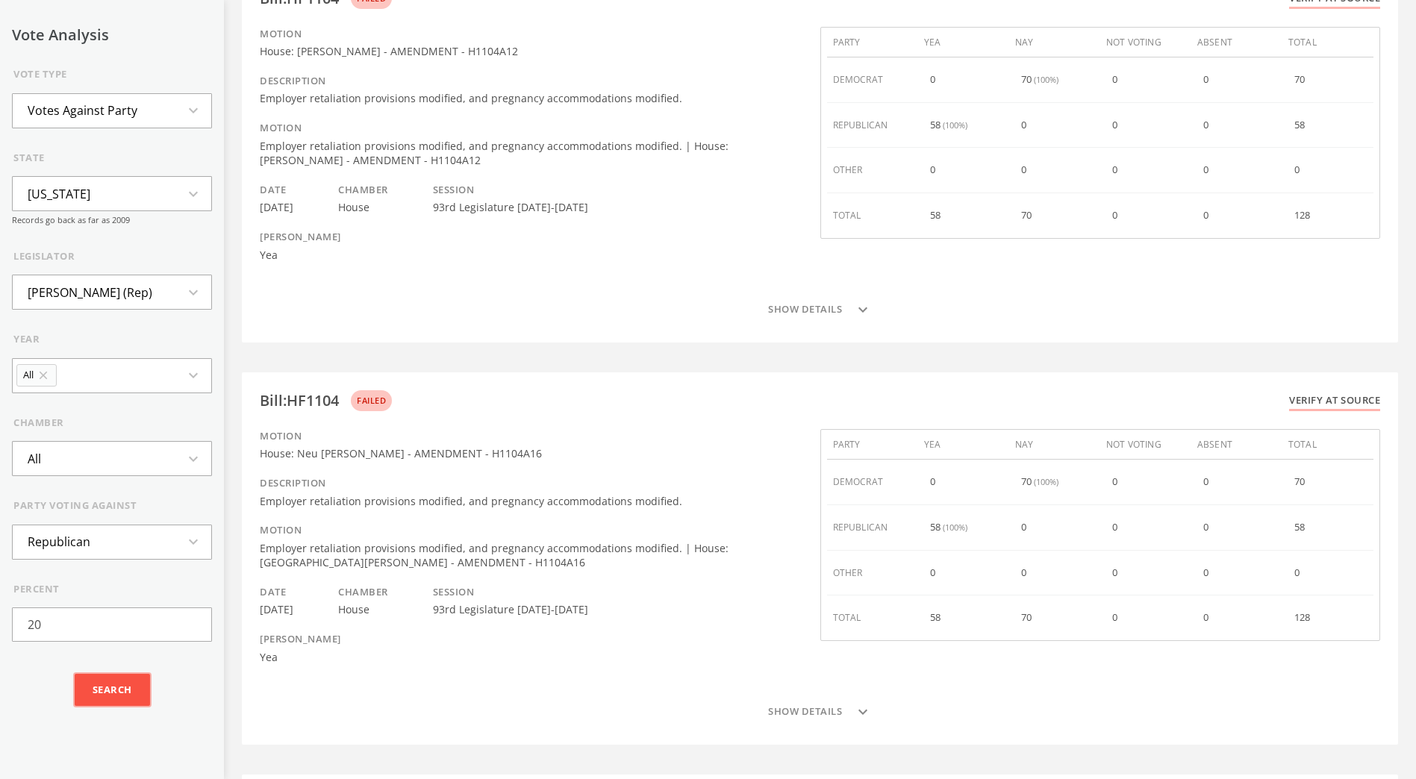
click at [93, 689] on input "Search" at bounding box center [112, 690] width 75 height 33
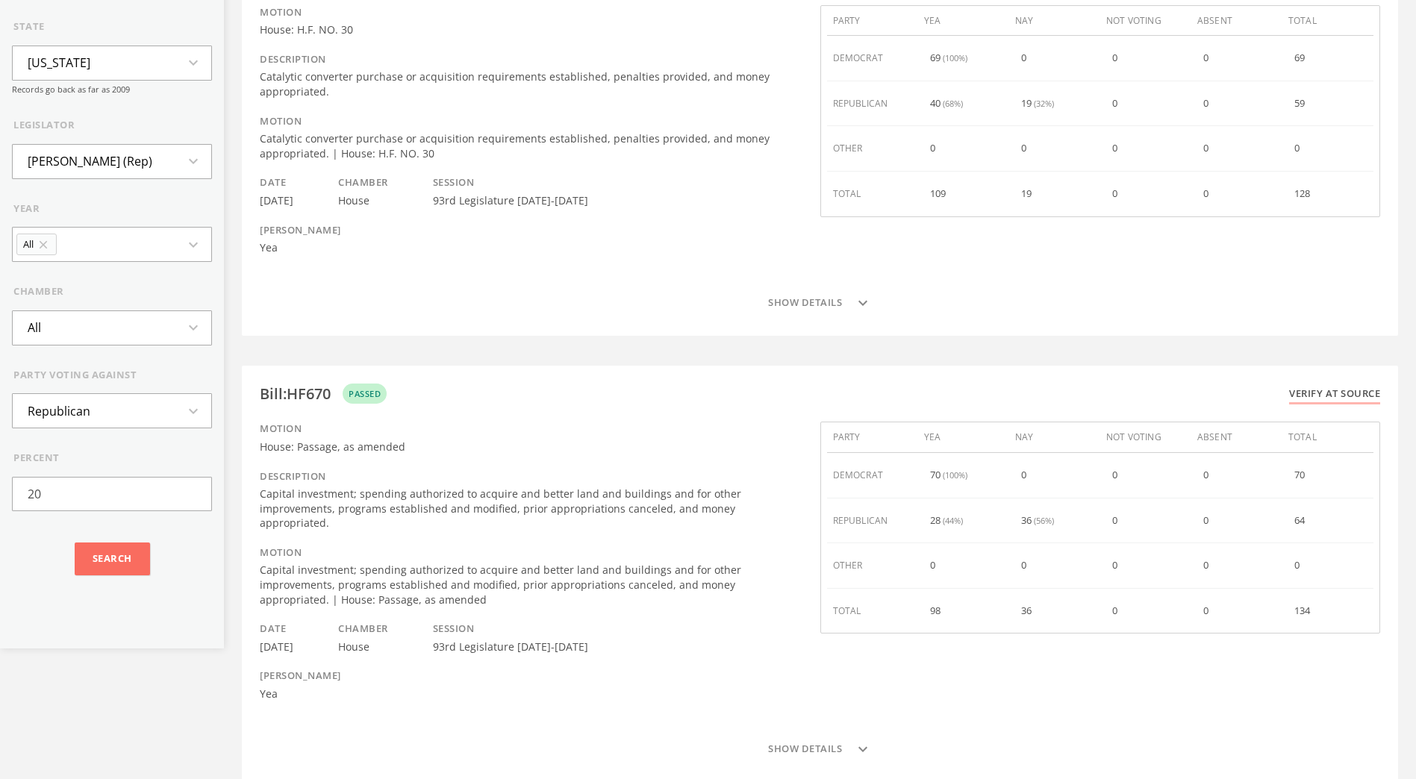
scroll to position [37, 0]
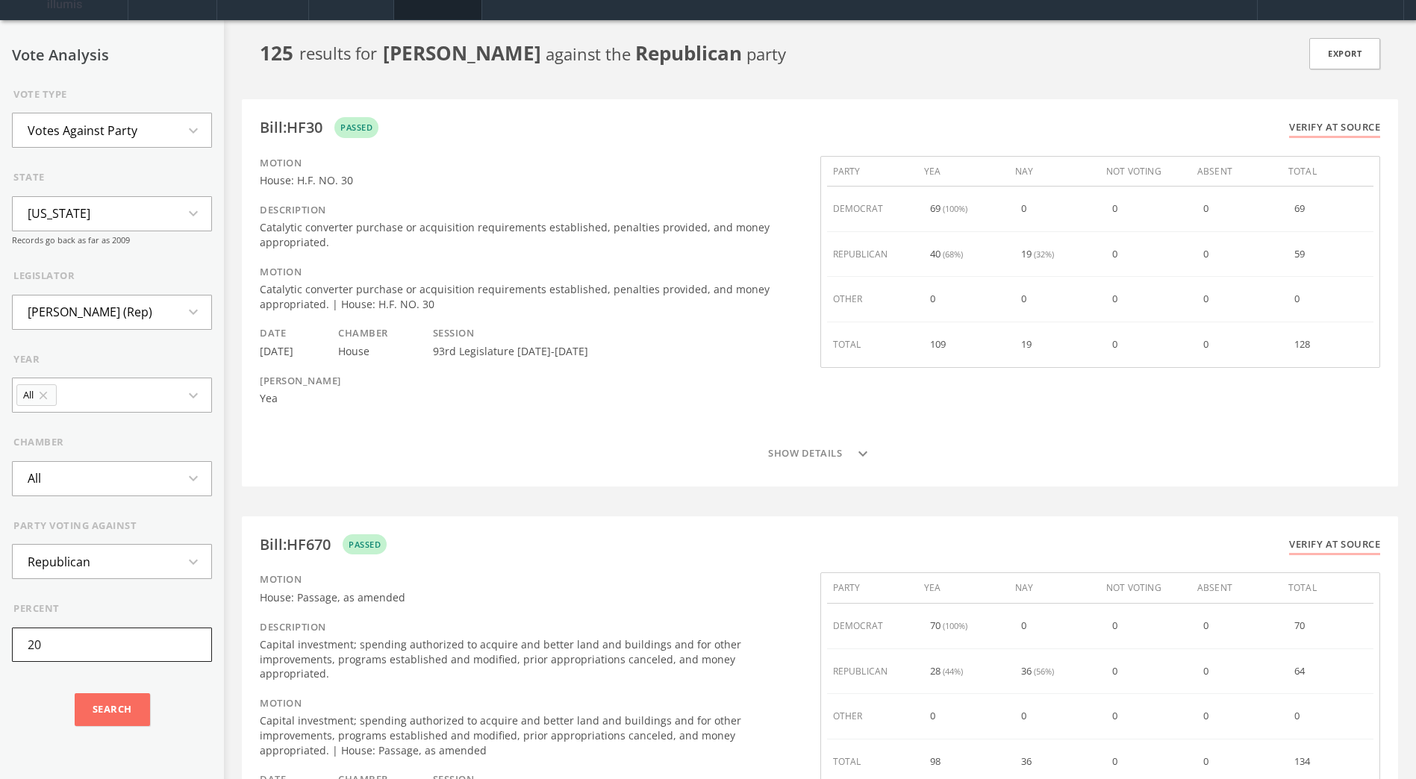
click at [160, 643] on input "20" at bounding box center [112, 645] width 200 height 34
type input "80"
click at [103, 723] on input "Search" at bounding box center [112, 709] width 75 height 33
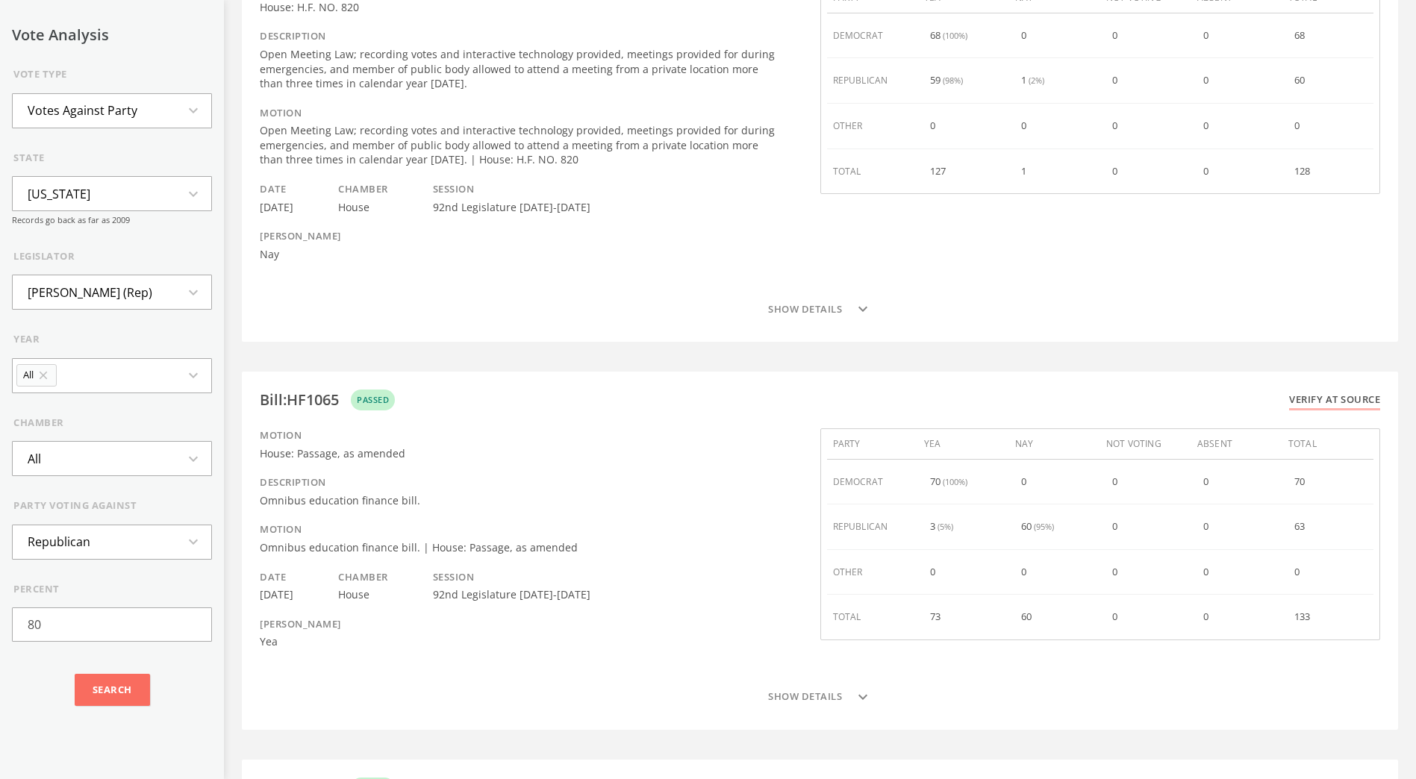
scroll to position [0, 0]
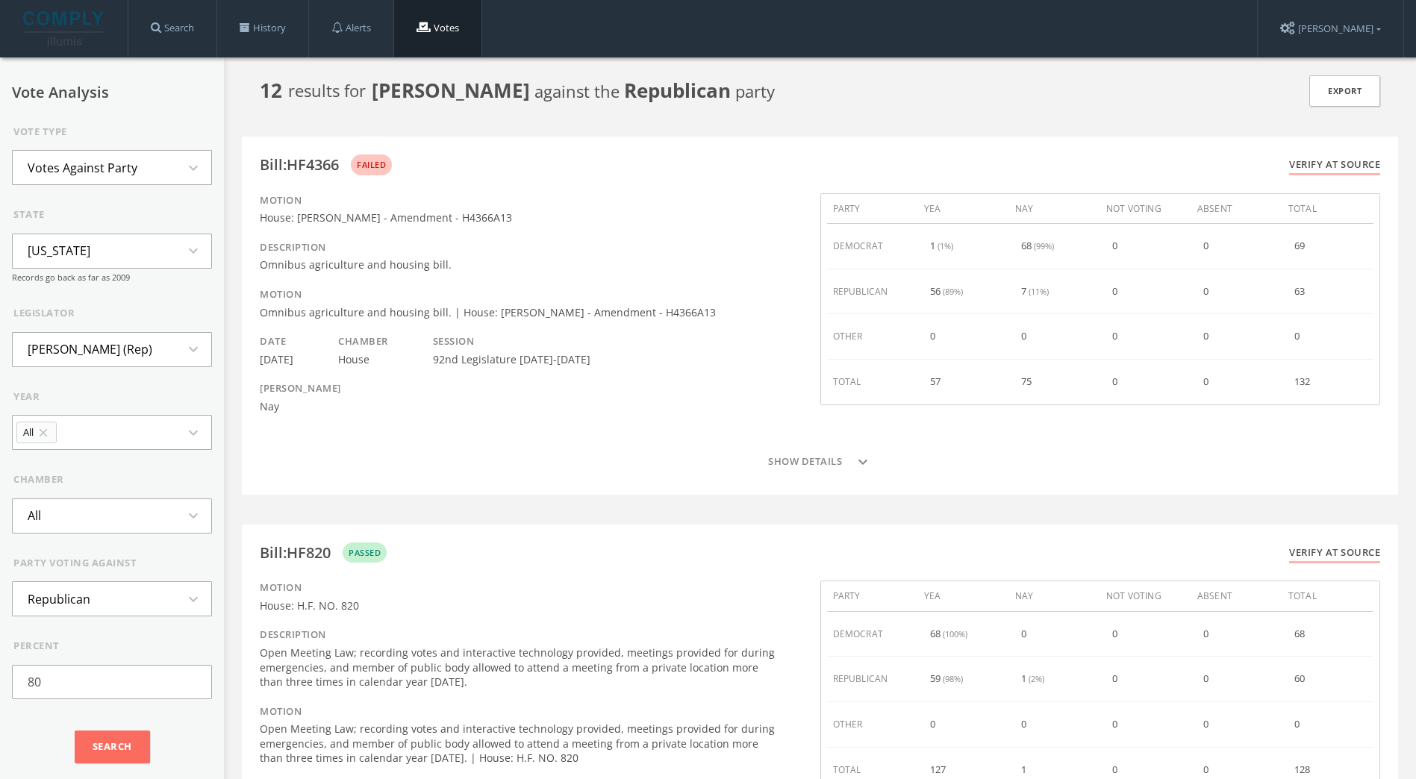
click at [60, 178] on li "Votes Against Party" at bounding box center [83, 168] width 140 height 33
click at [78, 236] on li "Deciding Votes" at bounding box center [112, 247] width 199 height 33
click at [100, 662] on input "Search" at bounding box center [112, 664] width 75 height 33
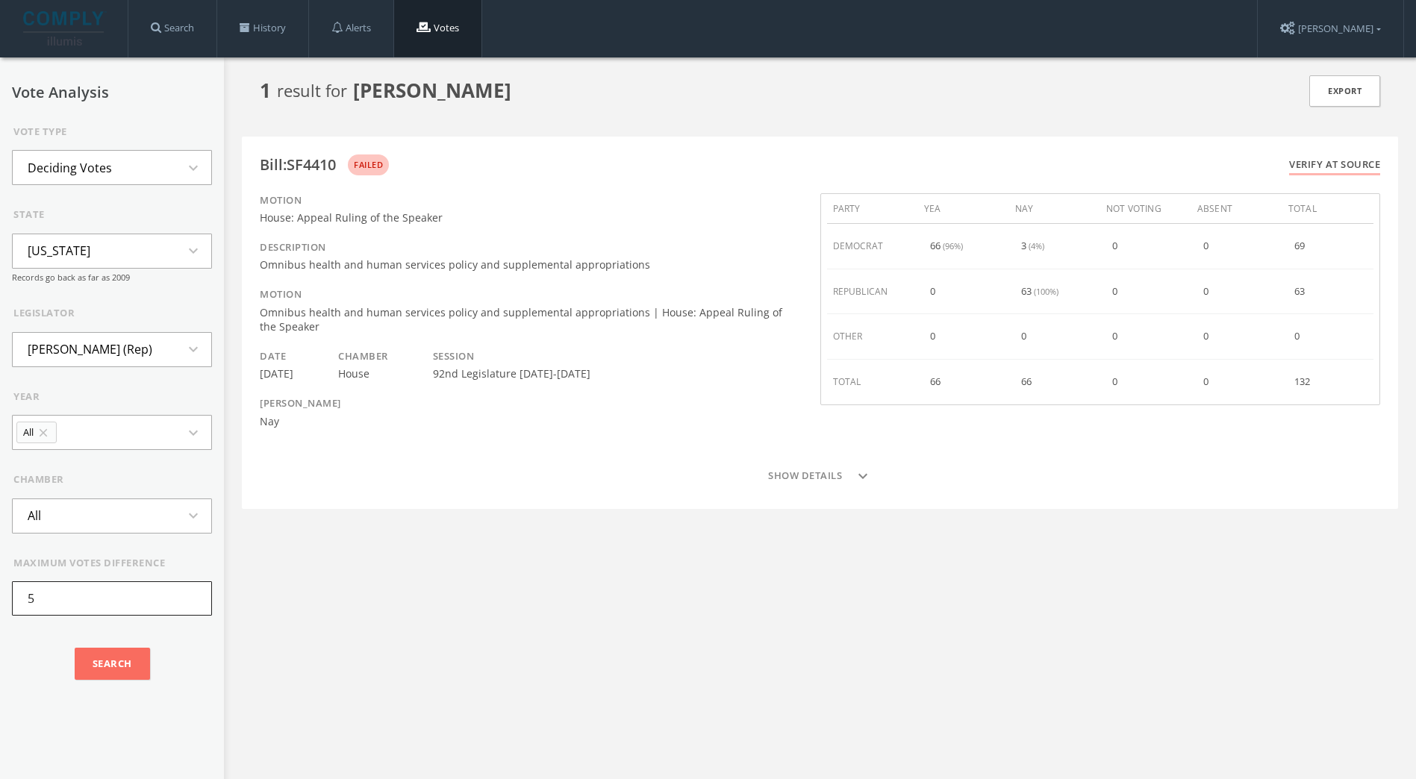
click at [96, 594] on input "5" at bounding box center [112, 598] width 200 height 34
click at [79, 693] on div "Vote Analysis Vote Type Deciding Votes expand_more state [US_STATE] expand_more…" at bounding box center [112, 446] width 224 height 779
click at [102, 669] on input "Search" at bounding box center [112, 664] width 75 height 33
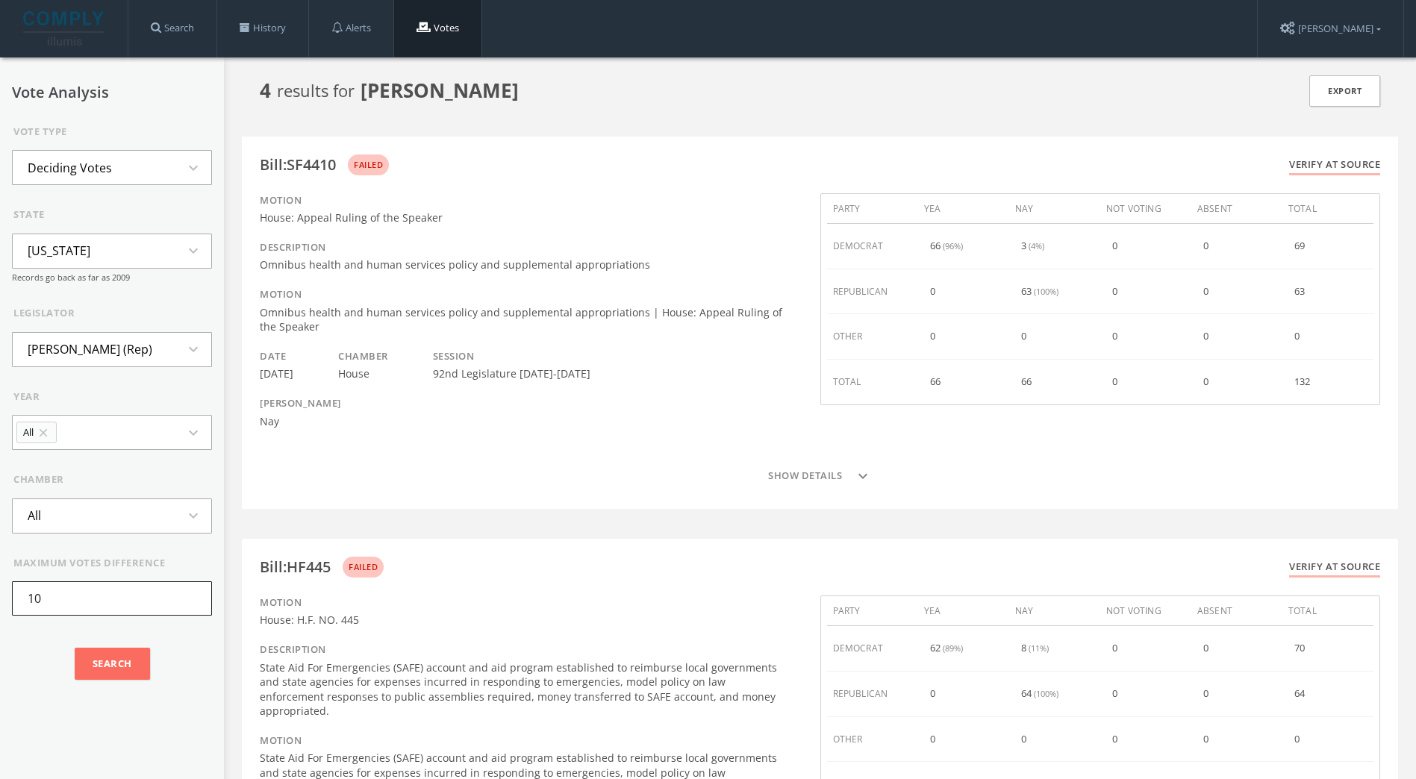
drag, startPoint x: 119, startPoint y: 592, endPoint x: -3, endPoint y: 562, distance: 125.3
type input "5"
click at [113, 641] on div "Search" at bounding box center [112, 664] width 200 height 52
click at [88, 685] on div "Search" at bounding box center [112, 664] width 200 height 52
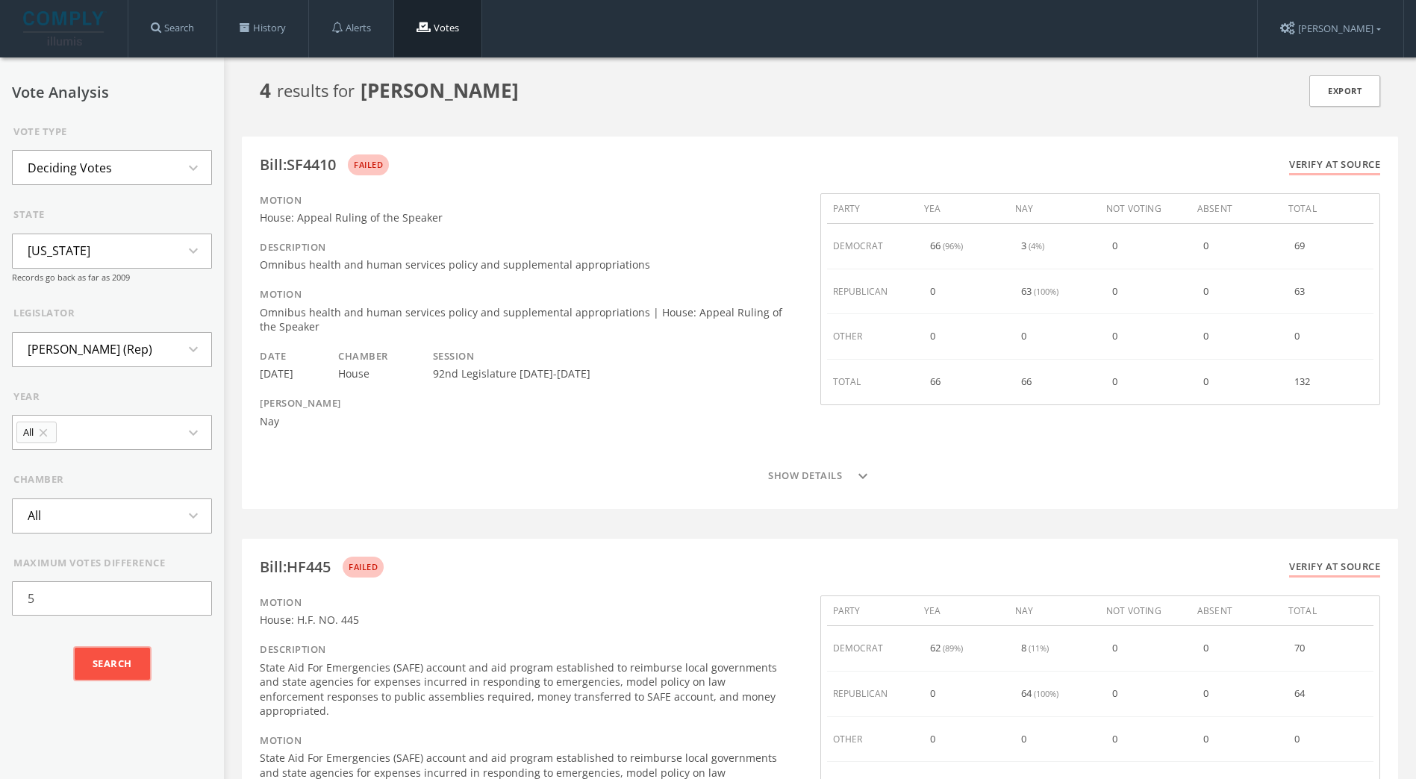
click at [99, 679] on input "Search" at bounding box center [112, 664] width 75 height 33
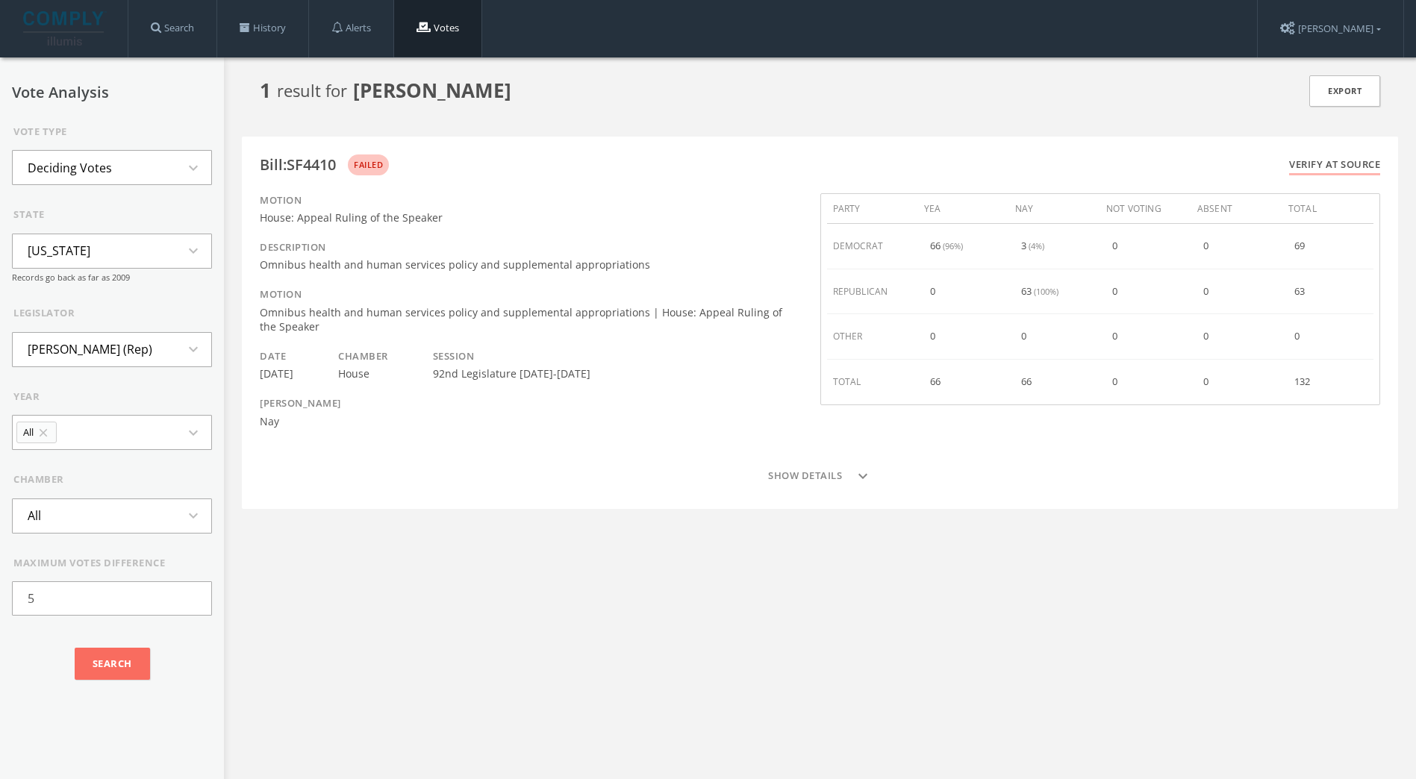
click at [307, 162] on div "Bill : SF4410" at bounding box center [298, 165] width 76 height 15
click at [1015, 157] on div "Bill : SF4410 failed Verify at source" at bounding box center [820, 165] width 1120 height 21
click at [1015, 163] on link "Verify at source" at bounding box center [1334, 167] width 91 height 18
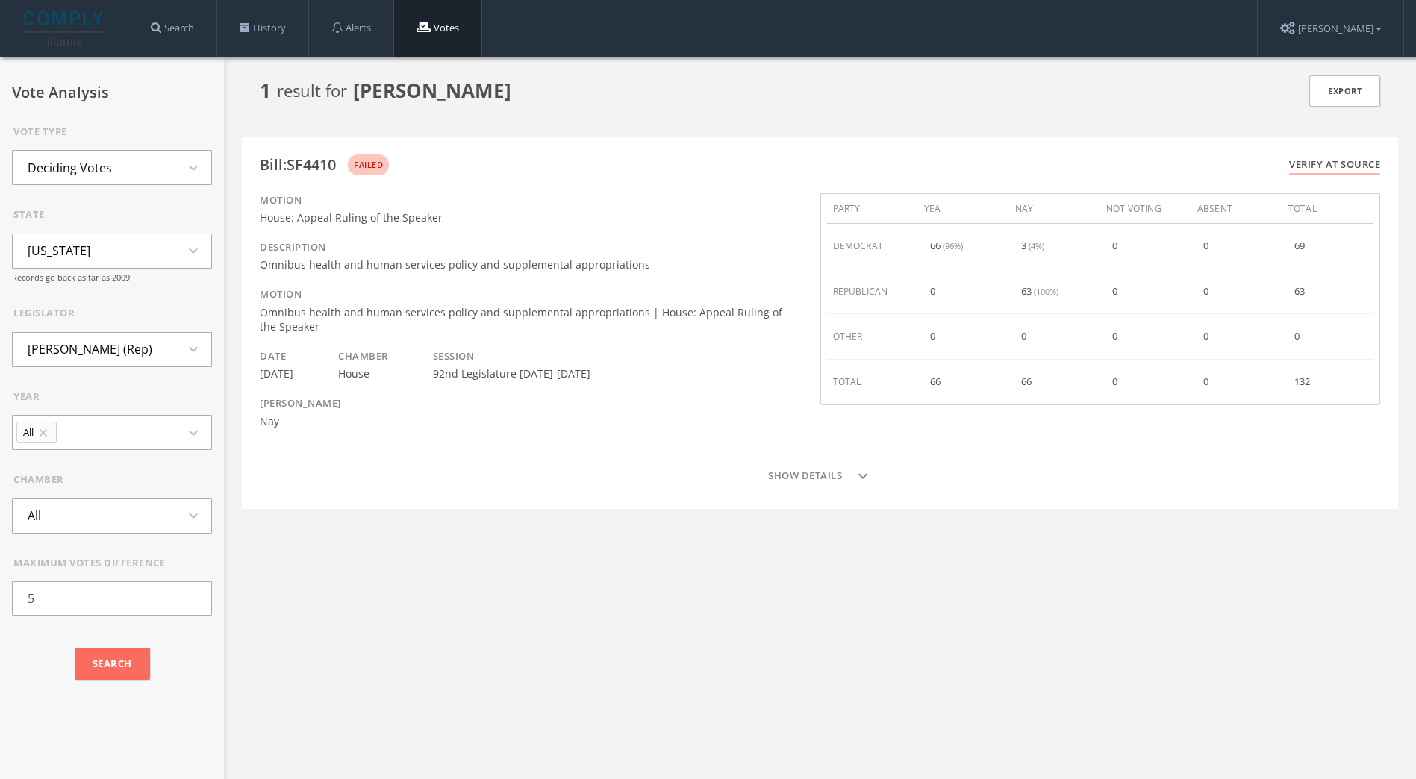
drag, startPoint x: 325, startPoint y: 358, endPoint x: 324, endPoint y: 370, distance: 12.0
click at [316, 360] on div "Date [DATE]" at bounding box center [288, 365] width 56 height 32
click at [273, 374] on div "[DATE]" at bounding box center [277, 374] width 34 height 15
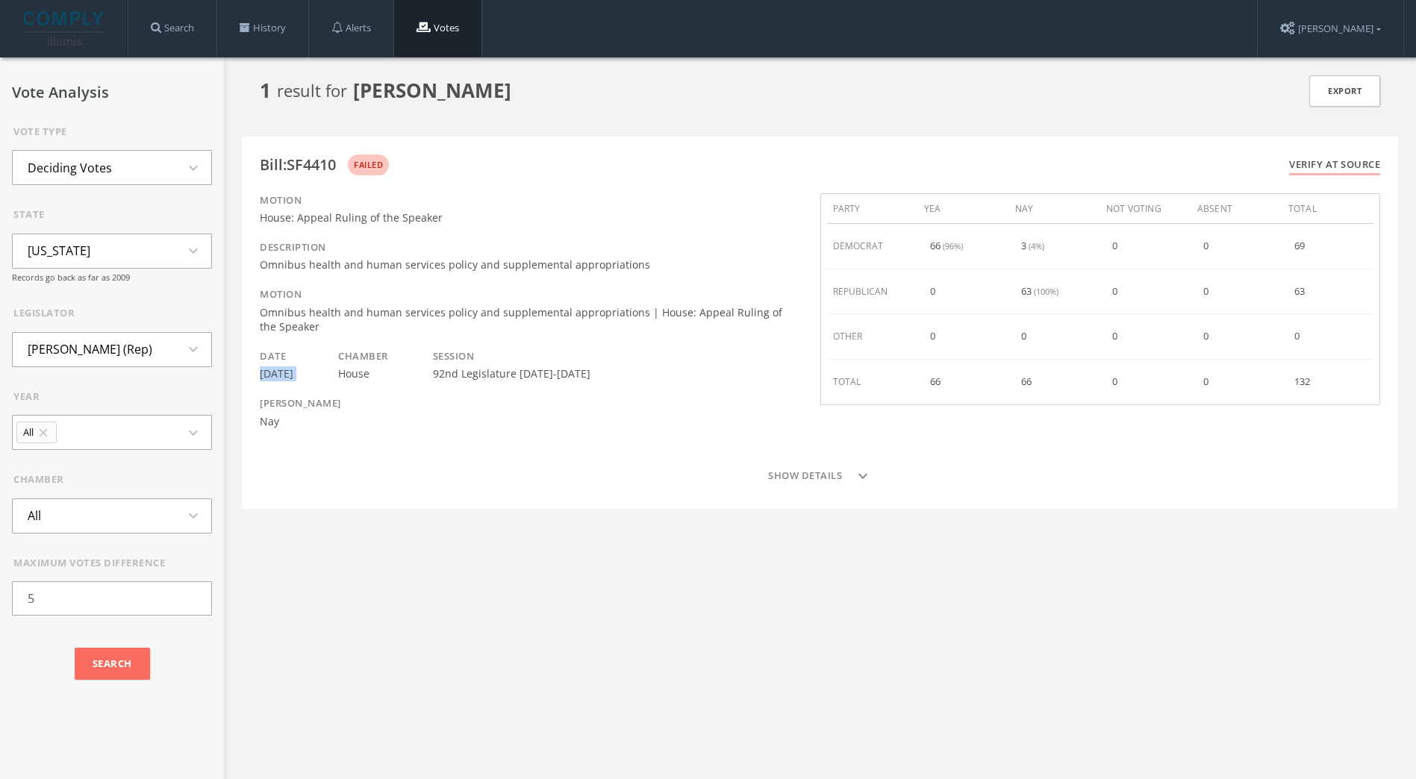
copy div "[DATE]"
click at [162, 186] on form "Vote Type Deciding Votes expand_more state [US_STATE] expand_more Records go ba…" at bounding box center [112, 407] width 200 height 565
click at [164, 180] on button "Deciding Votes expand_more" at bounding box center [112, 167] width 200 height 35
click at [107, 273] on li "Votes Against Party" at bounding box center [112, 267] width 199 height 33
click at [87, 752] on input "Search" at bounding box center [112, 747] width 75 height 33
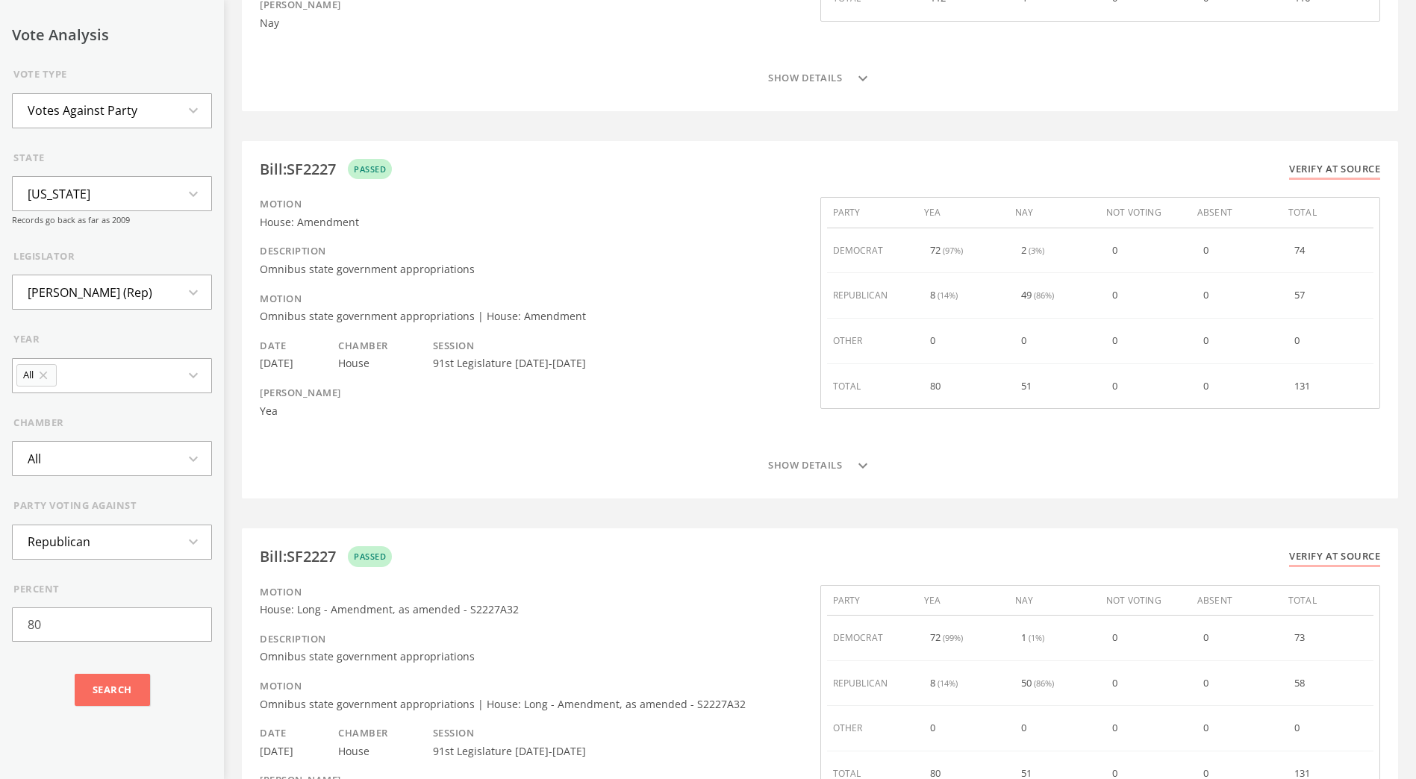
scroll to position [2380, 0]
drag, startPoint x: 545, startPoint y: 257, endPoint x: 835, endPoint y: 446, distance: 346.8
click at [835, 446] on div "Bill : SF2227 passed Verify at source Motion House: Amendment Description Omnib…" at bounding box center [820, 321] width 1156 height 358
click at [831, 454] on button "Show details expand_more" at bounding box center [820, 467] width 1120 height 30
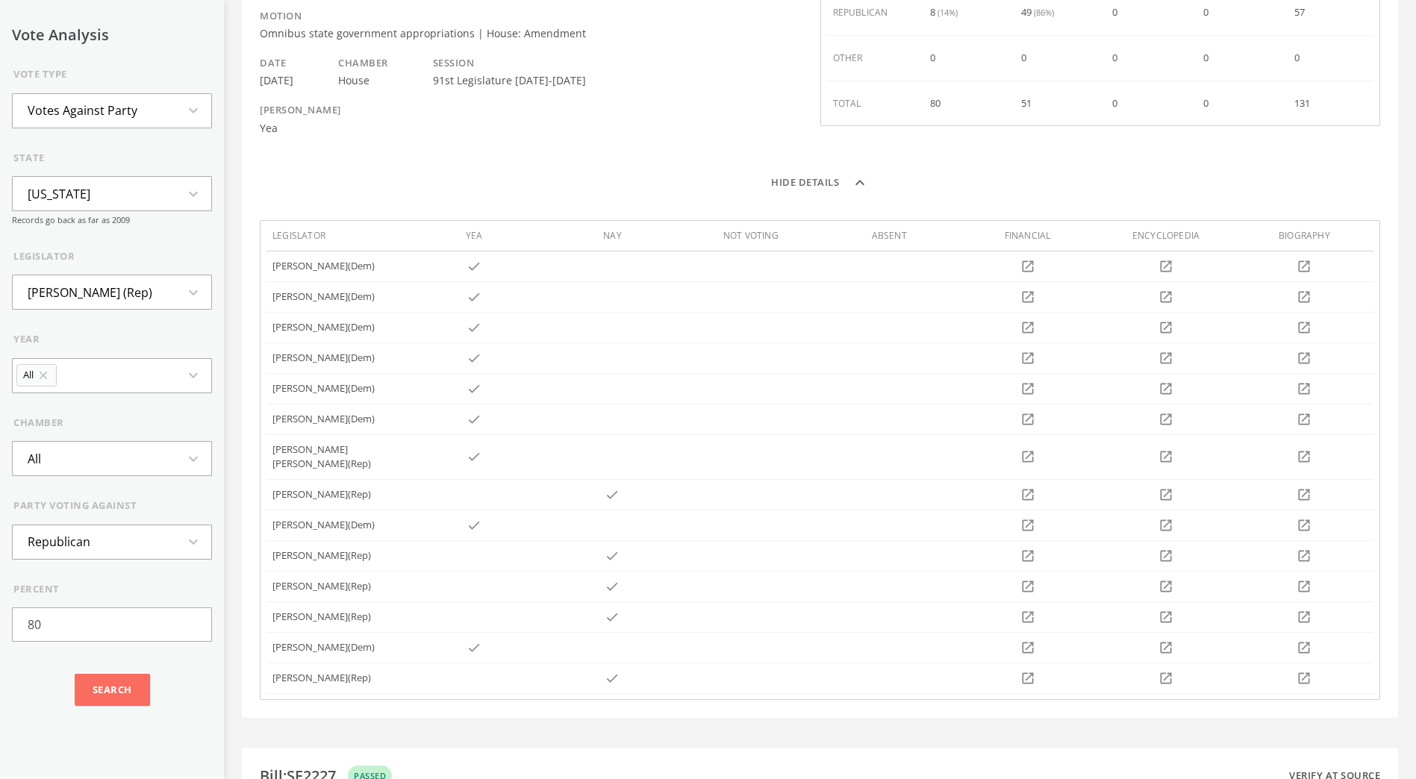
scroll to position [2505, 0]
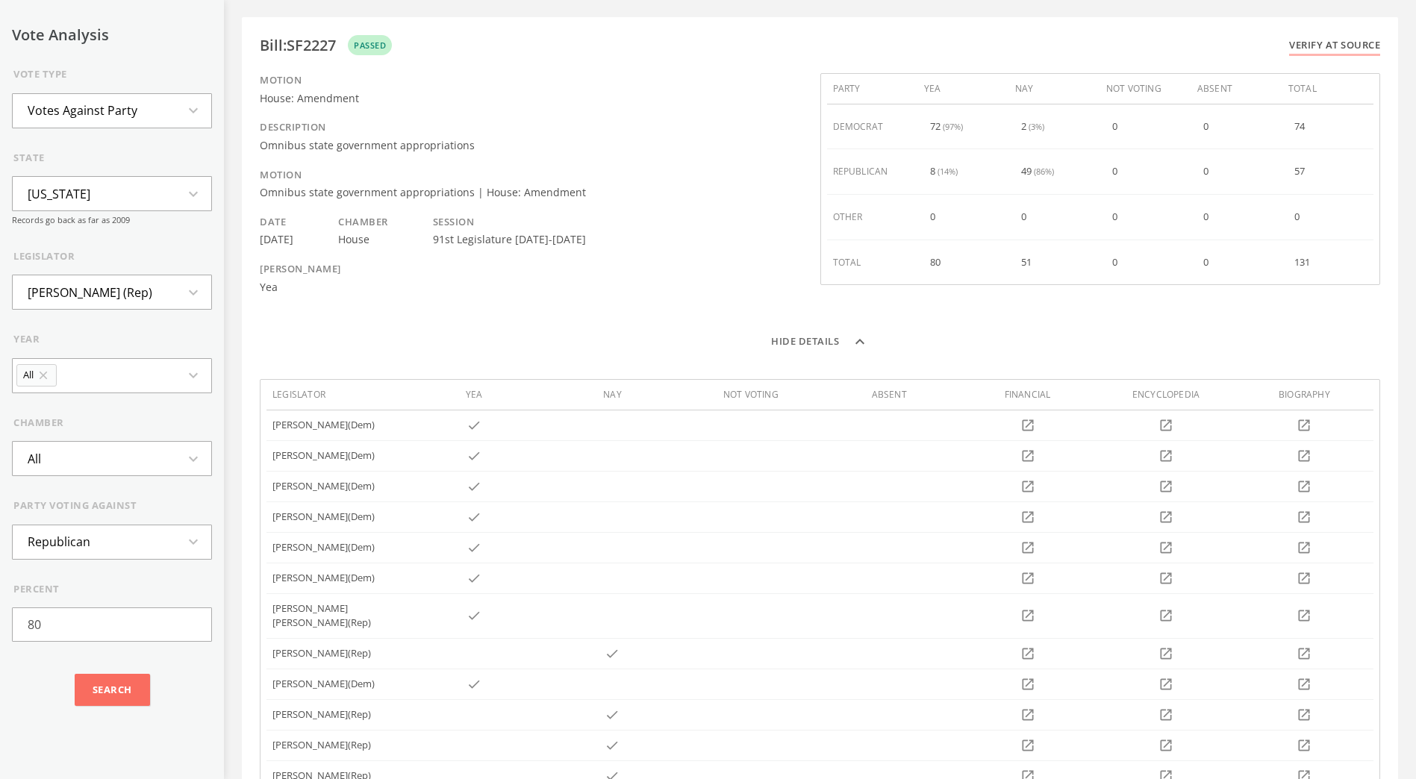
click at [840, 352] on button "Hide details expand_less" at bounding box center [820, 342] width 1120 height 30
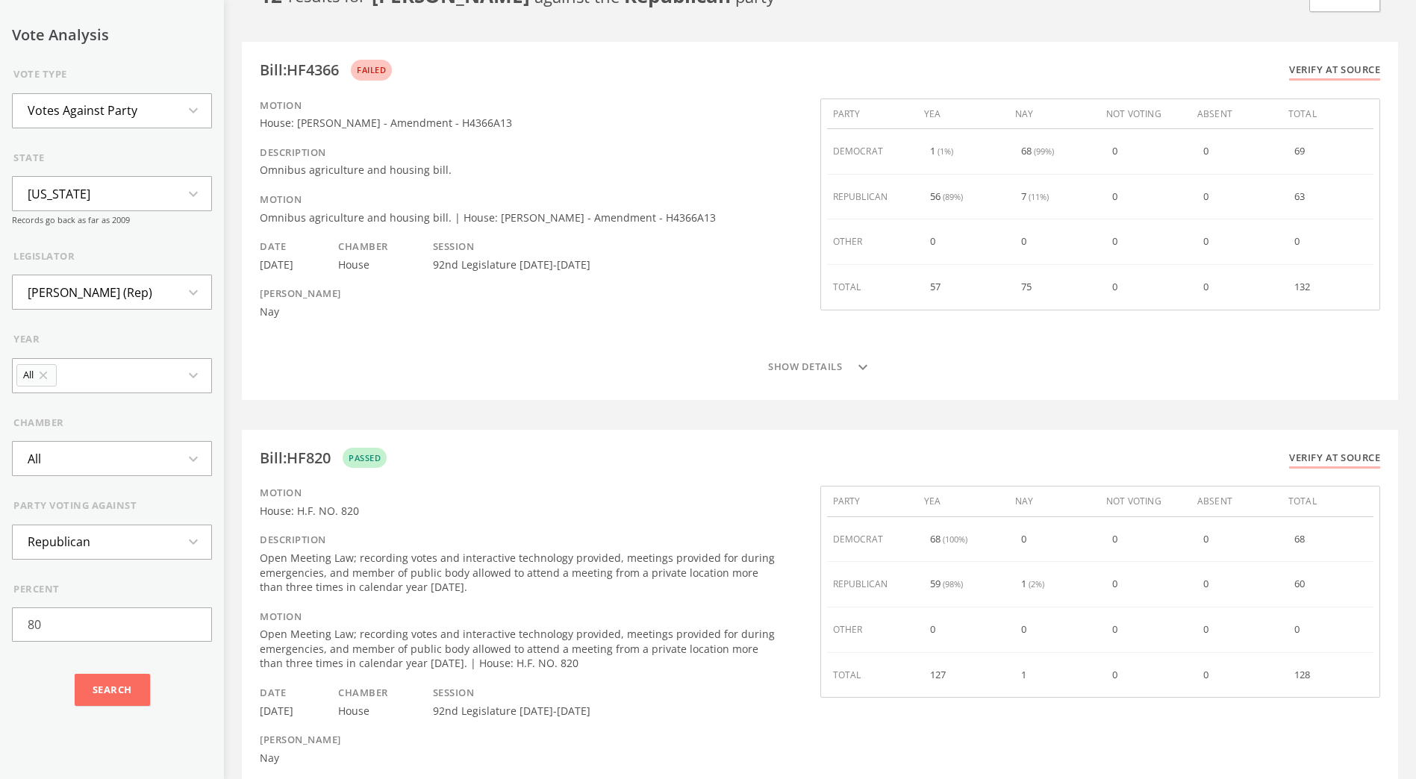
scroll to position [0, 0]
